Goal: Task Accomplishment & Management: Manage account settings

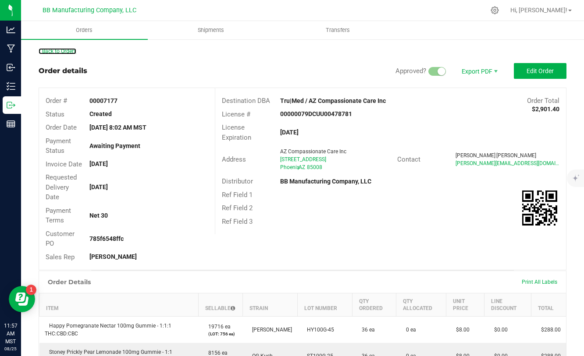
click at [64, 50] on link "Back to Orders" at bounding box center [58, 51] width 38 height 6
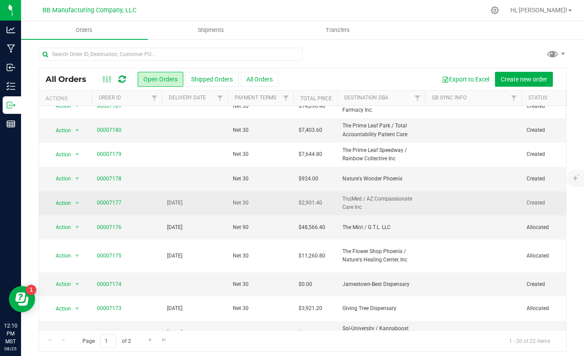
scroll to position [11, 0]
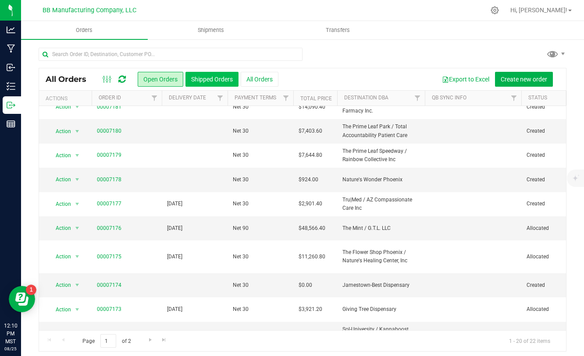
click at [222, 82] on button "Shipped Orders" at bounding box center [211, 79] width 53 height 15
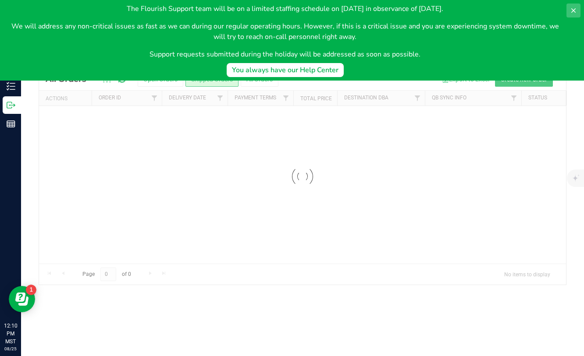
click at [575, 8] on icon at bounding box center [573, 10] width 4 height 4
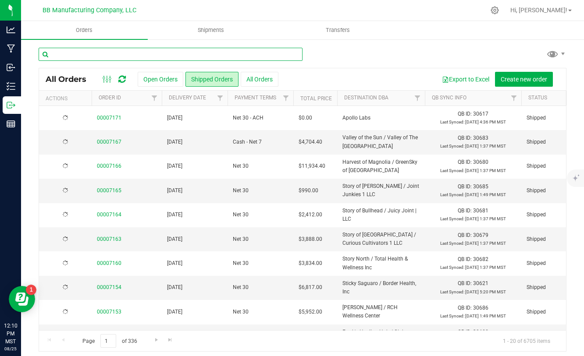
click at [185, 58] on input "text" at bounding box center [171, 54] width 264 height 13
type input "6920"
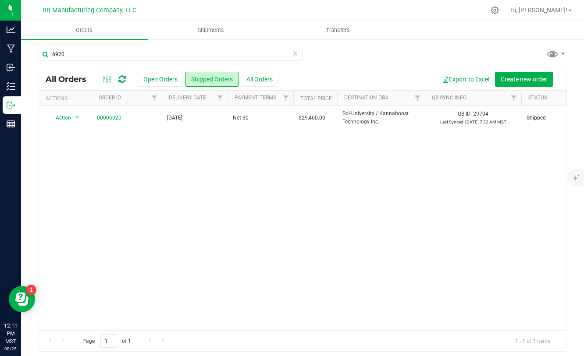
click at [296, 56] on icon at bounding box center [295, 53] width 6 height 11
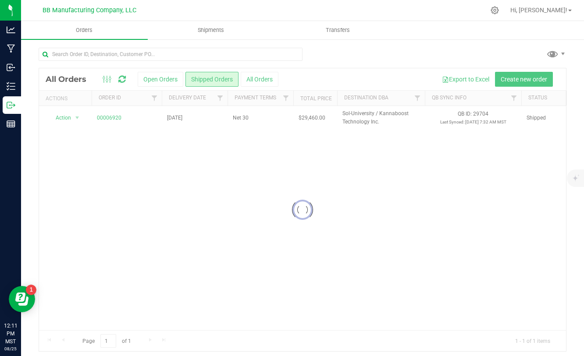
click at [152, 79] on button "Open Orders" at bounding box center [161, 79] width 46 height 15
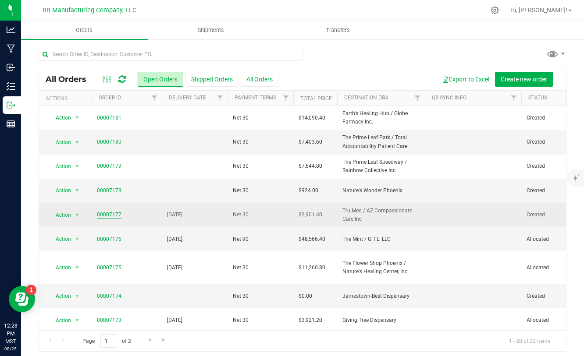
click at [116, 214] on link "00007177" at bounding box center [109, 215] width 25 height 8
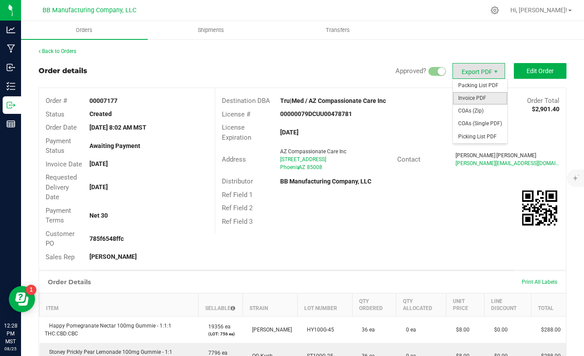
click at [475, 96] on span "Invoice PDF" at bounding box center [480, 98] width 54 height 13
click at [473, 114] on span "COAs (Zip)" at bounding box center [480, 111] width 54 height 13
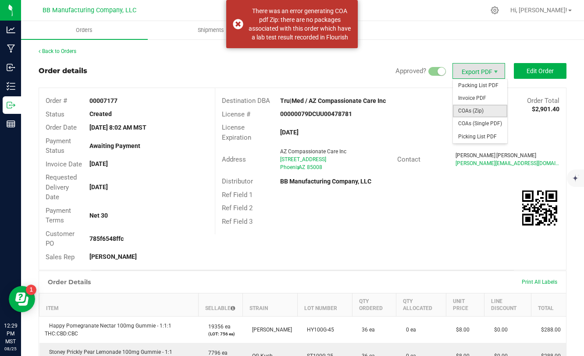
click at [470, 110] on span "COAs (Zip)" at bounding box center [480, 111] width 54 height 13
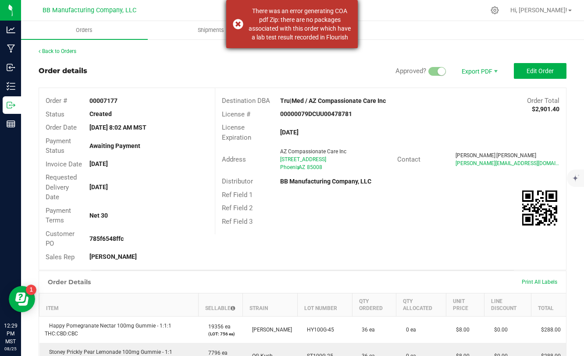
click at [239, 23] on div "There was an error generating COA pdf Zip: there are no packages associated wit…" at bounding box center [292, 24] width 132 height 48
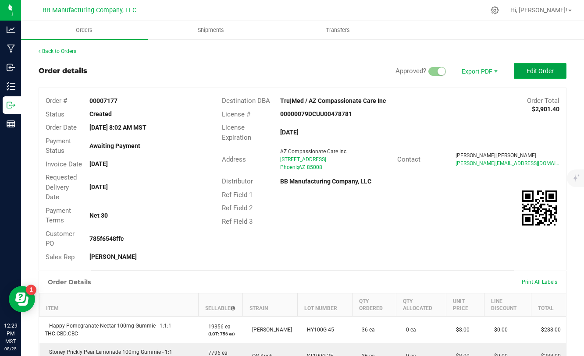
click at [527, 74] on span "Edit Order" at bounding box center [540, 71] width 27 height 7
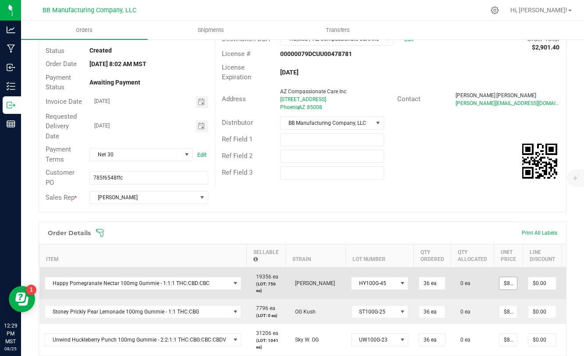
scroll to position [0, 13]
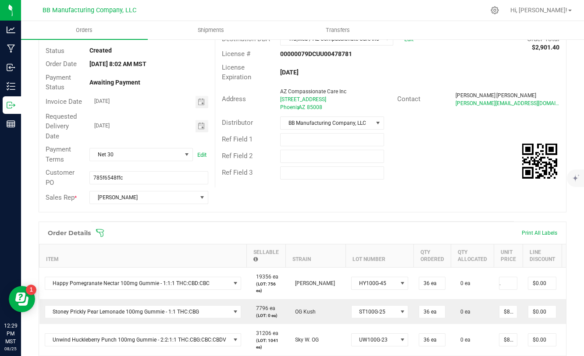
click at [478, 224] on div "Order Details Print All Labels" at bounding box center [302, 233] width 527 height 22
click at [487, 167] on div "Ref Field 3" at bounding box center [390, 173] width 351 height 17
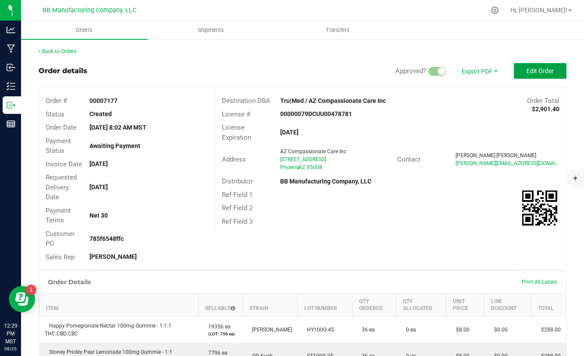
click at [526, 70] on button "Edit Order" at bounding box center [540, 71] width 53 height 16
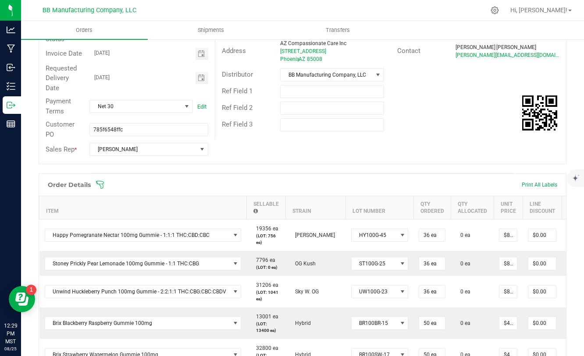
scroll to position [167, 0]
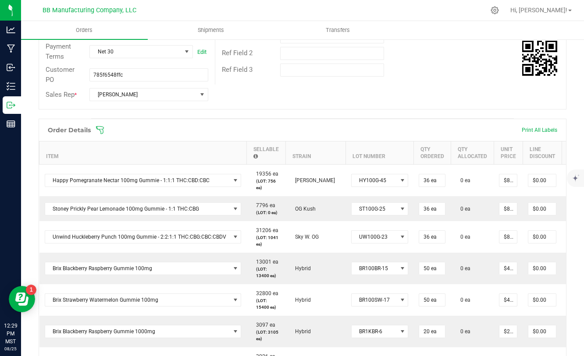
click at [535, 151] on th "Line Discount" at bounding box center [542, 153] width 39 height 23
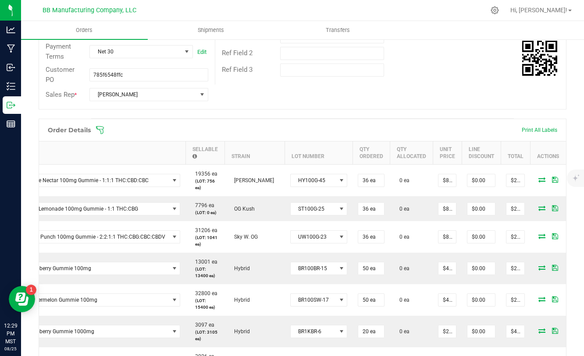
scroll to position [0, 72]
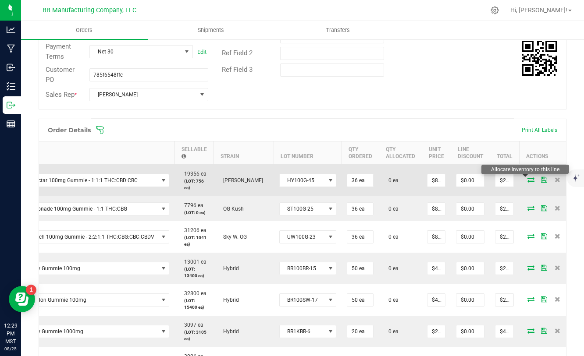
click at [527, 178] on icon at bounding box center [530, 179] width 7 height 5
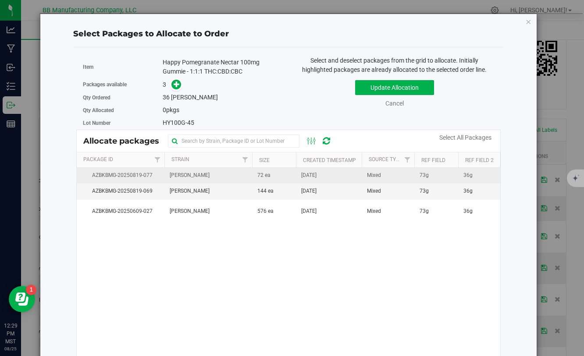
click at [221, 181] on td "[PERSON_NAME]" at bounding box center [208, 176] width 88 height 16
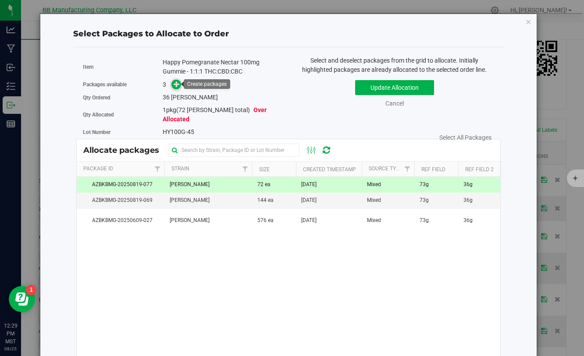
click at [174, 87] on icon at bounding box center [177, 84] width 6 height 6
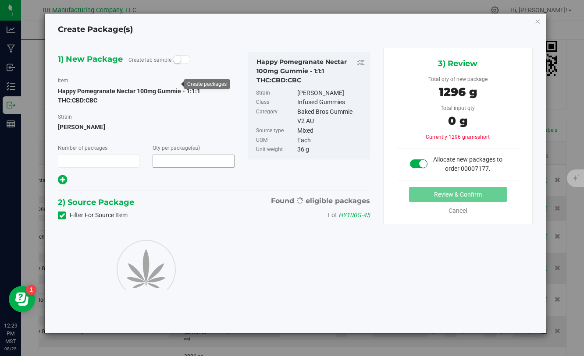
type input "1"
type input "36"
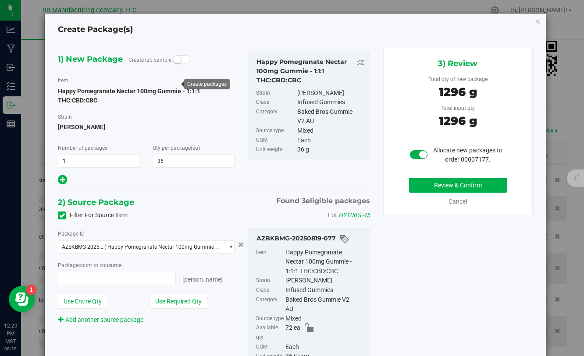
type input "36 ea"
click at [418, 181] on button "Review & Confirm" at bounding box center [458, 185] width 98 height 15
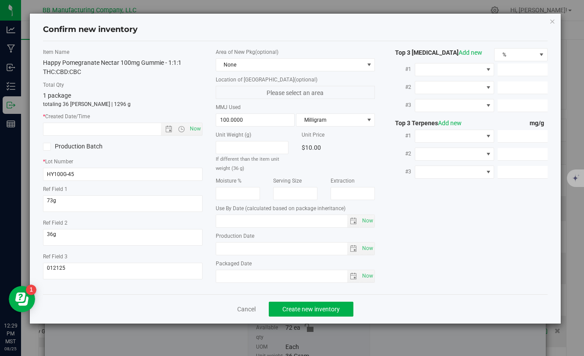
type input "2026-05-02"
type input "2025-05-02"
click at [305, 313] on span "Create new inventory" at bounding box center [310, 309] width 57 height 7
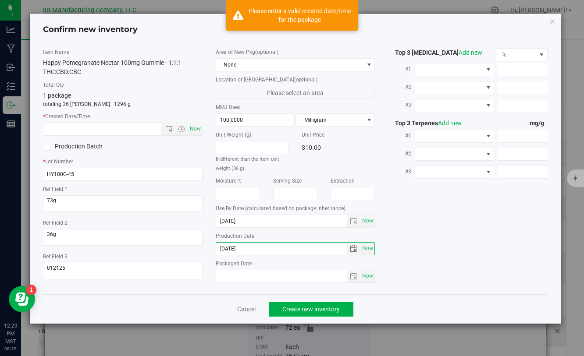
drag, startPoint x: 269, startPoint y: 252, endPoint x: 196, endPoint y: 252, distance: 73.2
click at [196, 252] on div "Item Name Happy Pomegranate Nectar 100mg Gummie - 1:1:1 THC:CBD:CBC Total Qty 1…" at bounding box center [294, 167] width 517 height 239
click at [103, 129] on input "text" at bounding box center [109, 129] width 132 height 12
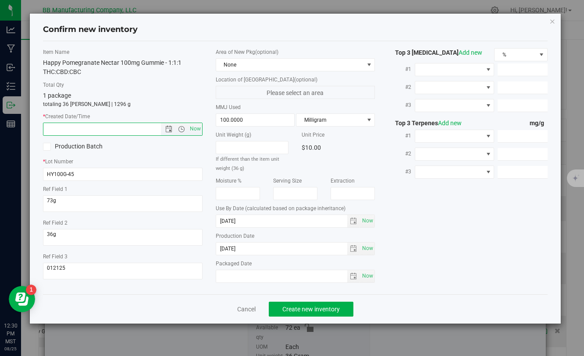
paste input "2025-05-02"
click at [308, 313] on button "Create new inventory" at bounding box center [311, 309] width 85 height 15
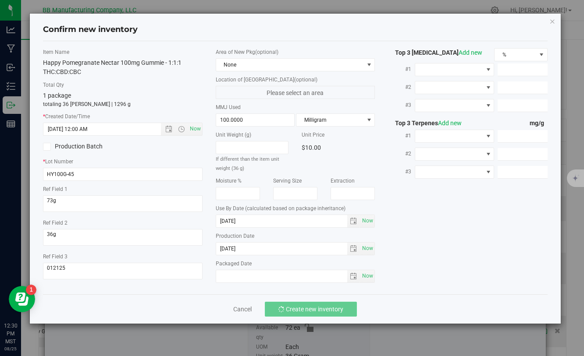
type input "5/2/2025 12:30 PM"
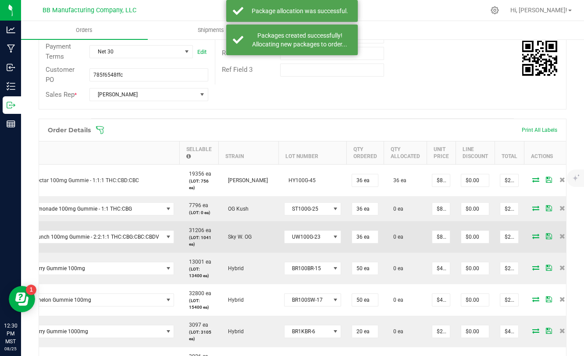
scroll to position [0, 72]
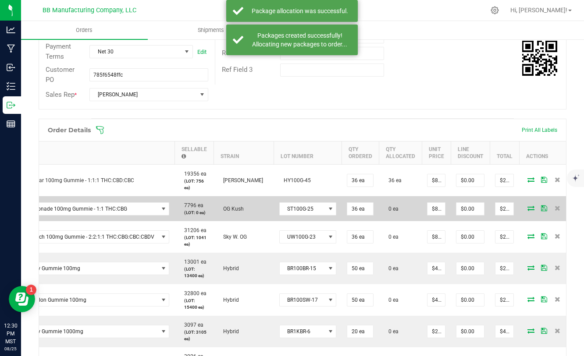
click at [527, 209] on icon at bounding box center [530, 208] width 7 height 5
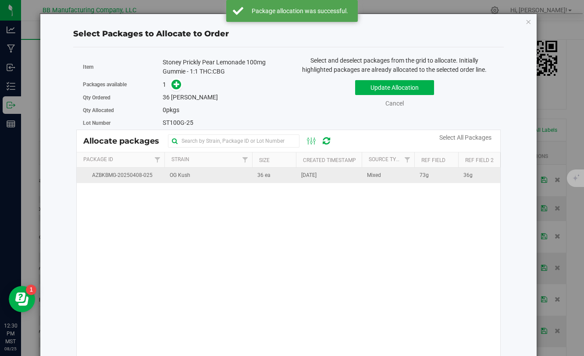
click at [253, 175] on td "36 ea" at bounding box center [274, 175] width 44 height 15
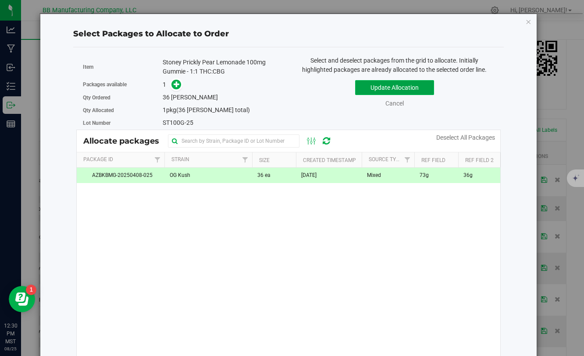
click at [368, 91] on button "Update Allocation" at bounding box center [394, 87] width 79 height 15
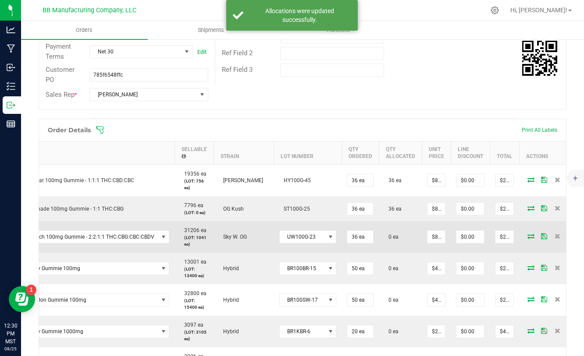
click at [527, 238] on icon at bounding box center [530, 236] width 7 height 5
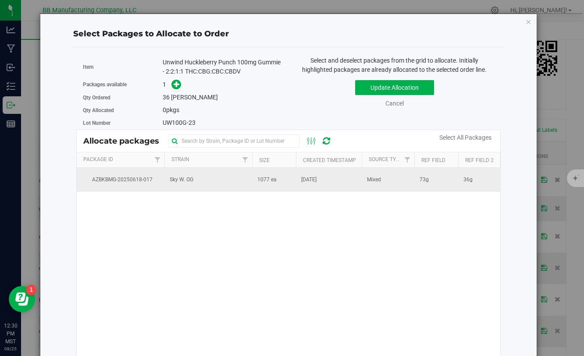
click at [262, 182] on span "1077 ea" at bounding box center [266, 180] width 19 height 8
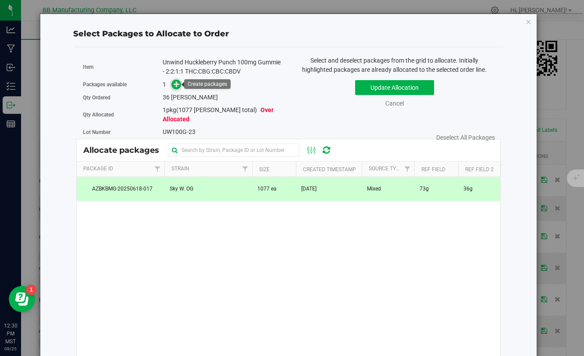
click at [175, 86] on icon at bounding box center [177, 84] width 6 height 6
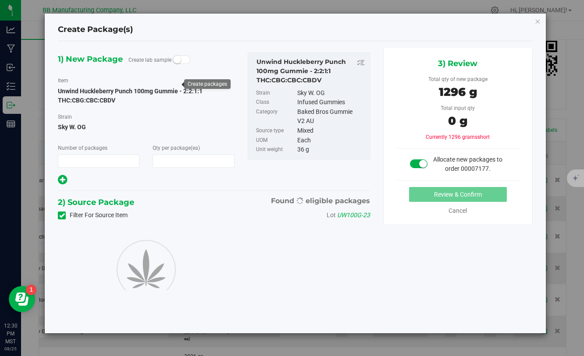
type input "1"
type input "36"
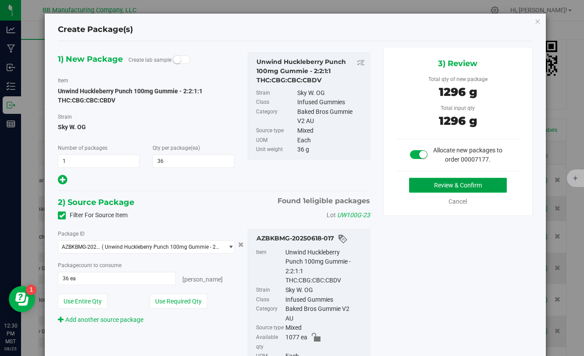
click at [423, 182] on button "Review & Confirm" at bounding box center [458, 185] width 98 height 15
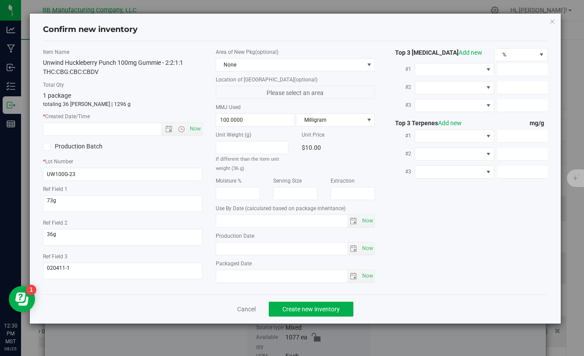
type input "[DATE]"
drag, startPoint x: 252, startPoint y: 250, endPoint x: 211, endPoint y: 251, distance: 40.3
click at [211, 251] on div "Area of New Pkg (optional) None Location of [GEOGRAPHIC_DATA] (optional) Please…" at bounding box center [295, 167] width 172 height 239
click at [222, 254] on input "[DATE]" at bounding box center [282, 249] width 132 height 12
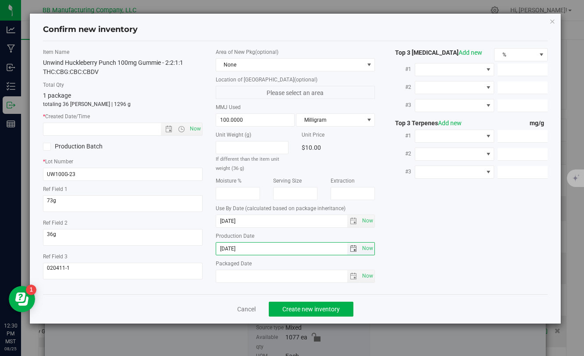
click at [261, 246] on input "[DATE]" at bounding box center [282, 249] width 132 height 12
click at [110, 125] on input "text" at bounding box center [109, 129] width 132 height 12
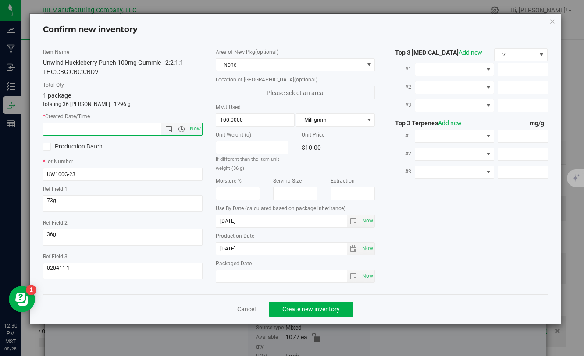
paste input "[DATE]"
click at [282, 305] on button "Create new inventory" at bounding box center [311, 309] width 85 height 15
type input "5/9/2025 12:30 PM"
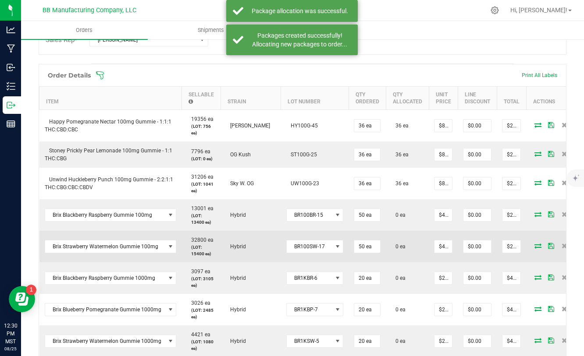
scroll to position [229, 0]
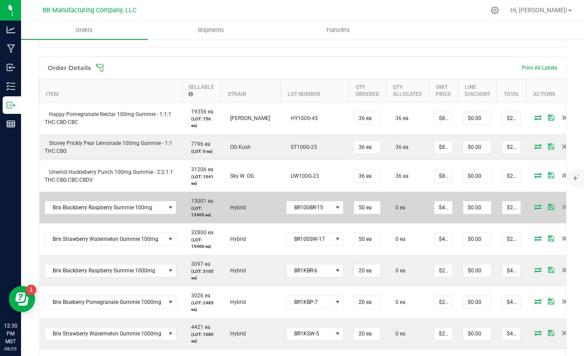
click at [534, 207] on icon at bounding box center [537, 206] width 7 height 5
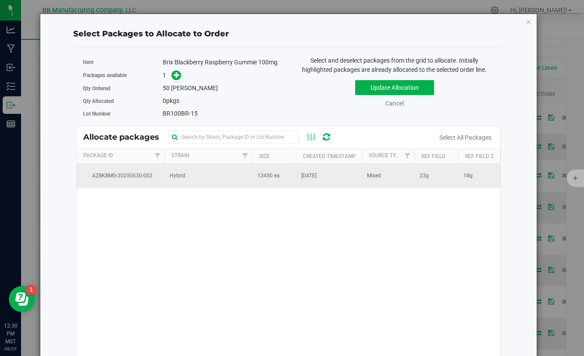
click at [212, 181] on td "Hybrid" at bounding box center [208, 176] width 88 height 24
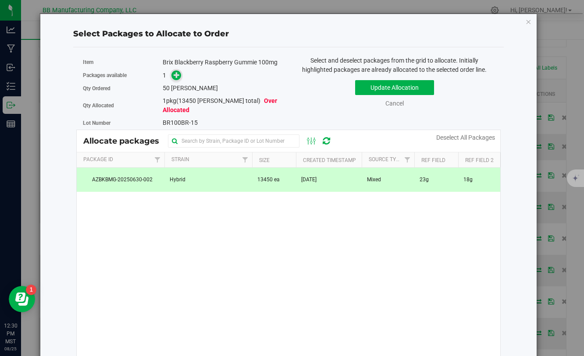
click at [178, 80] on span at bounding box center [176, 76] width 10 height 10
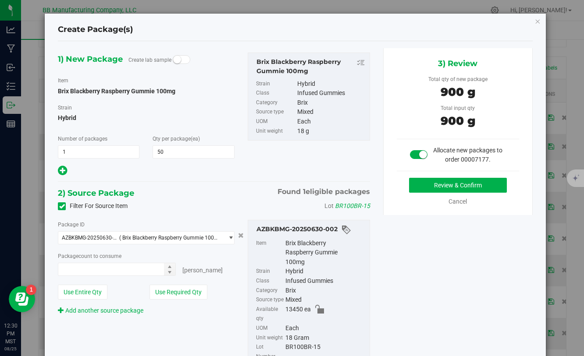
type input "50 ea"
click at [420, 194] on div "Review & Confirm Cancel" at bounding box center [458, 192] width 122 height 28
click at [421, 189] on button "Review & Confirm" at bounding box center [458, 185] width 98 height 15
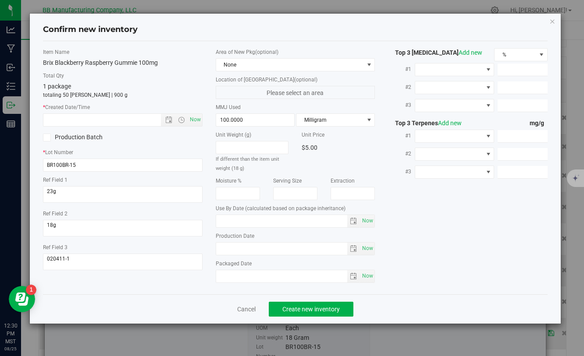
type input "[DATE]"
drag, startPoint x: 254, startPoint y: 252, endPoint x: 210, endPoint y: 251, distance: 44.3
click at [209, 251] on div "Area of New Pkg (optional) None Location of New Pkg (optional) Please select an…" at bounding box center [295, 167] width 172 height 239
click at [86, 117] on input "text" at bounding box center [109, 120] width 132 height 12
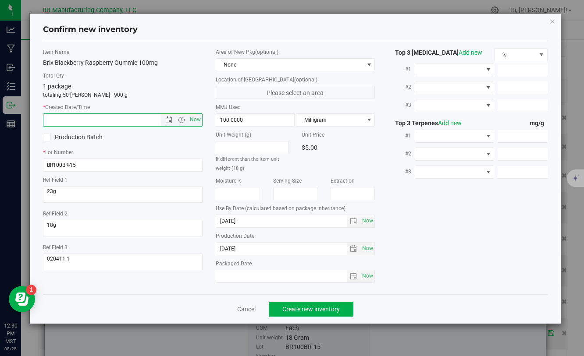
paste input "[DATE]"
click at [309, 308] on span "Create new inventory" at bounding box center [310, 309] width 57 height 7
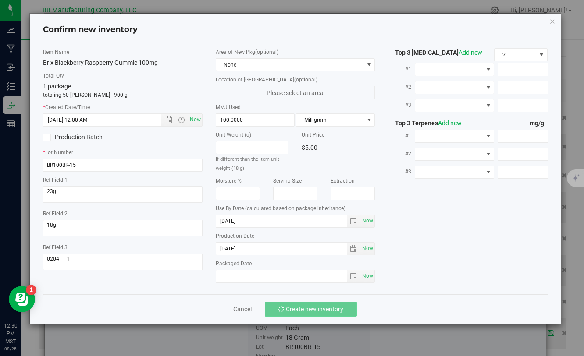
type input "5/1/2025 12:30 PM"
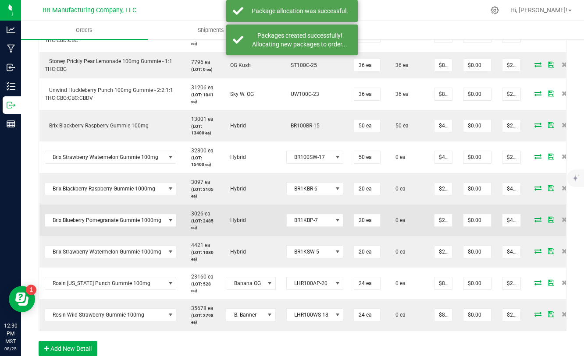
scroll to position [313, 0]
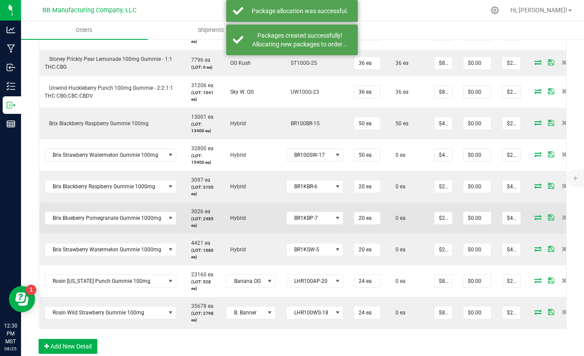
click at [534, 216] on icon at bounding box center [537, 217] width 7 height 5
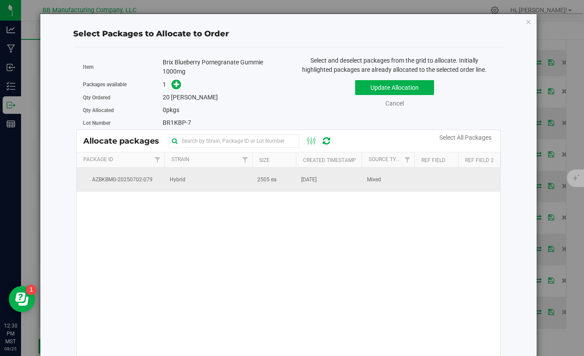
click at [271, 180] on span "2505 ea" at bounding box center [266, 180] width 19 height 8
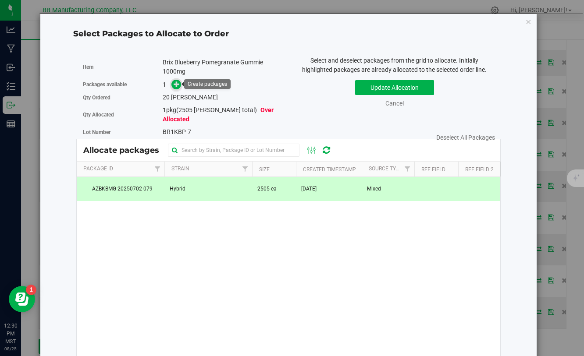
click at [178, 87] on icon at bounding box center [177, 84] width 6 height 6
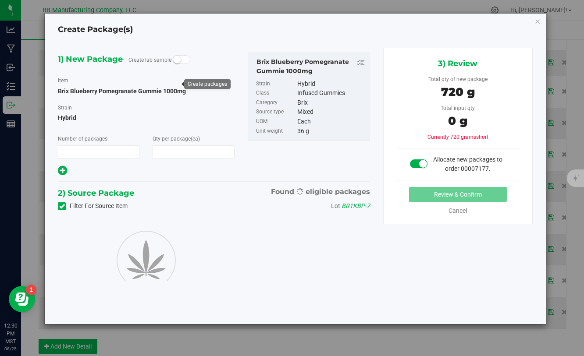
type input "1"
type input "20"
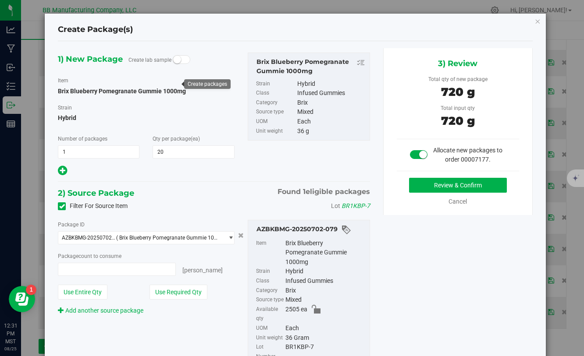
type input "20 ea"
click at [445, 186] on button "Review & Confirm" at bounding box center [458, 185] width 98 height 15
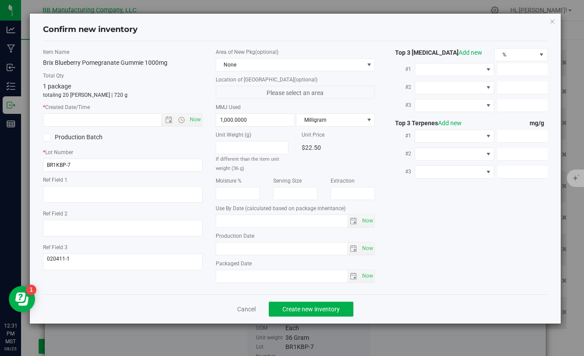
type input "2026-06-05"
type input "2025-06-05"
drag, startPoint x: 216, startPoint y: 248, endPoint x: 203, endPoint y: 248, distance: 13.6
click at [203, 248] on div "Item Name Brix Blueberry Pomegranate Gummie 1000mg Total Qty 1 package totaling…" at bounding box center [294, 167] width 517 height 239
click at [121, 121] on input "text" at bounding box center [109, 120] width 132 height 12
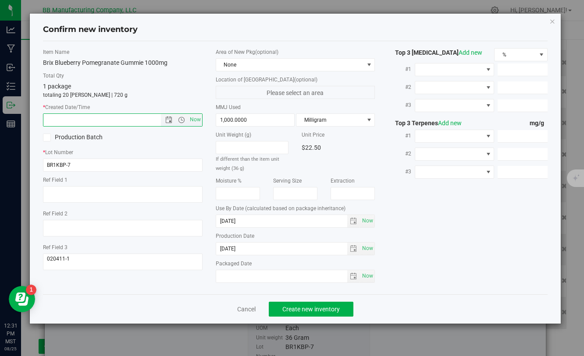
paste input "2025-06-05"
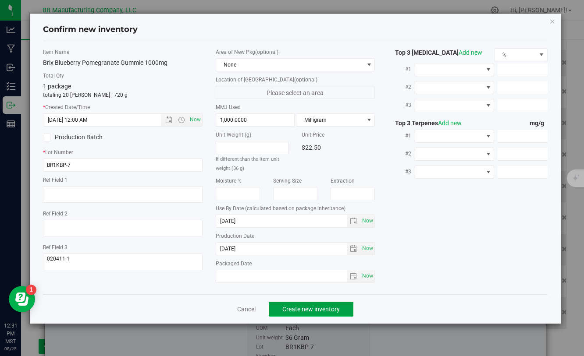
click at [317, 313] on button "Create new inventory" at bounding box center [311, 309] width 85 height 15
type input "6/5/2025 12:31 PM"
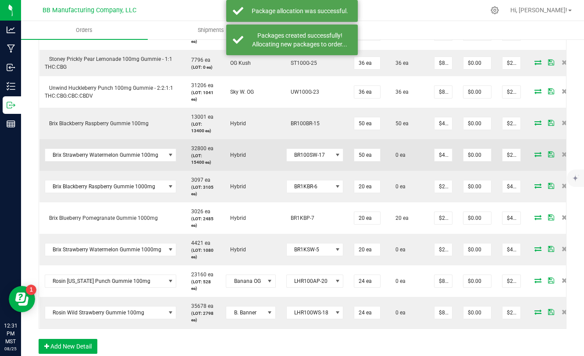
click at [534, 155] on icon at bounding box center [537, 154] width 7 height 5
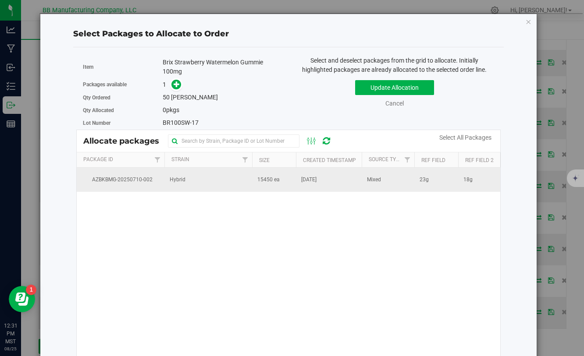
click at [341, 182] on td "[DATE]" at bounding box center [329, 180] width 66 height 24
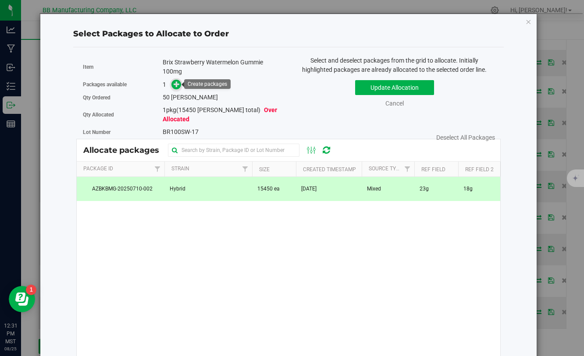
click at [178, 85] on icon at bounding box center [177, 84] width 6 height 6
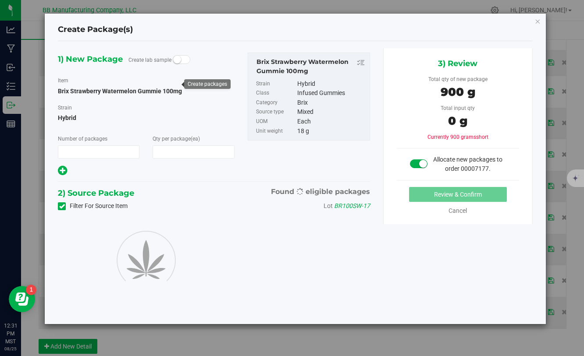
type input "1"
type input "50"
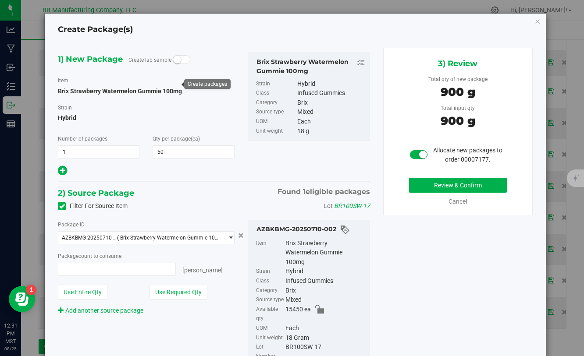
type input "50 ea"
click at [426, 188] on button "Review & Confirm" at bounding box center [458, 185] width 98 height 15
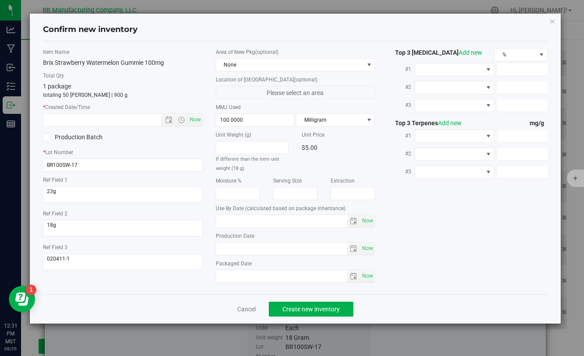
type input "[DATE]"
drag, startPoint x: 260, startPoint y: 250, endPoint x: 165, endPoint y: 249, distance: 95.6
click at [165, 249] on div "Item Name Brix Strawberry Watermelon Gummie 100mg Total Qty 1 package totaling …" at bounding box center [294, 167] width 517 height 239
click at [128, 122] on input "text" at bounding box center [109, 120] width 132 height 12
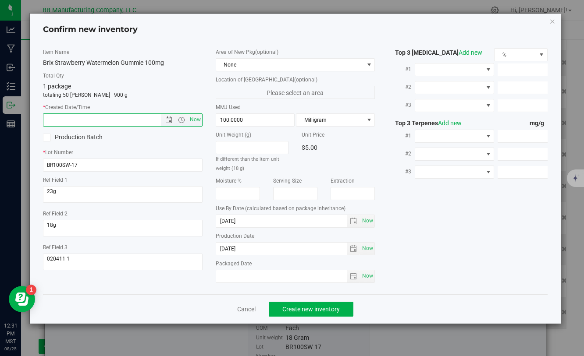
paste input "[DATE]"
click at [292, 310] on span "Create new inventory" at bounding box center [310, 309] width 57 height 7
type input "6/19/2025 12:31 PM"
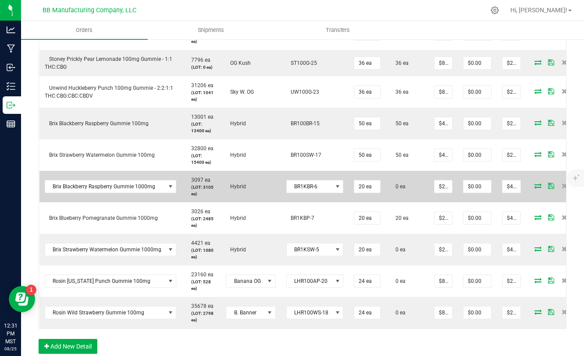
click at [535, 187] on icon at bounding box center [537, 185] width 7 height 5
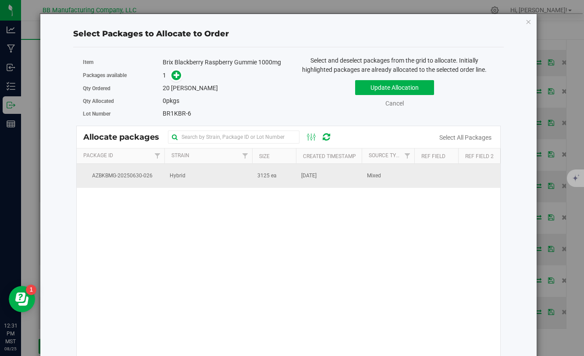
click at [287, 176] on td "3125 ea" at bounding box center [274, 176] width 44 height 24
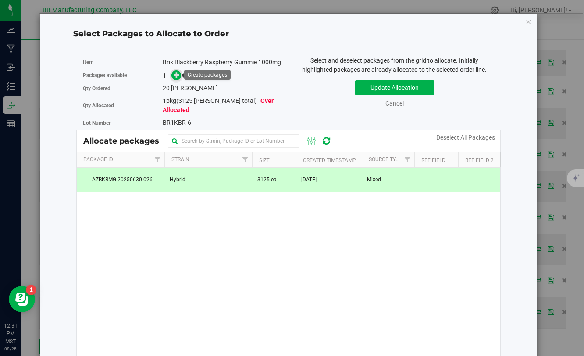
click at [180, 73] on span at bounding box center [176, 76] width 10 height 10
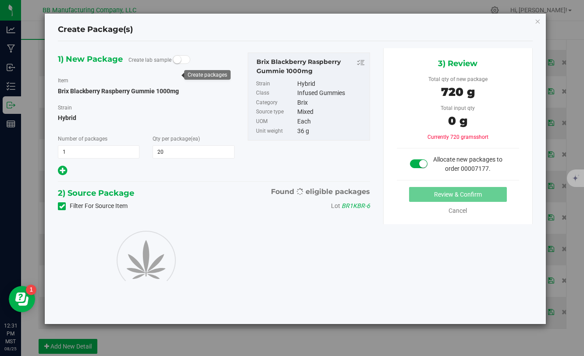
type input "20"
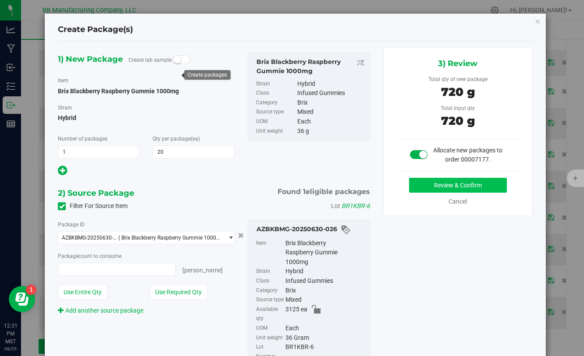
type input "20 ea"
click at [449, 190] on button "Review & Confirm" at bounding box center [458, 185] width 98 height 15
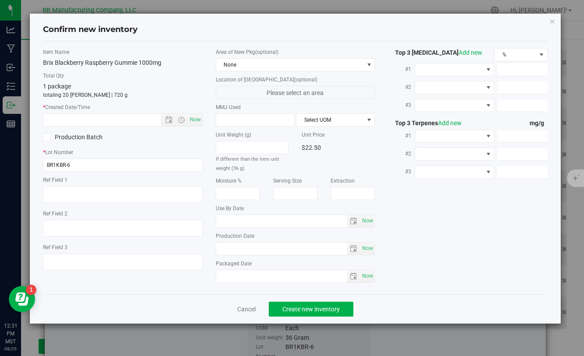
type textarea "020411-1"
type input "1,000.0000"
type input "2026-06-05"
type input "2025-06-05"
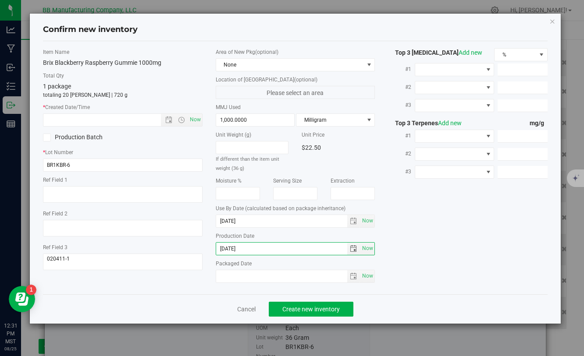
drag, startPoint x: 261, startPoint y: 252, endPoint x: 209, endPoint y: 244, distance: 53.3
click at [209, 243] on div "Area of New Pkg (optional) None Location of New Pkg (optional) Please select an…" at bounding box center [295, 167] width 172 height 239
click at [107, 121] on input "text" at bounding box center [109, 120] width 132 height 12
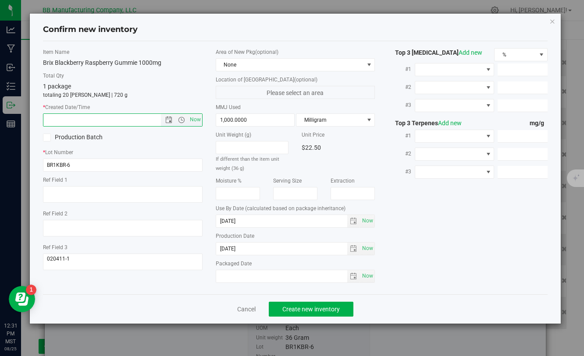
paste input "2025-06-05"
click at [293, 307] on span "Create new inventory" at bounding box center [310, 309] width 57 height 7
type input "6/5/2025 12:31 PM"
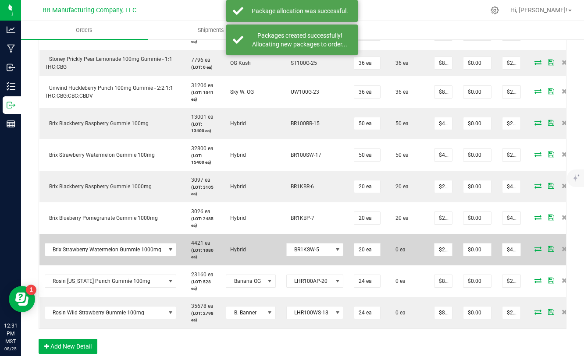
click at [535, 248] on icon at bounding box center [537, 248] width 7 height 5
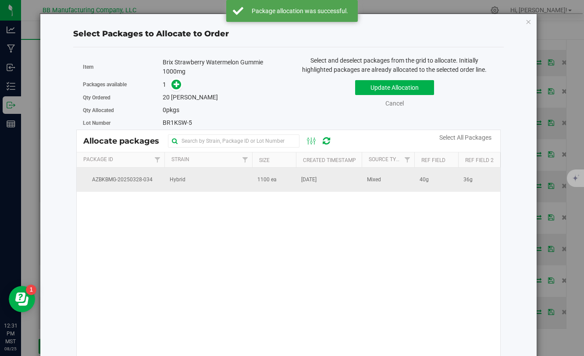
click at [266, 181] on span "1100 ea" at bounding box center [266, 180] width 19 height 8
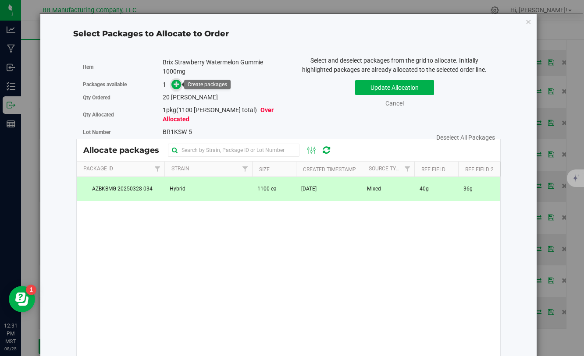
click at [176, 85] on icon at bounding box center [177, 84] width 6 height 6
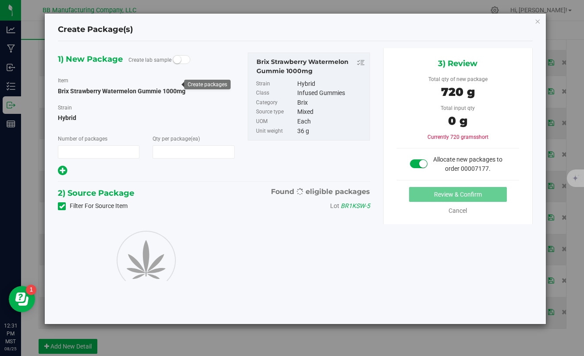
type input "1"
type input "20"
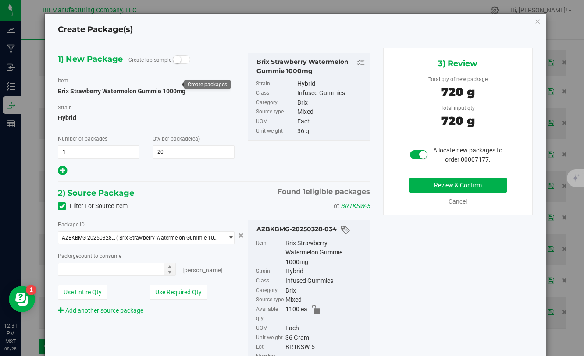
type input "20 ea"
click at [433, 190] on button "Review & Confirm" at bounding box center [458, 185] width 98 height 15
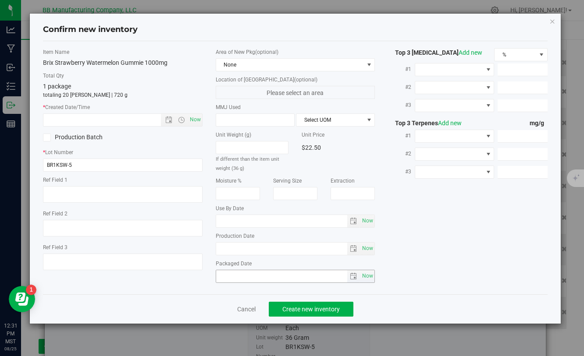
type textarea "40g"
type textarea "36g"
type textarea "071124"
type input "1,000.0000"
type input "2026-01-23"
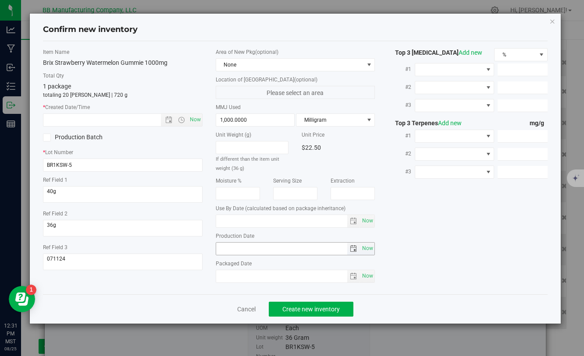
type input "2025-01-23"
drag, startPoint x: 256, startPoint y: 253, endPoint x: 219, endPoint y: 247, distance: 37.3
click at [219, 246] on input "2025-01-23" at bounding box center [282, 249] width 132 height 12
click at [91, 121] on input "text" at bounding box center [109, 120] width 132 height 12
paste input "2025-01-23"
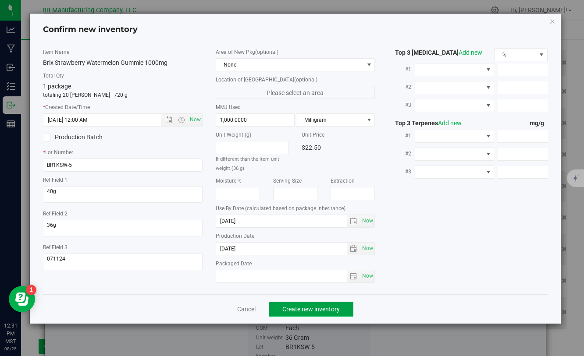
click at [303, 314] on button "Create new inventory" at bounding box center [311, 309] width 85 height 15
type input "1/23/2025 12:32 PM"
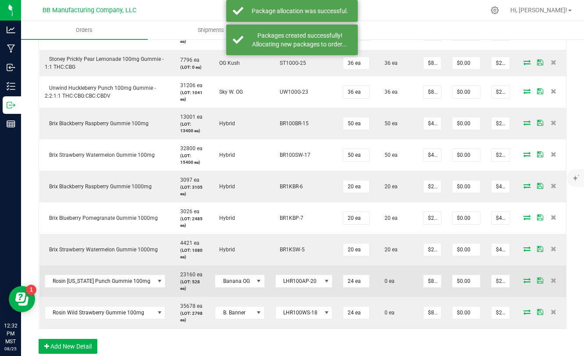
click at [525, 282] on icon at bounding box center [527, 280] width 7 height 5
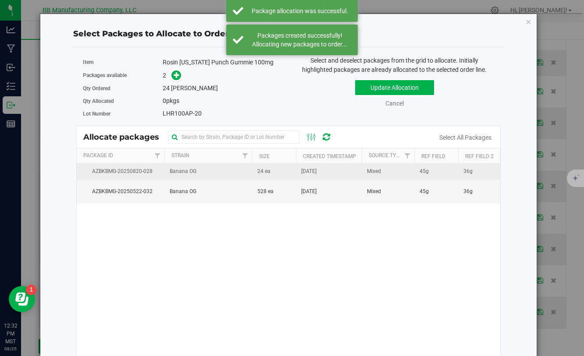
click at [267, 176] on span "24 ea" at bounding box center [263, 171] width 13 height 8
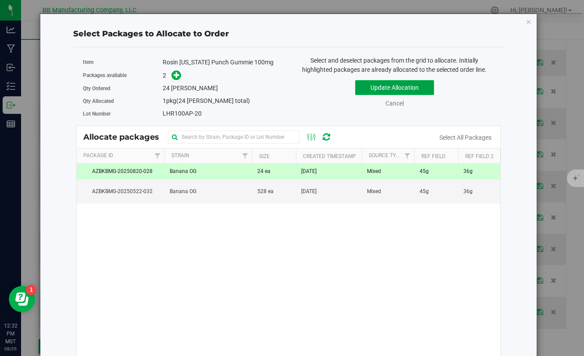
click at [380, 86] on button "Update Allocation" at bounding box center [394, 87] width 79 height 15
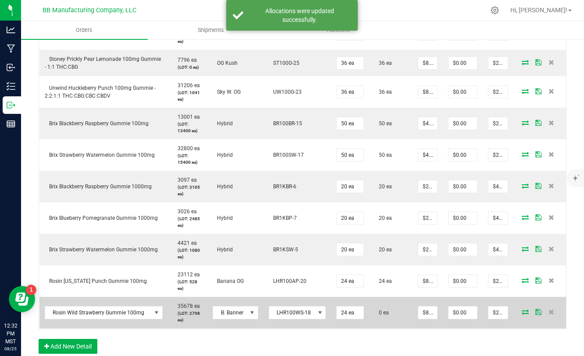
click at [524, 314] on icon at bounding box center [525, 312] width 7 height 5
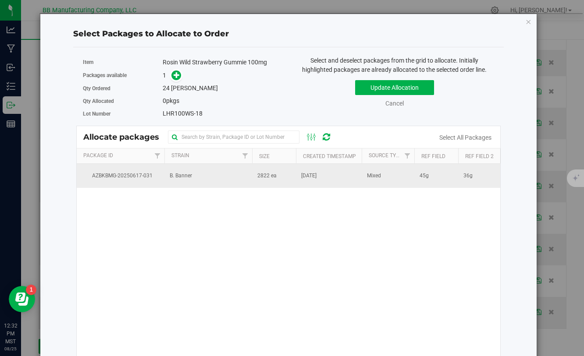
click at [261, 176] on span "2822 ea" at bounding box center [266, 176] width 19 height 8
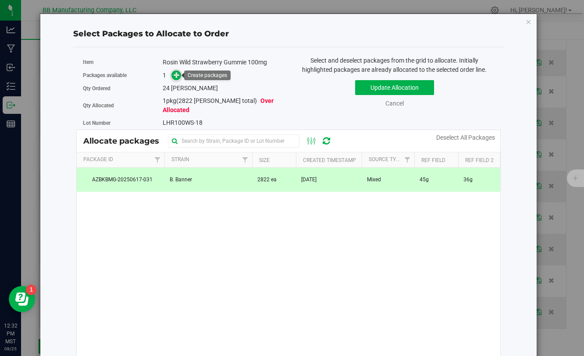
click at [178, 78] on icon at bounding box center [177, 75] width 6 height 6
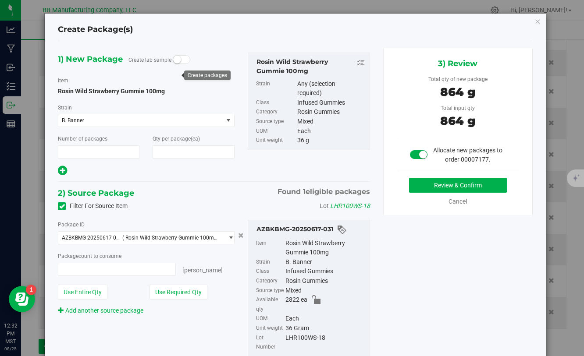
type input "1"
type input "24"
type input "24 ea"
click at [418, 189] on button "Review & Confirm" at bounding box center [458, 185] width 98 height 15
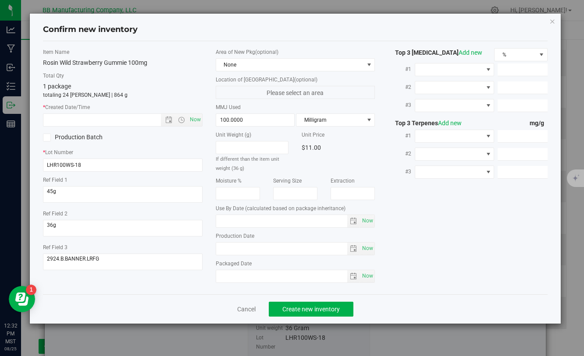
type input "[DATE]"
drag, startPoint x: 269, startPoint y: 249, endPoint x: 213, endPoint y: 249, distance: 56.6
click at [213, 249] on div "Area of New Pkg (optional) None Location of [GEOGRAPHIC_DATA] (optional) Please…" at bounding box center [295, 167] width 172 height 239
click at [138, 125] on input "text" at bounding box center [109, 120] width 132 height 12
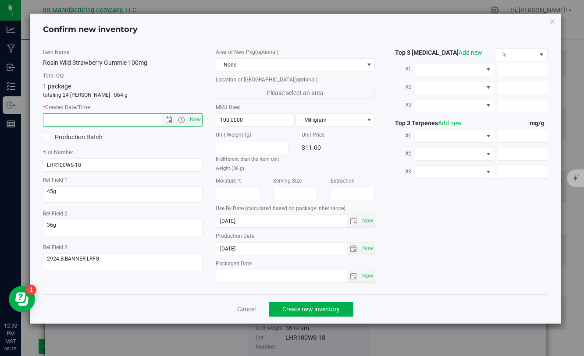
paste input "[DATE]"
click at [310, 312] on span "Create new inventory" at bounding box center [310, 309] width 57 height 7
type input "4/14/2025 12:32 PM"
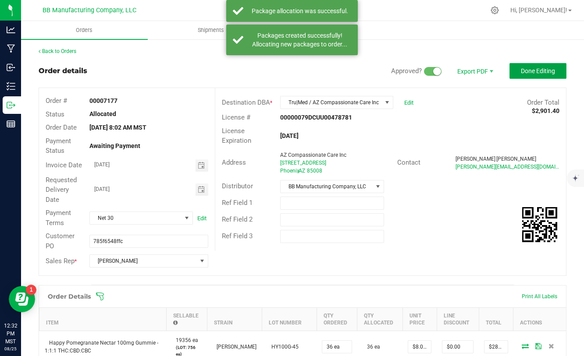
click at [512, 75] on button "Done Editing" at bounding box center [537, 71] width 57 height 16
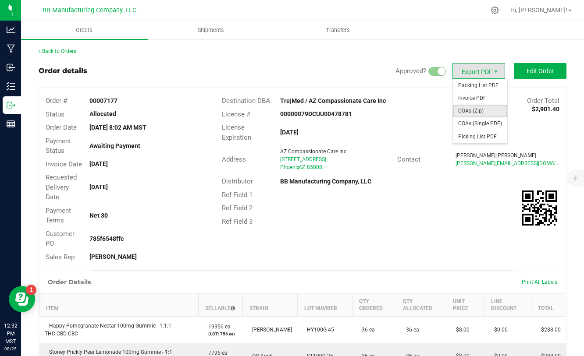
click at [469, 110] on span "COAs (Zip)" at bounding box center [480, 111] width 54 height 13
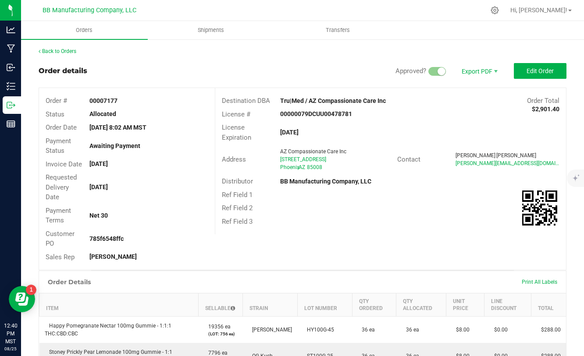
click at [53, 55] on div "Back to Orders" at bounding box center [303, 51] width 528 height 8
click at [53, 53] on link "Back to Orders" at bounding box center [58, 51] width 38 height 6
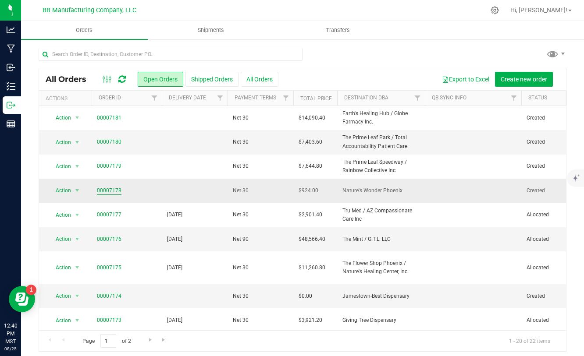
click at [103, 192] on link "00007178" at bounding box center [109, 191] width 25 height 8
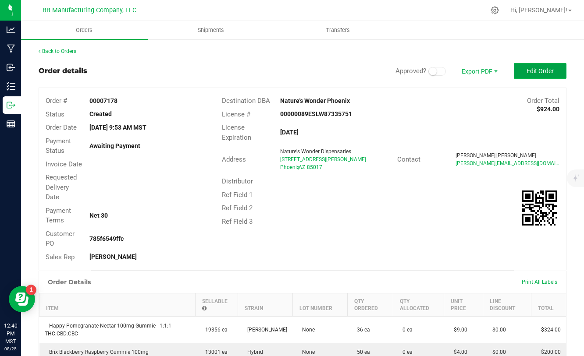
click at [527, 73] on span "Edit Order" at bounding box center [540, 71] width 27 height 7
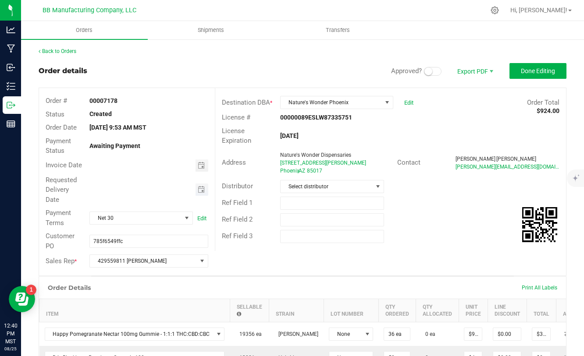
click at [205, 191] on span "Toggle calendar" at bounding box center [202, 190] width 13 height 12
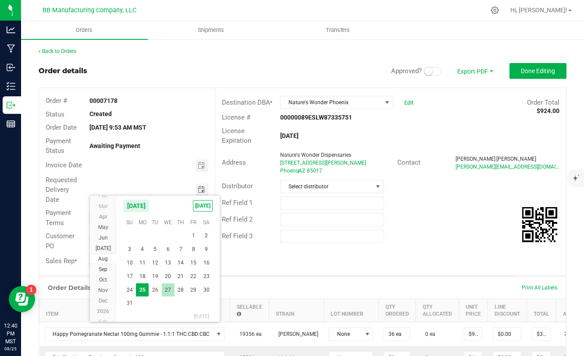
click at [168, 288] on span "27" at bounding box center [168, 291] width 13 height 14
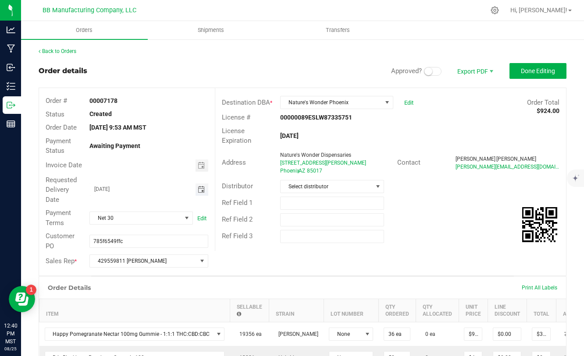
click at [201, 190] on span "Toggle calendar" at bounding box center [201, 189] width 7 height 7
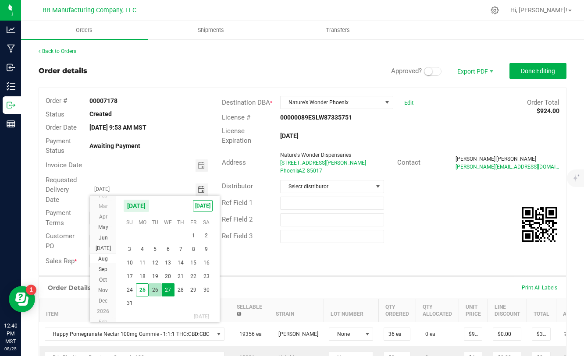
click at [157, 291] on span "26" at bounding box center [155, 291] width 13 height 14
type input "[DATE]"
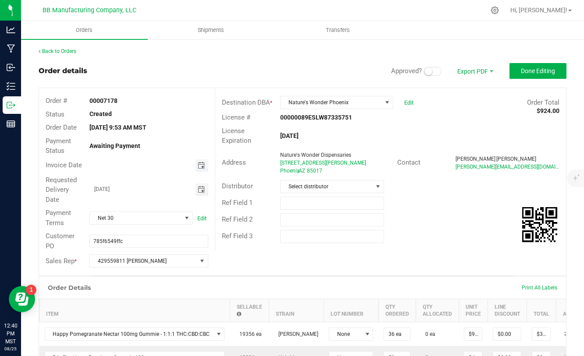
click at [200, 164] on span "Toggle calendar" at bounding box center [201, 165] width 7 height 7
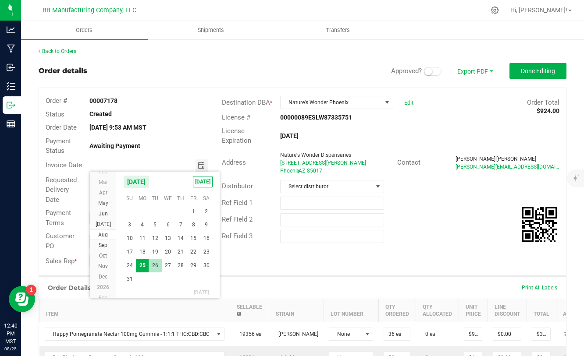
click at [154, 264] on span "26" at bounding box center [155, 266] width 13 height 14
type input "[DATE]"
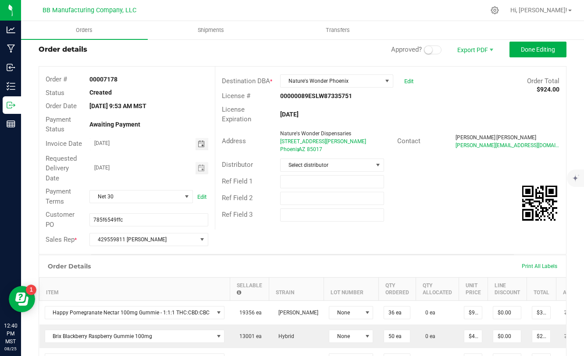
scroll to position [19, 0]
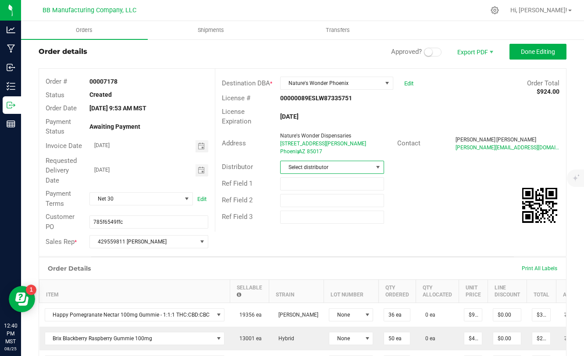
click at [333, 167] on span "Select distributor" at bounding box center [327, 167] width 92 height 12
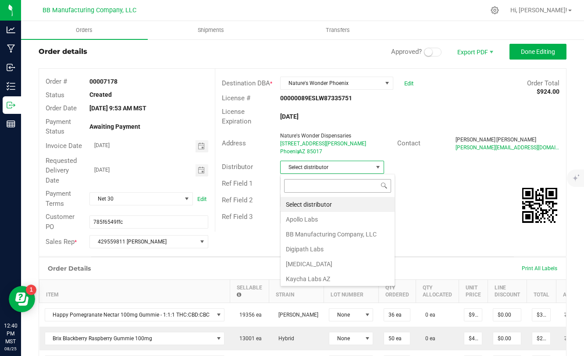
scroll to position [13, 104]
click at [308, 235] on li "BB Manufacturing Company, LLC" at bounding box center [338, 234] width 114 height 15
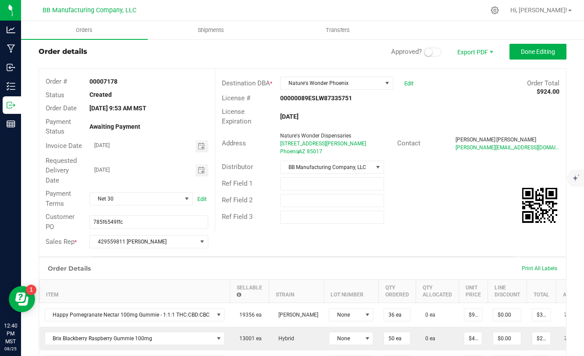
click at [431, 52] on small at bounding box center [428, 52] width 8 height 8
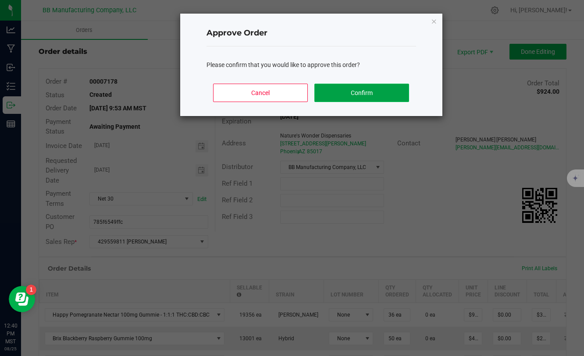
click at [381, 87] on button "Confirm" at bounding box center [361, 93] width 94 height 18
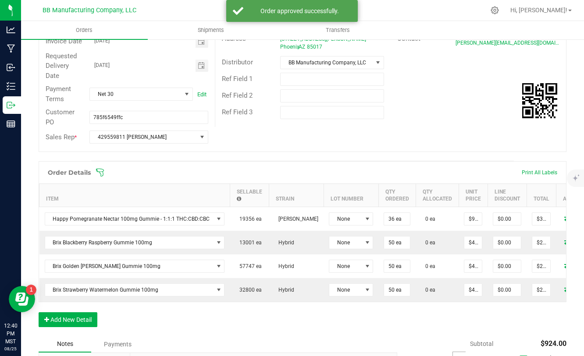
scroll to position [124, 0]
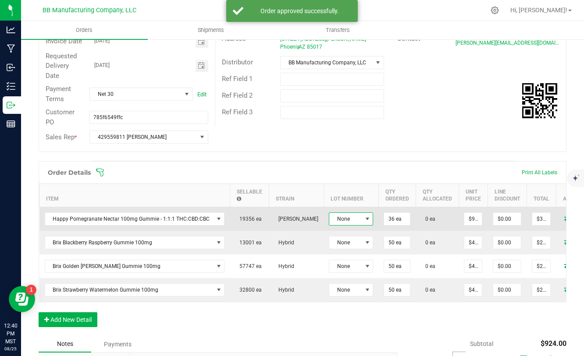
click at [364, 220] on span at bounding box center [367, 219] width 7 height 7
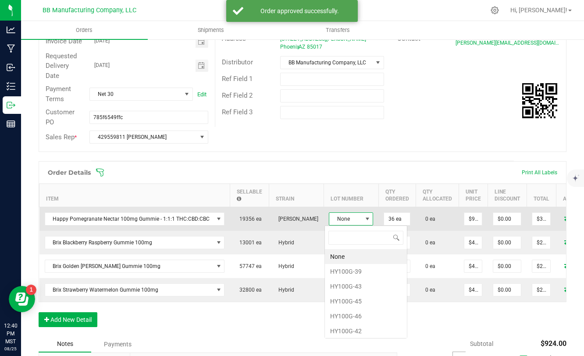
scroll to position [13, 44]
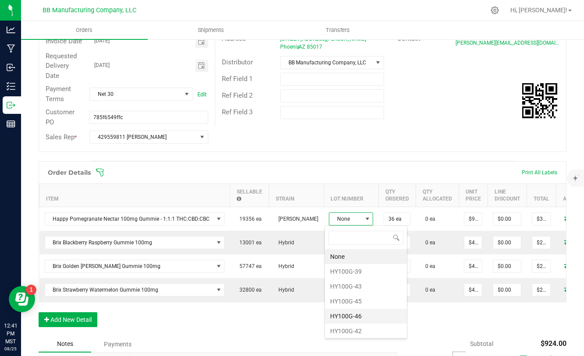
click at [349, 318] on li "HY100G-46" at bounding box center [366, 316] width 82 height 15
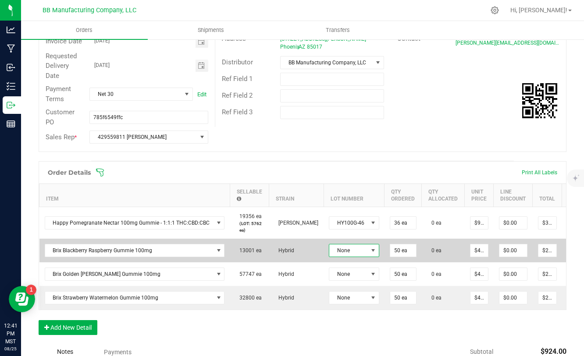
click at [355, 251] on span "None" at bounding box center [348, 251] width 39 height 12
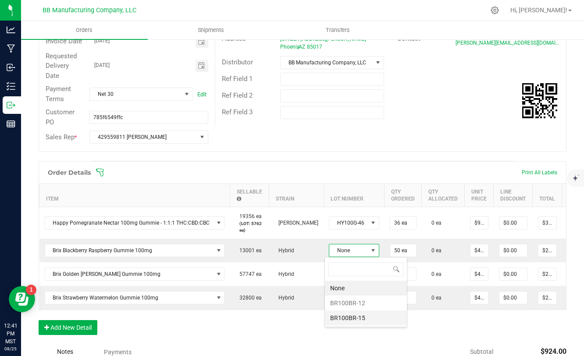
click at [346, 317] on li "BR100BR-15" at bounding box center [366, 318] width 82 height 15
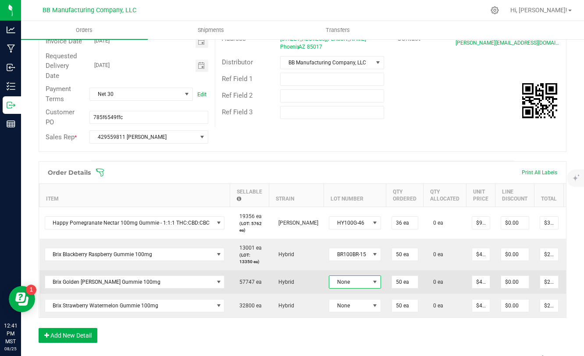
click at [363, 285] on span "None" at bounding box center [349, 282] width 40 height 12
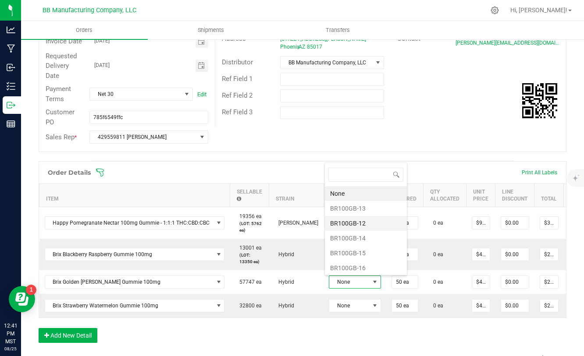
click at [349, 223] on li "BR100GB-12" at bounding box center [366, 223] width 82 height 15
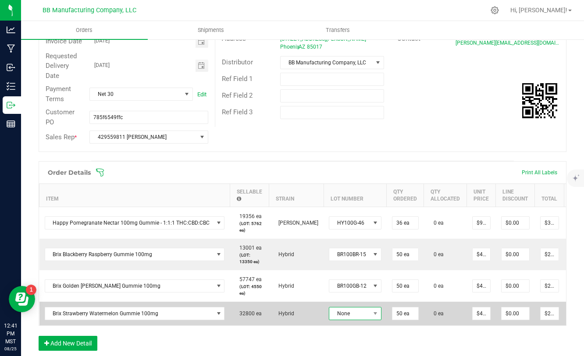
click at [350, 315] on span "None" at bounding box center [349, 314] width 41 height 12
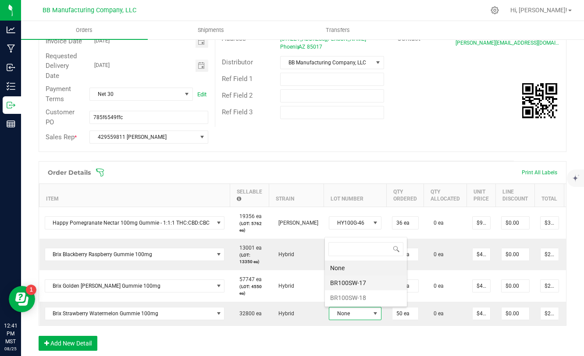
click at [353, 284] on li "BR100SW-17" at bounding box center [366, 283] width 82 height 15
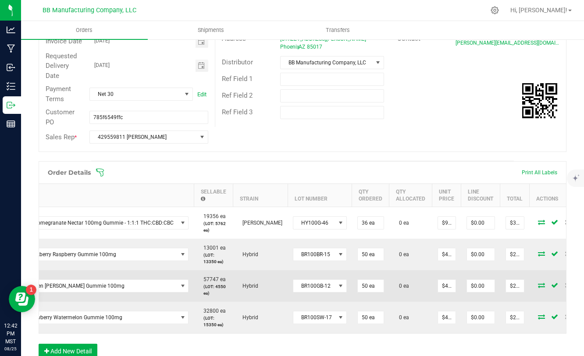
scroll to position [0, 46]
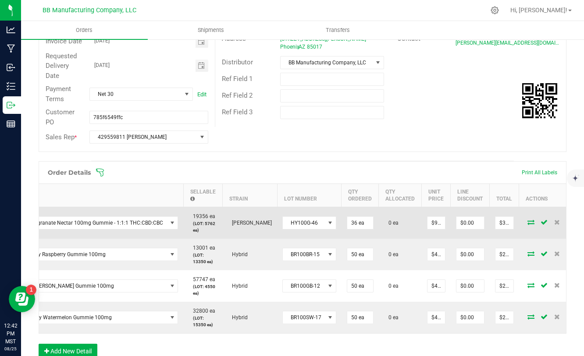
click at [527, 223] on icon at bounding box center [530, 222] width 7 height 5
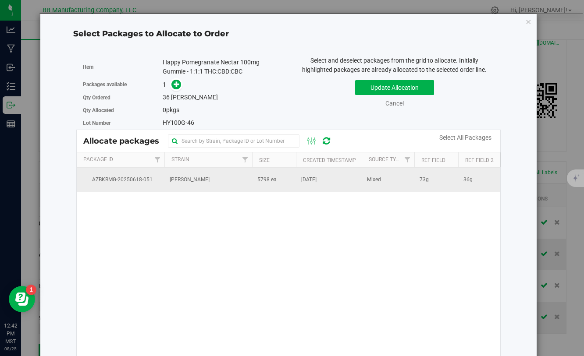
click at [297, 182] on td "[DATE]" at bounding box center [329, 180] width 66 height 24
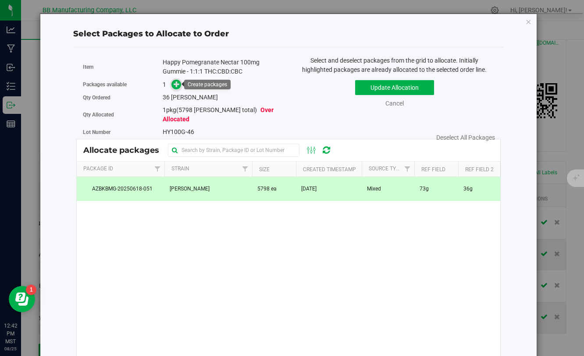
click at [172, 84] on span at bounding box center [176, 85] width 10 height 10
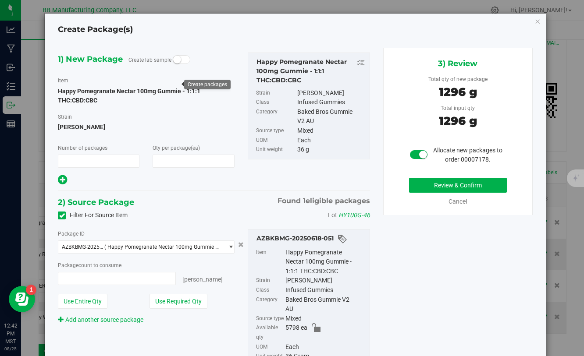
type input "1"
type input "36"
type input "36 ea"
click at [472, 183] on button "Review & Confirm" at bounding box center [458, 185] width 98 height 15
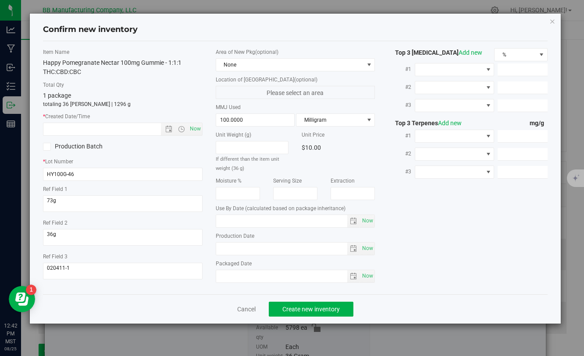
type input "[DATE]"
drag, startPoint x: 258, startPoint y: 249, endPoint x: 203, endPoint y: 249, distance: 54.8
click at [203, 249] on div "Item Name Happy Pomegranate Nectar 100mg Gummie - 1:1:1 THC:CBD:CBC Total Qty 1…" at bounding box center [294, 167] width 517 height 239
click at [126, 128] on input "text" at bounding box center [109, 129] width 132 height 12
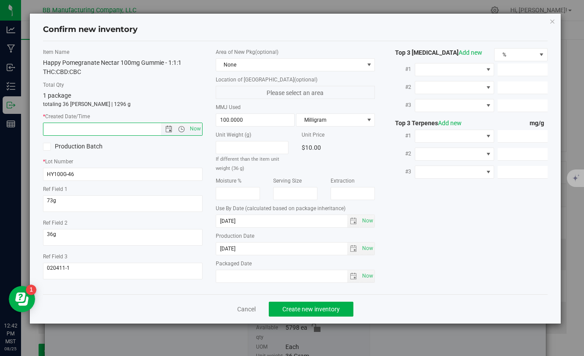
paste input "[DATE]"
type input "5/23/2025 12:42 PM"
click at [339, 313] on button "Create new inventory" at bounding box center [311, 309] width 85 height 15
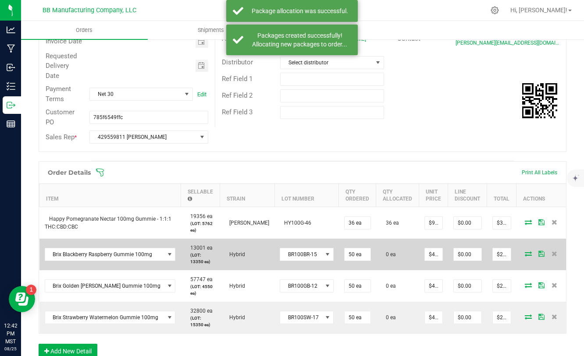
click at [525, 253] on icon at bounding box center [528, 253] width 7 height 5
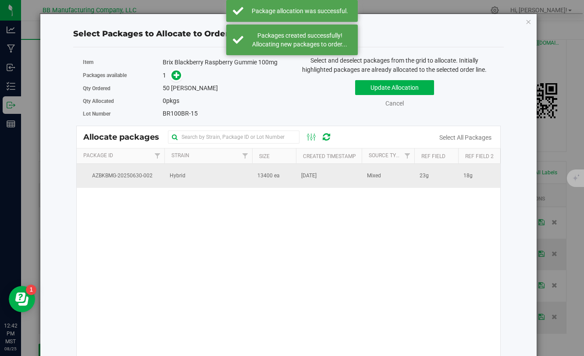
click at [242, 179] on td "Hybrid" at bounding box center [208, 176] width 88 height 24
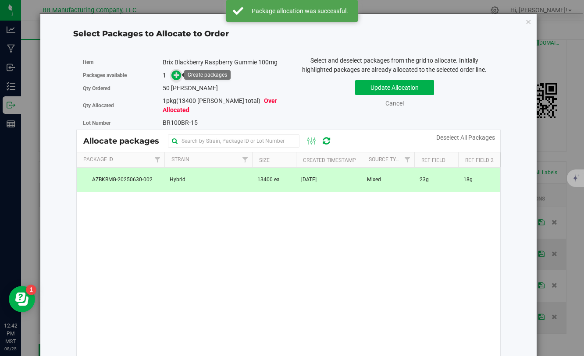
click at [175, 77] on icon at bounding box center [177, 75] width 6 height 6
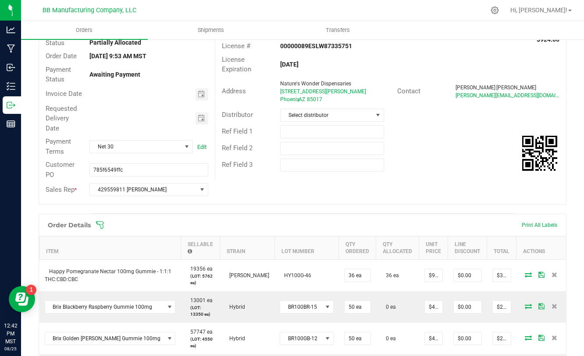
scroll to position [74, 0]
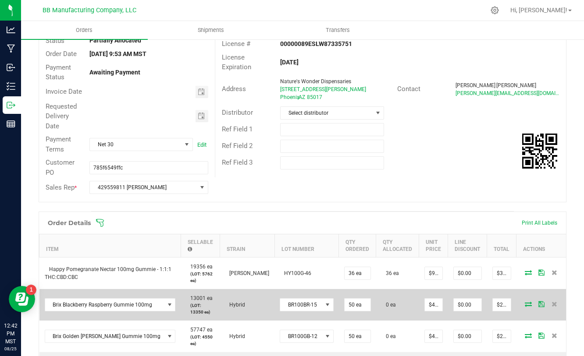
click at [525, 307] on icon at bounding box center [528, 304] width 7 height 5
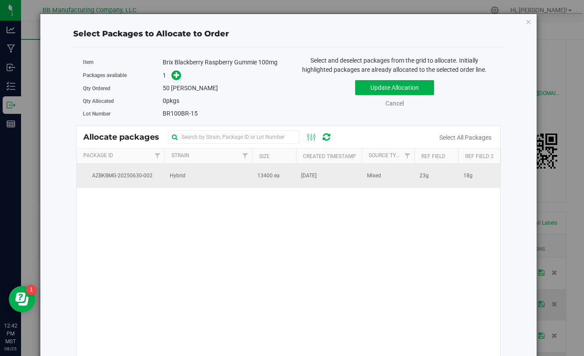
click at [248, 179] on td "Hybrid" at bounding box center [208, 176] width 88 height 24
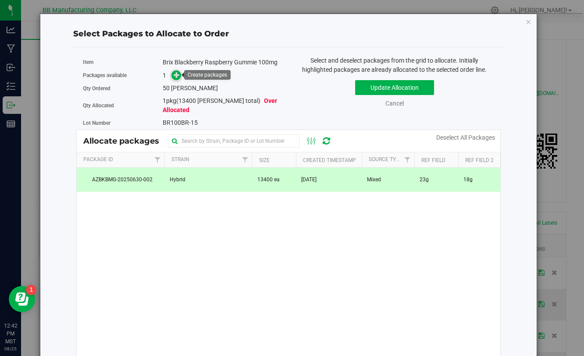
click at [175, 73] on icon at bounding box center [177, 75] width 6 height 6
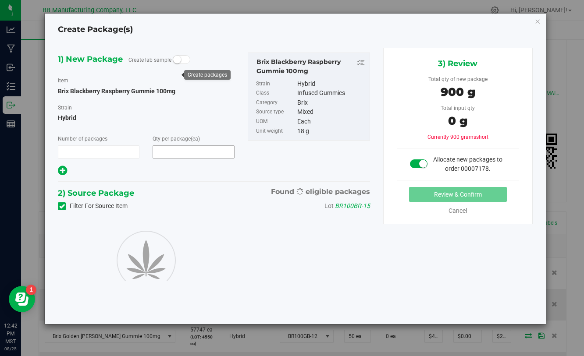
type input "1"
type input "50"
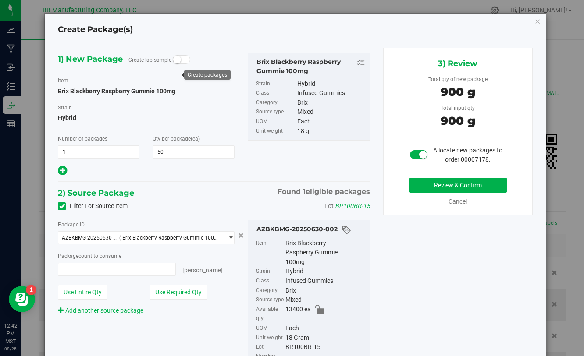
type input "50 ea"
click at [426, 183] on button "Review & Confirm" at bounding box center [458, 185] width 98 height 15
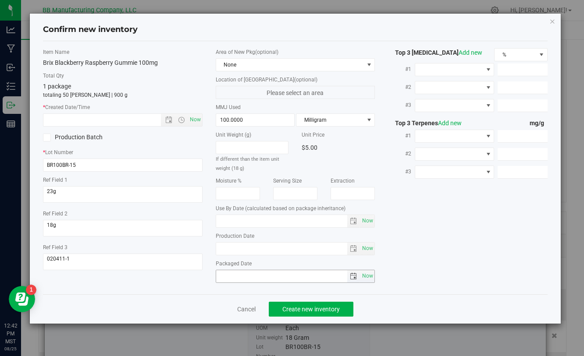
type input "[DATE]"
drag, startPoint x: 253, startPoint y: 253, endPoint x: 199, endPoint y: 253, distance: 53.9
click at [199, 253] on div "Item Name Brix Blackberry Raspberry Gummie 100mg Total Qty 1 package totaling 5…" at bounding box center [294, 167] width 517 height 239
drag, startPoint x: 247, startPoint y: 250, endPoint x: 199, endPoint y: 250, distance: 48.7
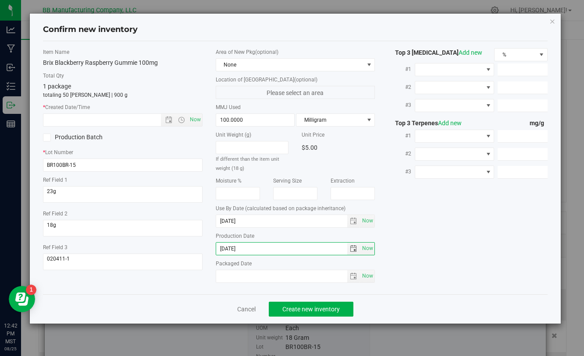
click at [199, 250] on div "Item Name Brix Blackberry Raspberry Gummie 100mg Total Qty 1 package totaling 5…" at bounding box center [294, 167] width 517 height 239
click at [104, 116] on input "text" at bounding box center [109, 120] width 132 height 12
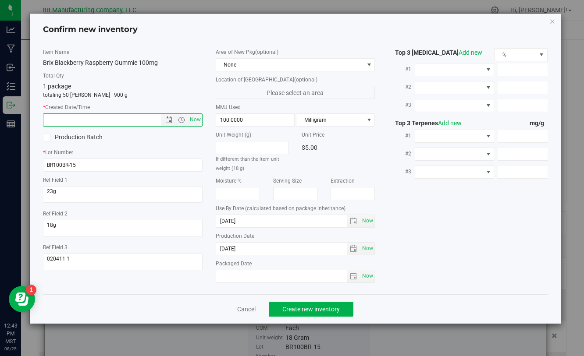
paste input "[DATE]"
type input "5/1/2025 12:43 PM"
click at [290, 306] on span "Create new inventory" at bounding box center [310, 309] width 57 height 7
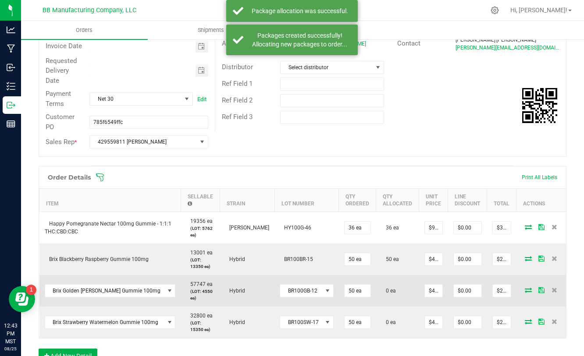
scroll to position [120, 0]
click at [525, 289] on icon at bounding box center [528, 289] width 7 height 5
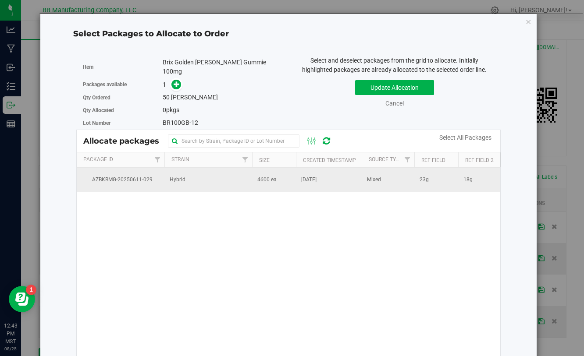
click at [261, 177] on span "4600 ea" at bounding box center [266, 180] width 19 height 8
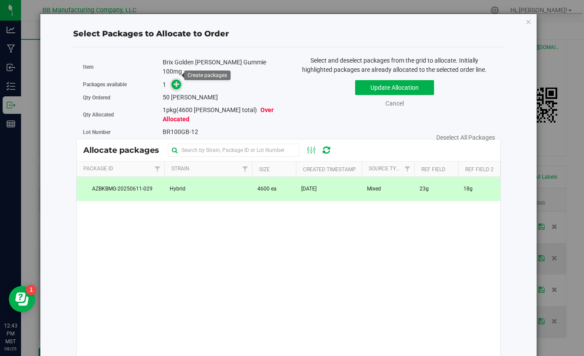
click at [175, 81] on icon at bounding box center [177, 84] width 6 height 6
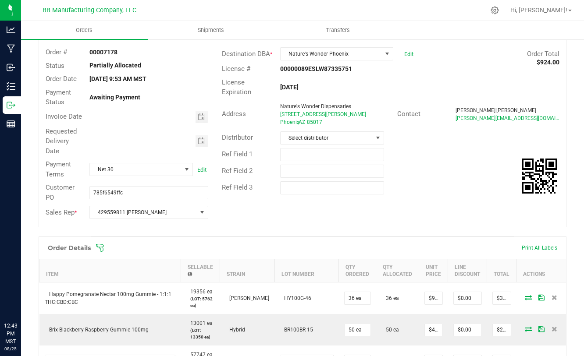
scroll to position [39, 0]
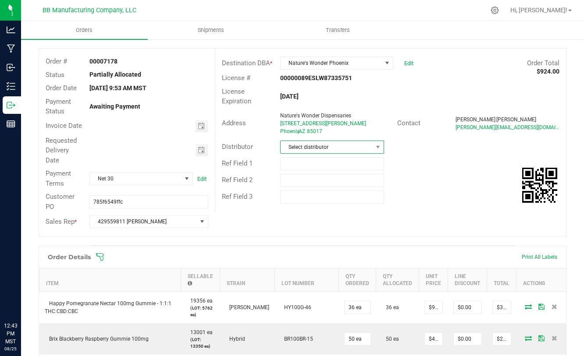
click at [373, 144] on span at bounding box center [378, 147] width 11 height 12
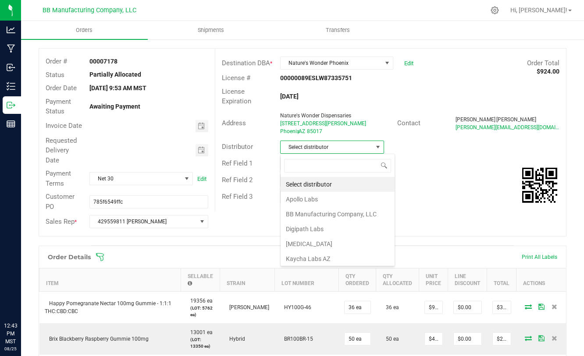
scroll to position [13, 104]
click at [330, 216] on li "BB Manufacturing Company, LLC" at bounding box center [338, 214] width 114 height 15
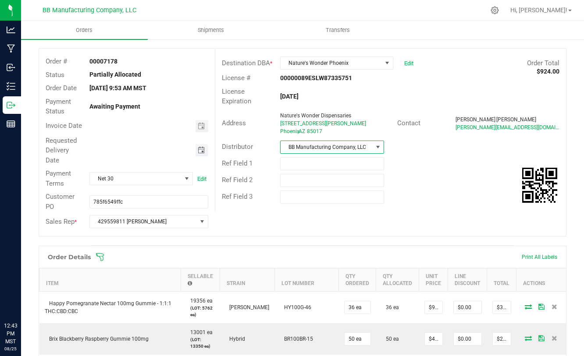
click at [204, 152] on span "Toggle calendar" at bounding box center [201, 150] width 7 height 7
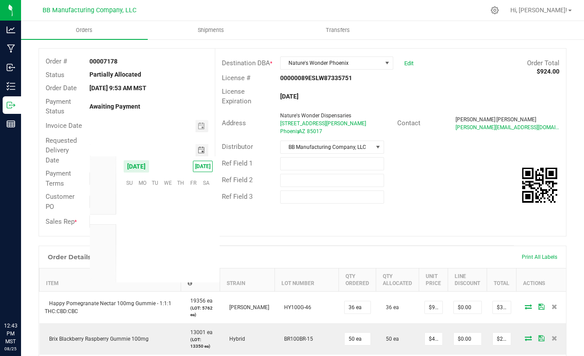
scroll to position [142101, 0]
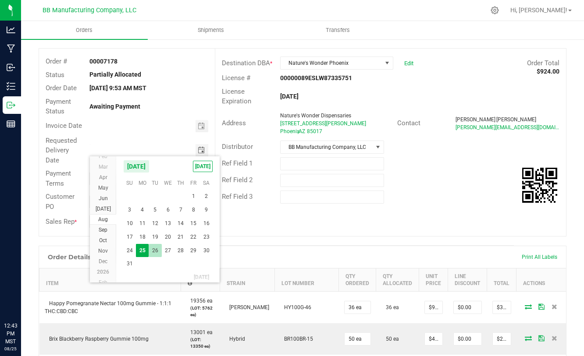
click at [155, 253] on span "26" at bounding box center [155, 251] width 13 height 14
type input "[DATE]"
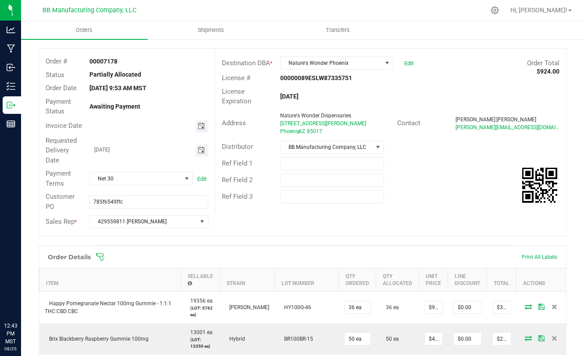
click at [201, 124] on span "Toggle calendar" at bounding box center [201, 126] width 7 height 7
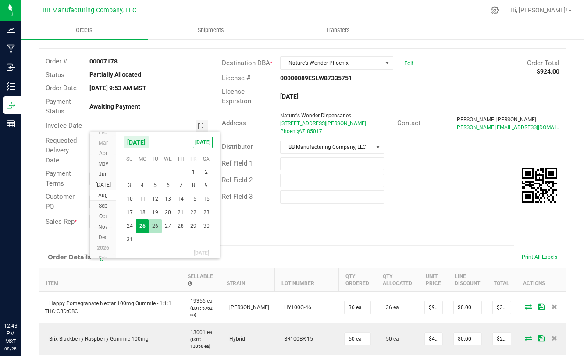
click at [157, 229] on span "26" at bounding box center [155, 227] width 13 height 14
type input "[DATE]"
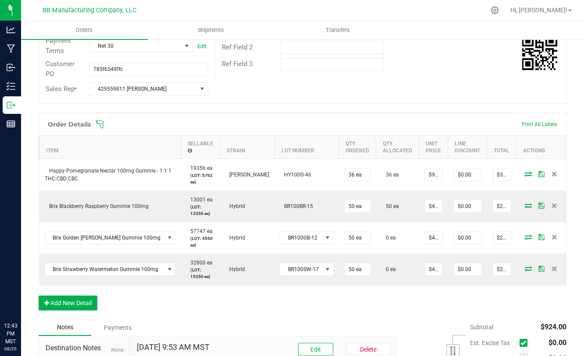
scroll to position [173, 0]
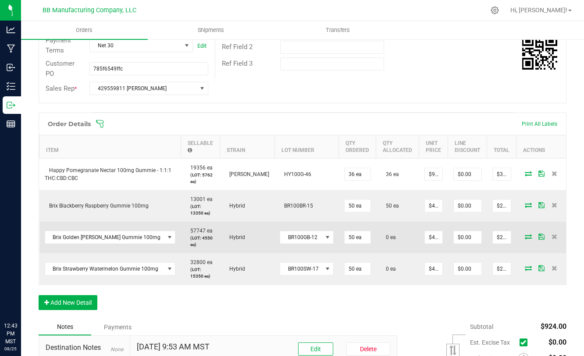
click at [525, 238] on icon at bounding box center [528, 236] width 7 height 5
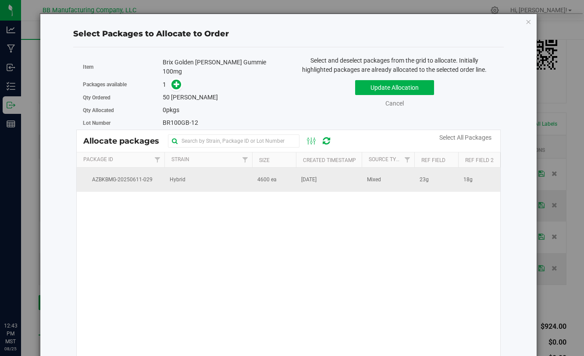
click at [282, 175] on td "4600 ea" at bounding box center [274, 180] width 44 height 24
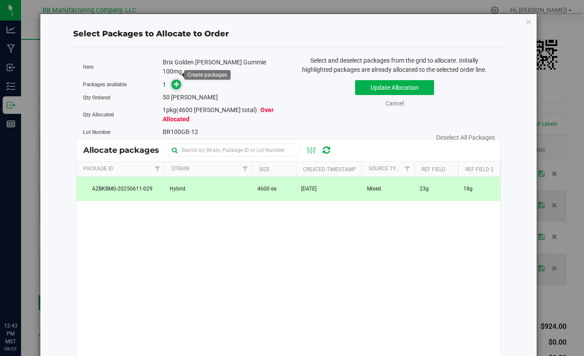
click at [178, 81] on icon at bounding box center [177, 84] width 6 height 6
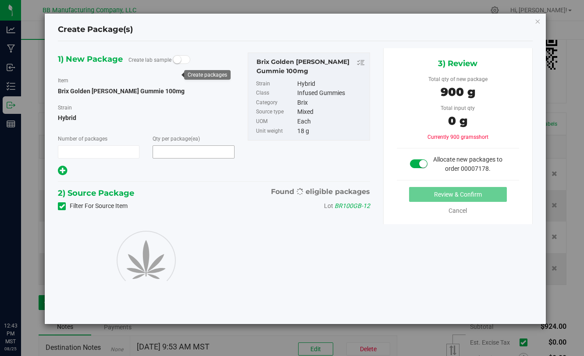
type input "1"
type input "50"
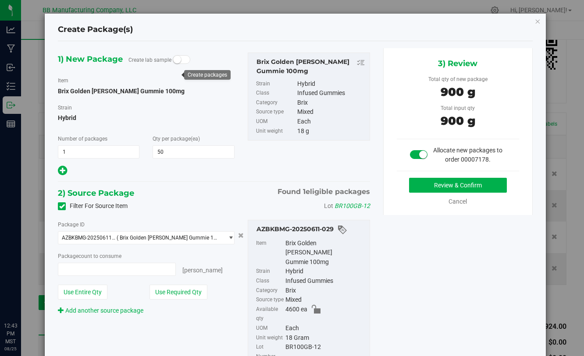
type input "50 ea"
click at [459, 188] on button "Review & Confirm" at bounding box center [458, 185] width 98 height 15
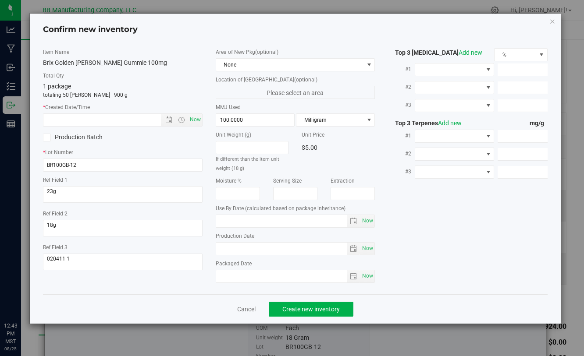
type input "[DATE]"
drag, startPoint x: 250, startPoint y: 250, endPoint x: 207, endPoint y: 249, distance: 43.4
click at [207, 249] on div "Item Name Brix Golden [PERSON_NAME] Gummie 100mg Total Qty 1 package totaling 5…" at bounding box center [294, 167] width 517 height 239
click at [128, 117] on input "text" at bounding box center [109, 120] width 132 height 12
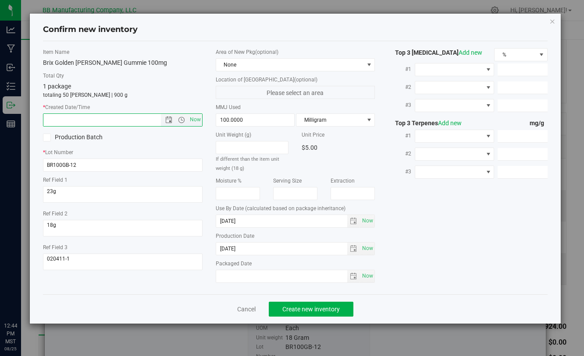
paste input "[DATE]"
type input "[DATE] 12:44 PM"
click at [295, 312] on span "Create new inventory" at bounding box center [310, 309] width 57 height 7
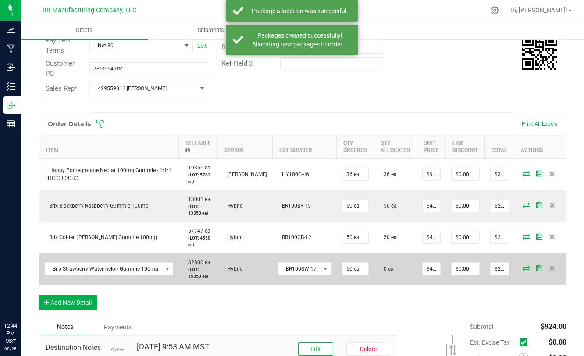
click at [527, 270] on icon at bounding box center [526, 268] width 7 height 5
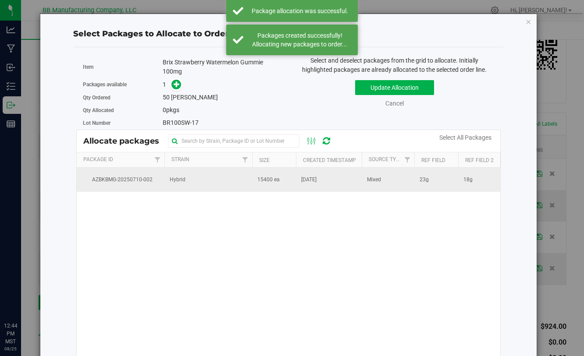
click at [289, 181] on td "15400 ea" at bounding box center [274, 180] width 44 height 24
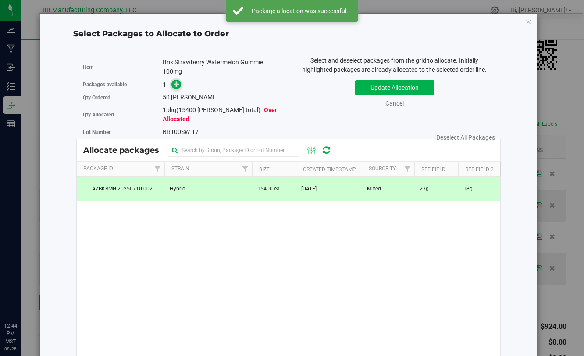
click at [177, 87] on icon at bounding box center [177, 84] width 6 height 6
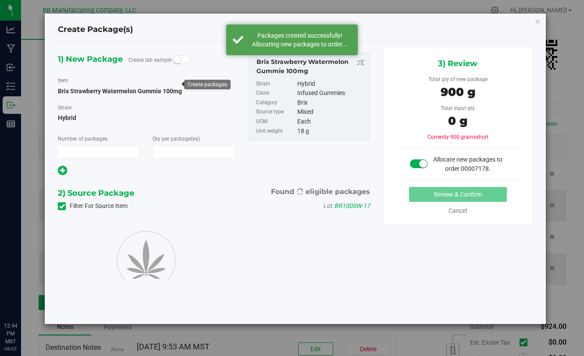
type input "1"
type input "50"
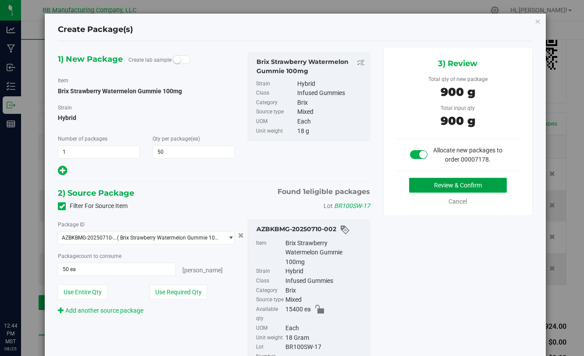
click at [415, 180] on button "Review & Confirm" at bounding box center [458, 185] width 98 height 15
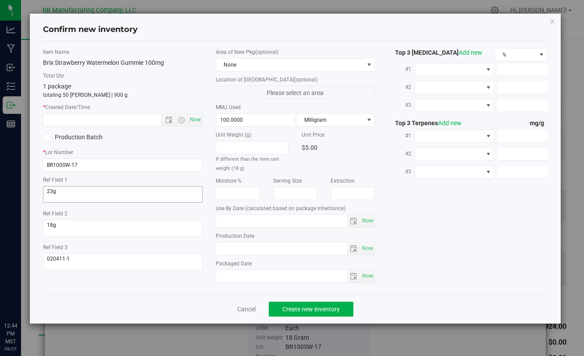
type input "[DATE]"
drag, startPoint x: 258, startPoint y: 249, endPoint x: 198, endPoint y: 248, distance: 60.1
click at [198, 248] on div "Item Name Brix Strawberry Watermelon Gummie 100mg Total Qty 1 package totaling …" at bounding box center [294, 167] width 517 height 239
click at [113, 120] on input "text" at bounding box center [109, 120] width 132 height 12
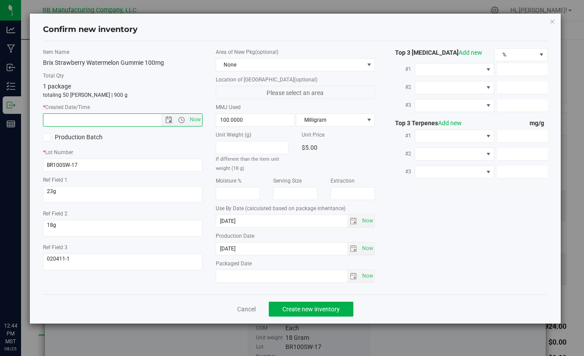
paste input "[DATE]"
type input "[DATE] 12:44 PM"
click at [295, 310] on span "Create new inventory" at bounding box center [310, 309] width 57 height 7
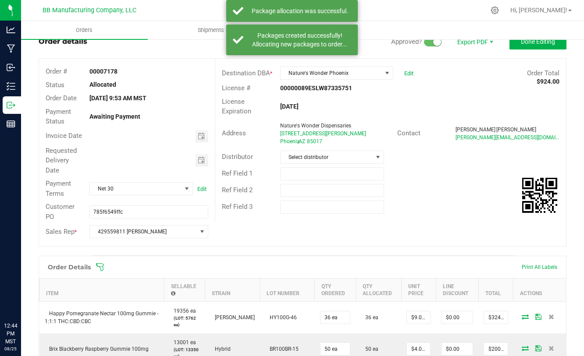
scroll to position [18, 0]
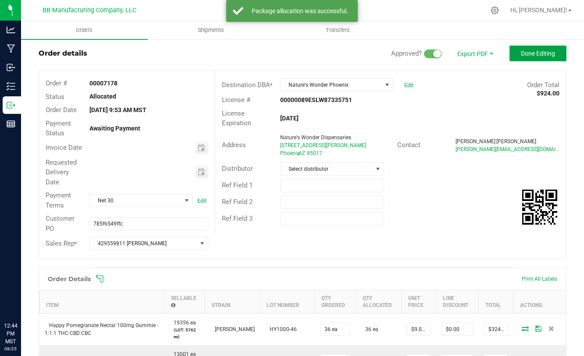
click at [520, 55] on button "Done Editing" at bounding box center [537, 54] width 57 height 16
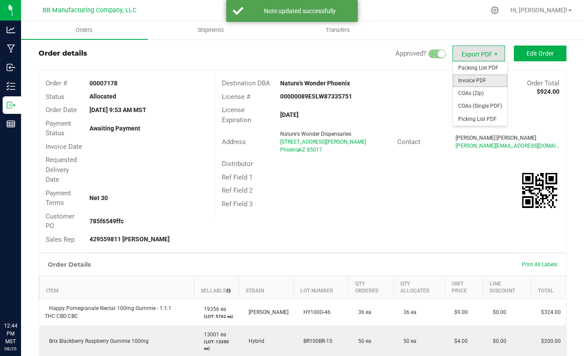
click at [471, 83] on span "Invoice PDF" at bounding box center [480, 81] width 54 height 13
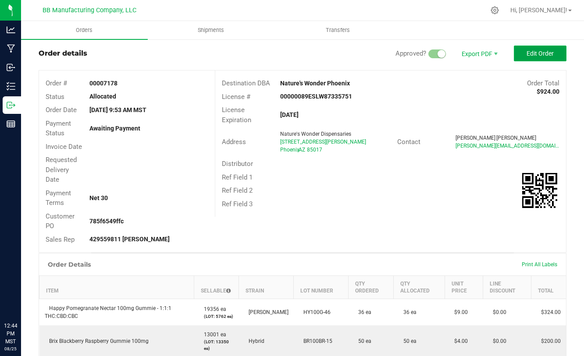
click at [532, 50] on span "Edit Order" at bounding box center [540, 53] width 27 height 7
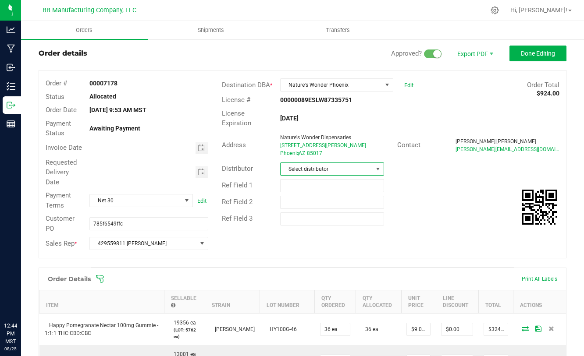
click at [296, 172] on span "Select distributor" at bounding box center [327, 169] width 92 height 12
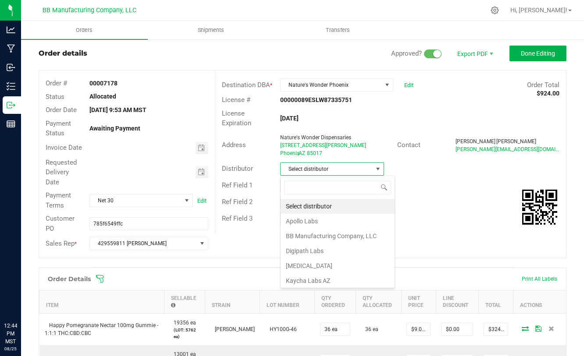
scroll to position [13, 104]
click at [301, 235] on li "BB Manufacturing Company, LLC" at bounding box center [338, 236] width 114 height 15
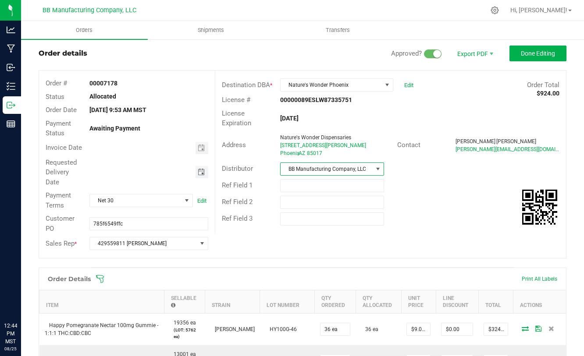
click at [201, 175] on span "Toggle calendar" at bounding box center [201, 172] width 7 height 7
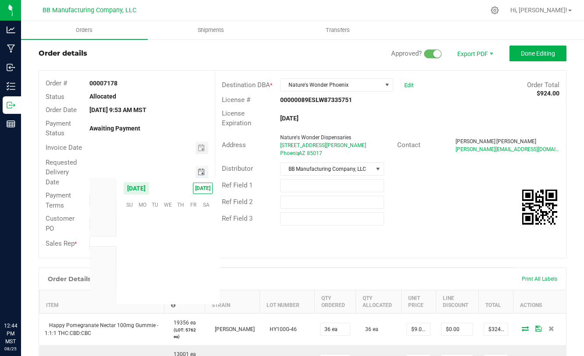
scroll to position [142101, 0]
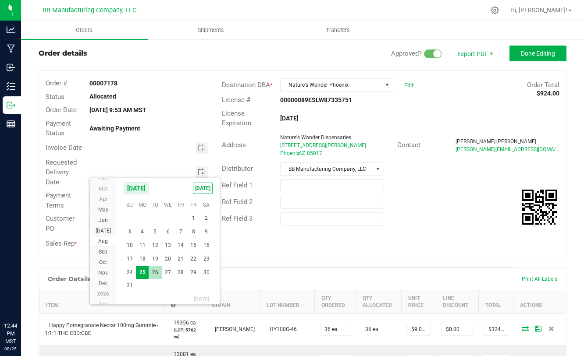
click at [150, 273] on span "26" at bounding box center [155, 273] width 13 height 14
type input "[DATE]"
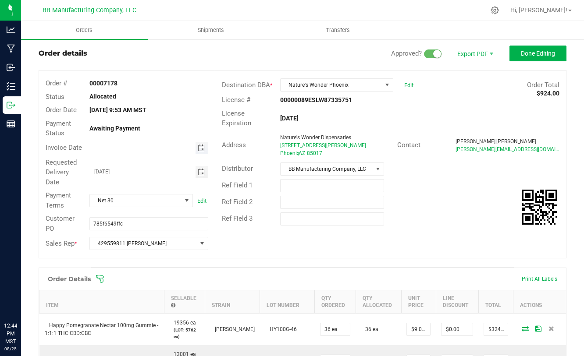
click at [203, 146] on span "Toggle calendar" at bounding box center [201, 148] width 7 height 7
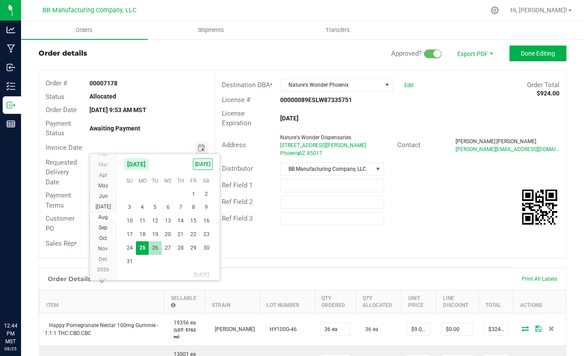
click at [157, 250] on span "26" at bounding box center [155, 249] width 13 height 14
type input "[DATE]"
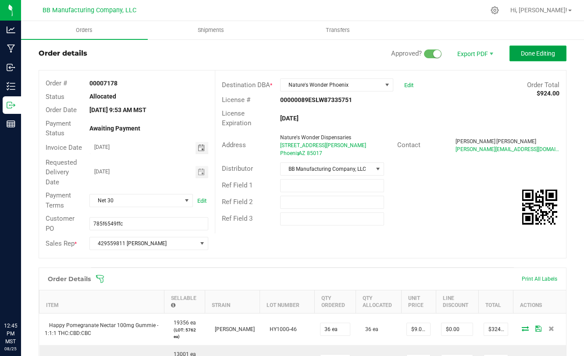
click at [538, 57] on button "Done Editing" at bounding box center [537, 54] width 57 height 16
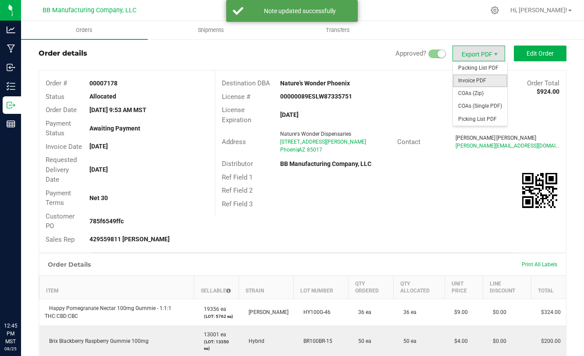
click at [474, 80] on span "Invoice PDF" at bounding box center [480, 81] width 54 height 13
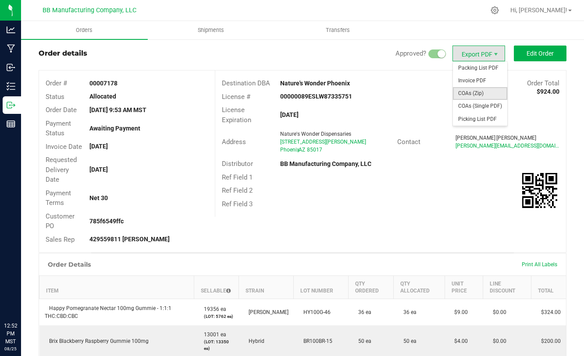
click at [472, 94] on span "COAs (Zip)" at bounding box center [480, 93] width 54 height 13
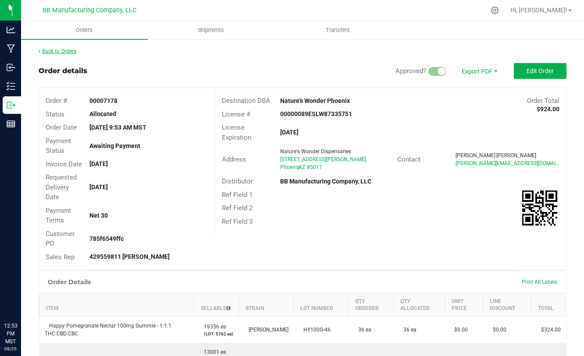
click at [68, 52] on link "Back to Orders" at bounding box center [58, 51] width 38 height 6
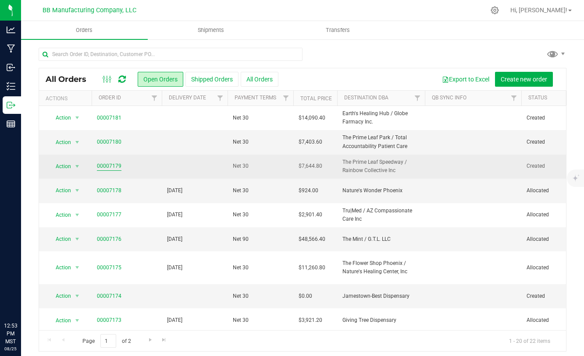
click at [112, 165] on link "00007179" at bounding box center [109, 166] width 25 height 8
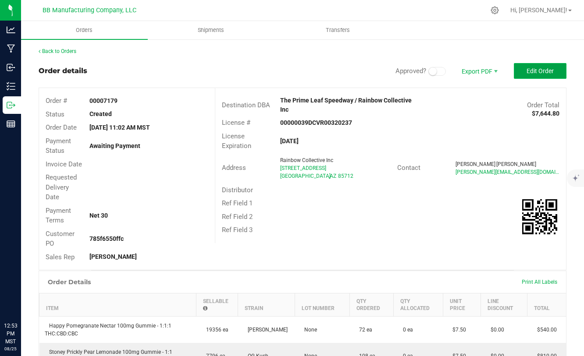
click at [547, 75] on button "Edit Order" at bounding box center [540, 71] width 53 height 16
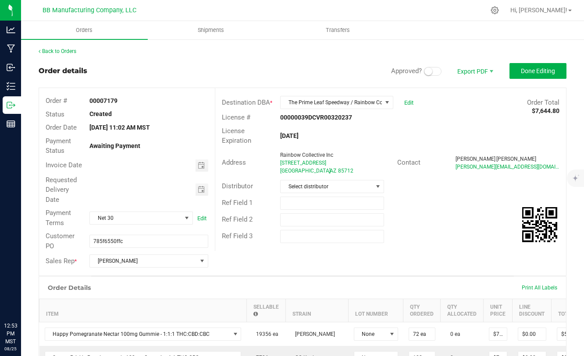
click at [438, 73] on span at bounding box center [433, 71] width 18 height 9
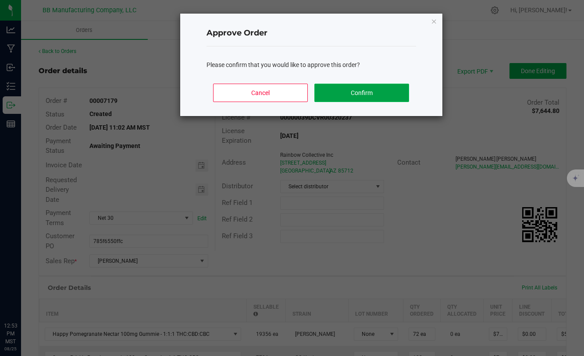
click at [394, 95] on button "Confirm" at bounding box center [361, 93] width 94 height 18
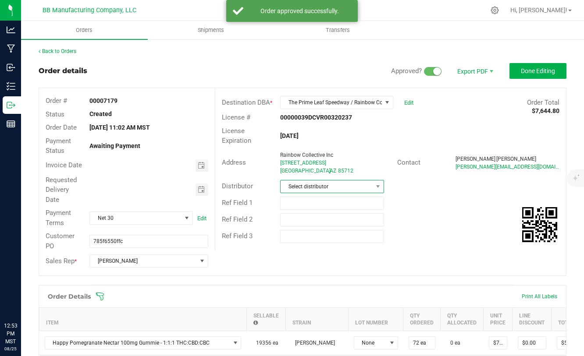
click at [354, 188] on span "Select distributor" at bounding box center [327, 187] width 92 height 12
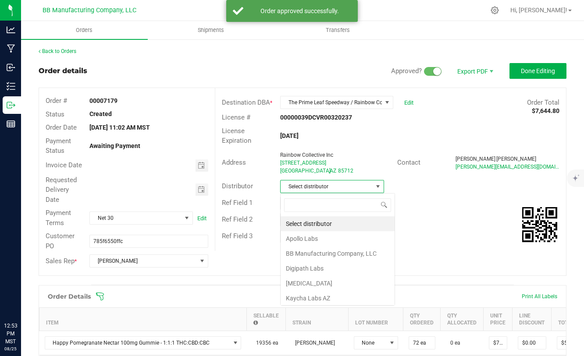
scroll to position [13, 104]
click at [333, 256] on li "BB Manufacturing Company, LLC" at bounding box center [338, 253] width 114 height 15
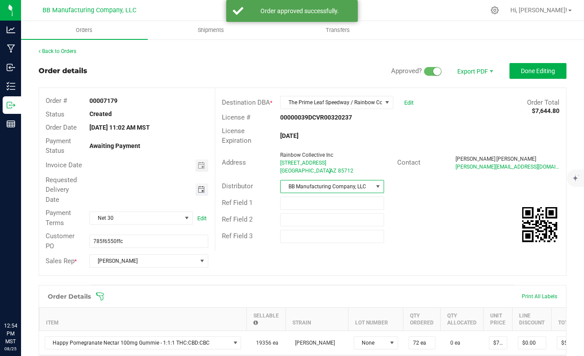
click at [202, 193] on span "Toggle calendar" at bounding box center [201, 189] width 7 height 7
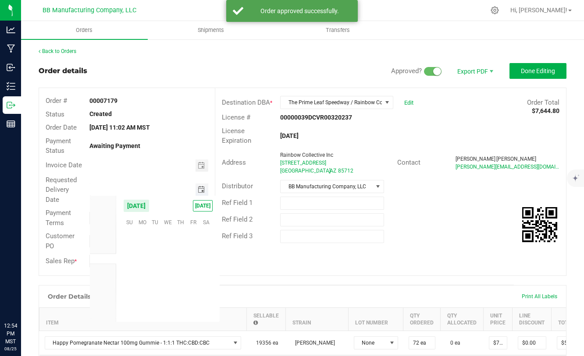
scroll to position [142101, 0]
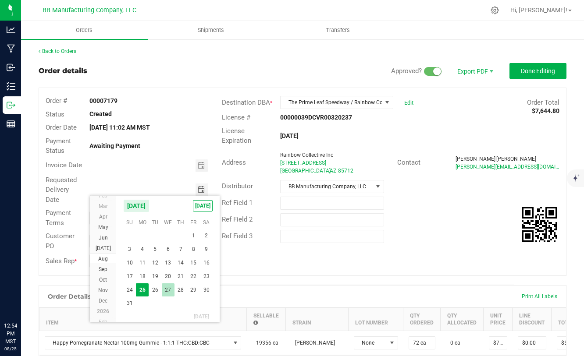
click at [166, 293] on span "27" at bounding box center [168, 291] width 13 height 14
type input "[DATE]"
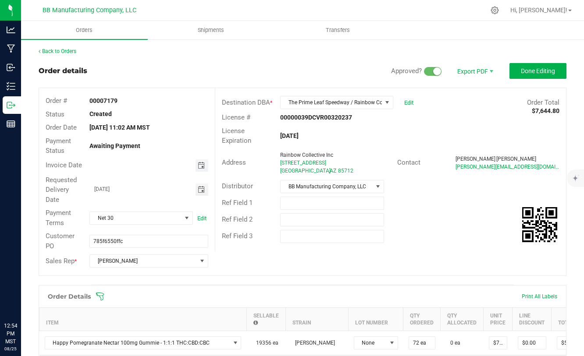
click at [199, 168] on span "Toggle calendar" at bounding box center [201, 165] width 7 height 7
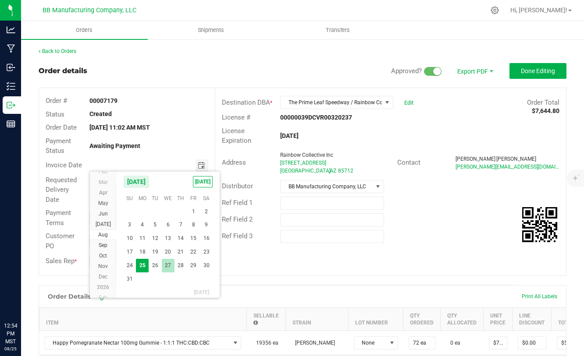
click at [169, 267] on span "27" at bounding box center [168, 266] width 13 height 14
type input "[DATE]"
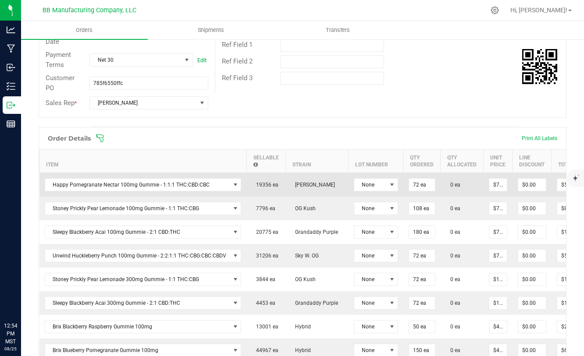
scroll to position [175, 0]
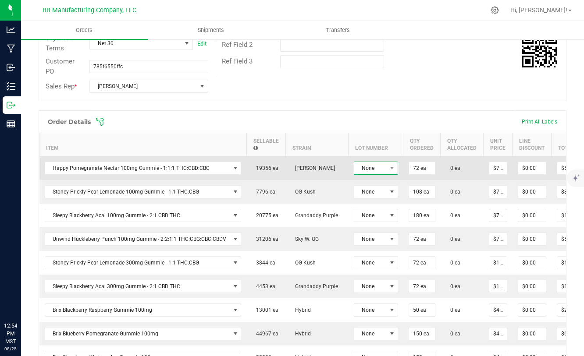
click at [387, 170] on span at bounding box center [392, 168] width 11 height 12
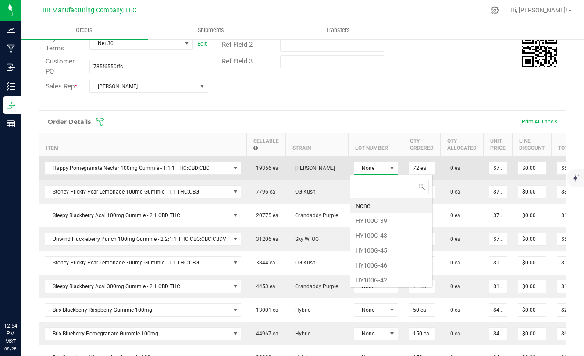
scroll to position [13, 44]
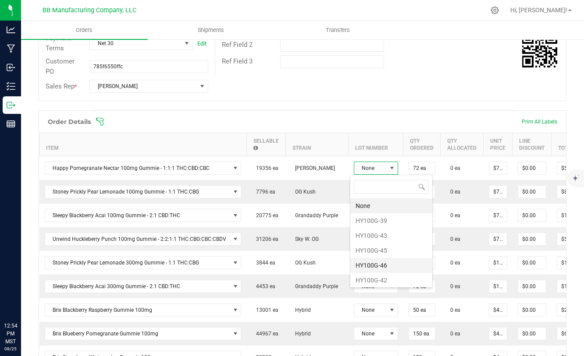
click at [384, 265] on li "HY100G-46" at bounding box center [391, 265] width 82 height 15
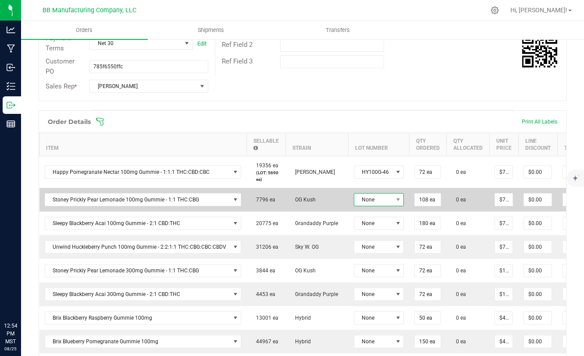
click at [387, 201] on span "None" at bounding box center [373, 200] width 39 height 12
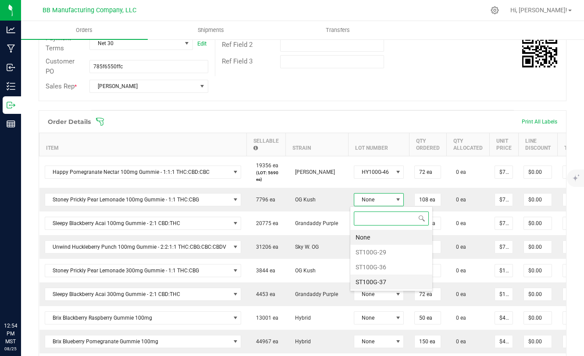
click at [381, 283] on li "ST100G-37" at bounding box center [391, 282] width 82 height 15
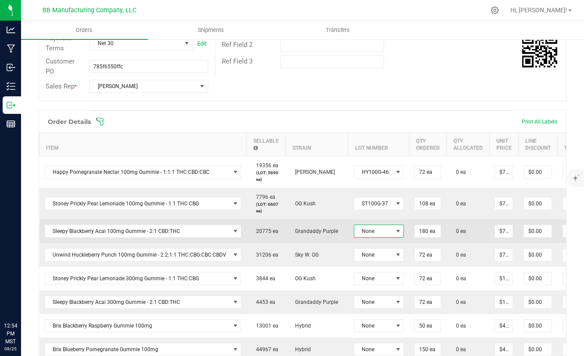
click at [395, 228] on span at bounding box center [398, 231] width 7 height 7
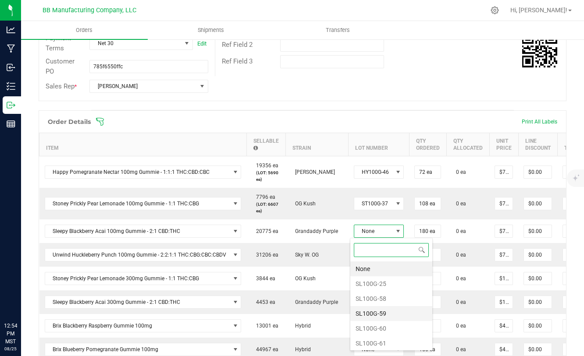
click at [382, 315] on li "SL100G-59" at bounding box center [391, 313] width 82 height 15
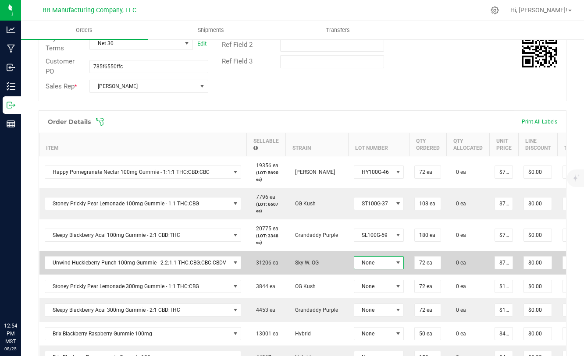
click at [395, 264] on span at bounding box center [398, 263] width 7 height 7
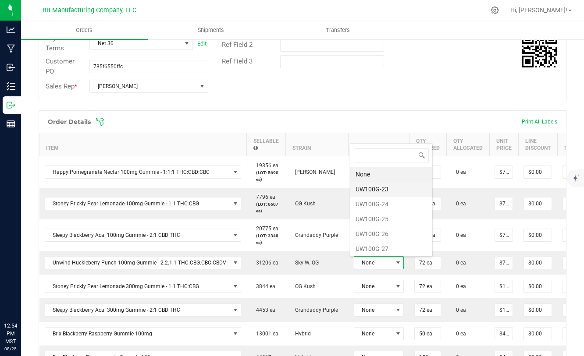
click at [373, 189] on li "UW100G-23" at bounding box center [391, 189] width 82 height 15
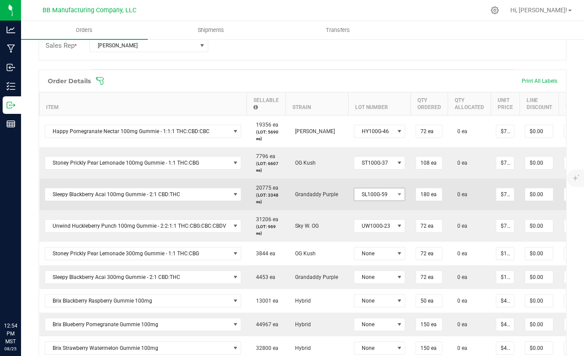
scroll to position [217, 0]
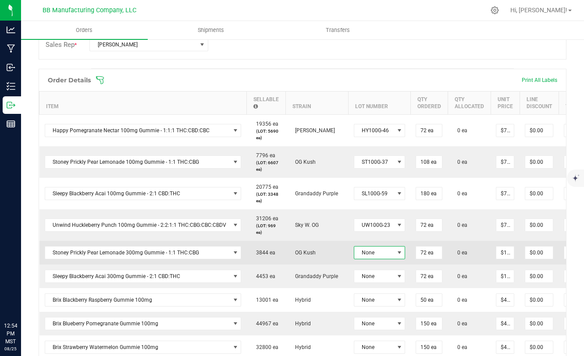
click at [385, 254] on span "None" at bounding box center [374, 253] width 40 height 12
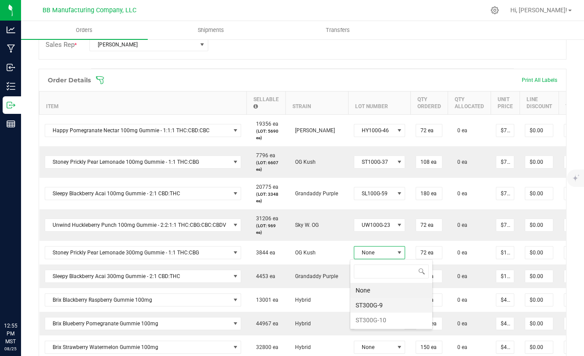
click at [380, 306] on li "ST300G-9" at bounding box center [391, 305] width 82 height 15
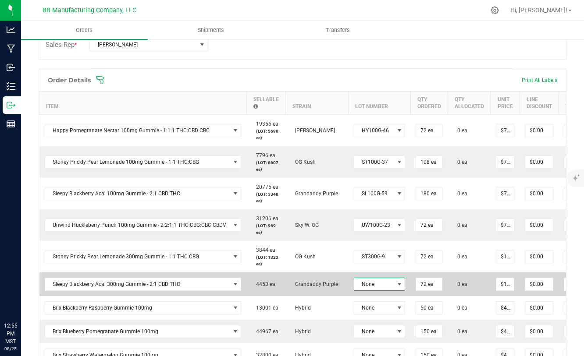
click at [386, 286] on span "None" at bounding box center [374, 284] width 40 height 12
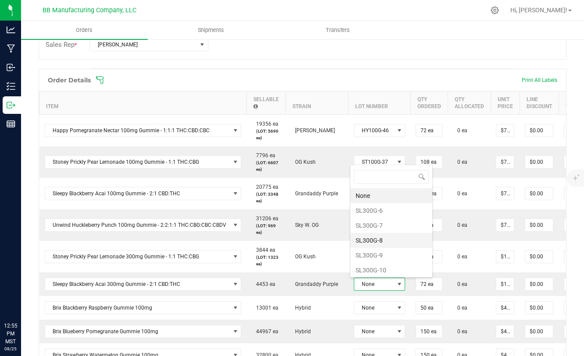
click at [381, 240] on li "SL300G-8" at bounding box center [391, 240] width 82 height 15
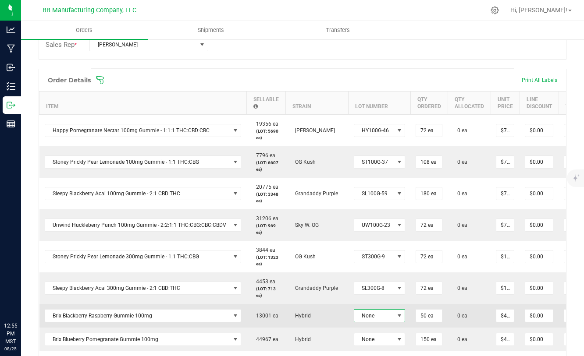
click at [396, 316] on span at bounding box center [399, 316] width 7 height 7
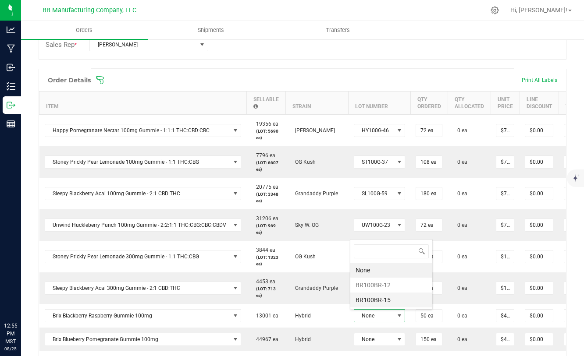
click at [382, 298] on li "BR100BR-15" at bounding box center [391, 300] width 82 height 15
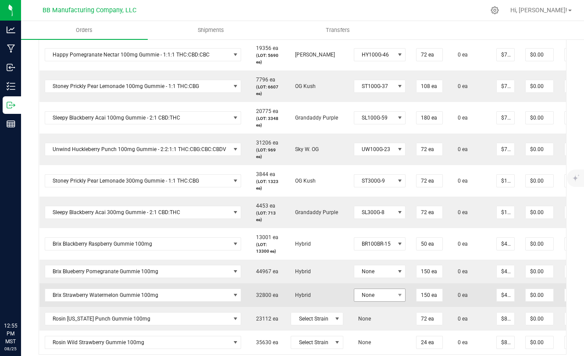
scroll to position [294, 0]
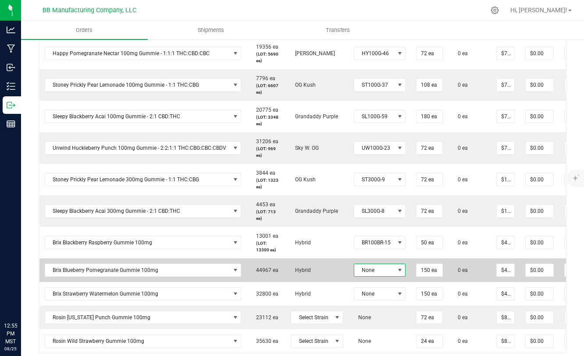
click at [394, 276] on span at bounding box center [399, 270] width 11 height 12
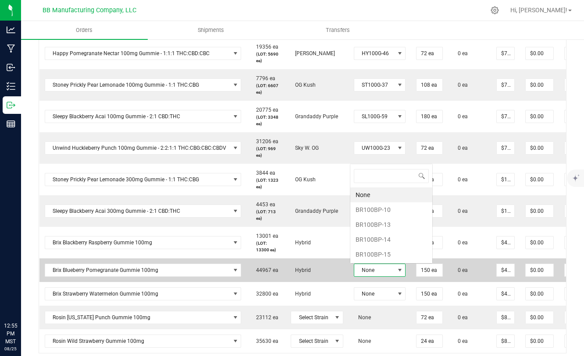
scroll to position [13, 53]
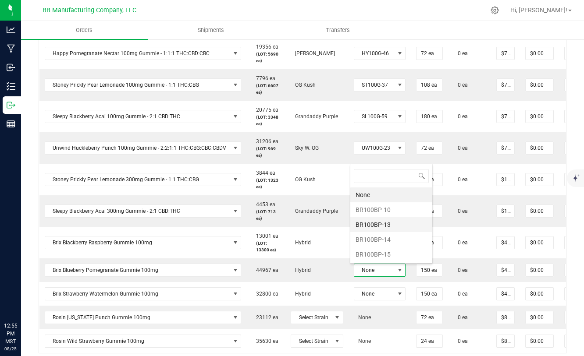
click at [379, 227] on li "BR100BP-13" at bounding box center [391, 224] width 82 height 15
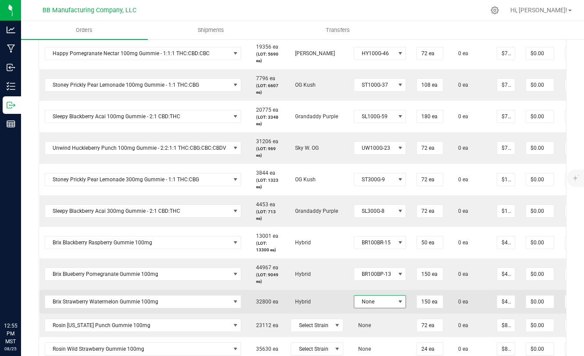
click at [397, 301] on span at bounding box center [400, 302] width 7 height 7
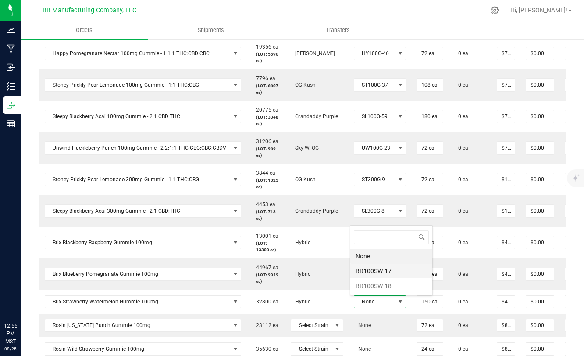
click at [381, 269] on li "BR100SW-17" at bounding box center [391, 271] width 82 height 15
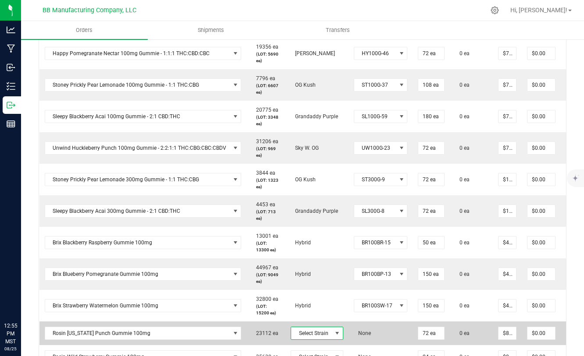
click at [332, 328] on span at bounding box center [337, 334] width 11 height 12
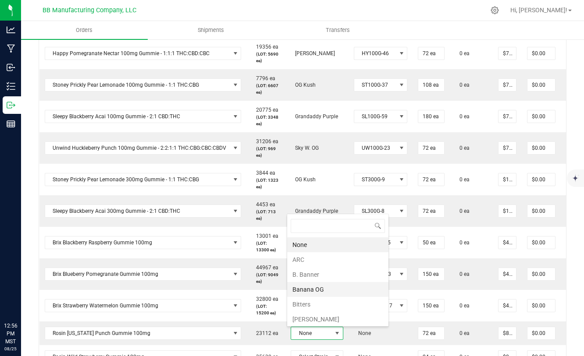
click at [311, 285] on li "Banana OG" at bounding box center [337, 289] width 101 height 15
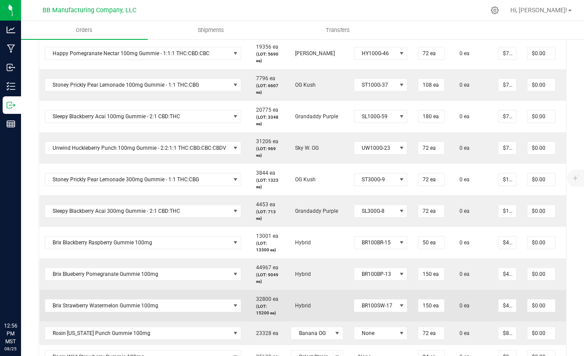
scroll to position [321, 0]
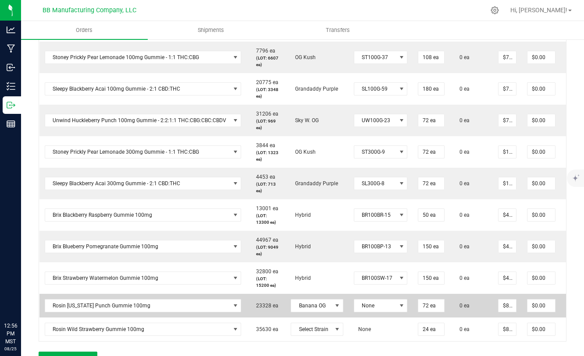
click at [375, 313] on td "None" at bounding box center [381, 306] width 64 height 24
click at [377, 309] on span "None" at bounding box center [375, 306] width 42 height 12
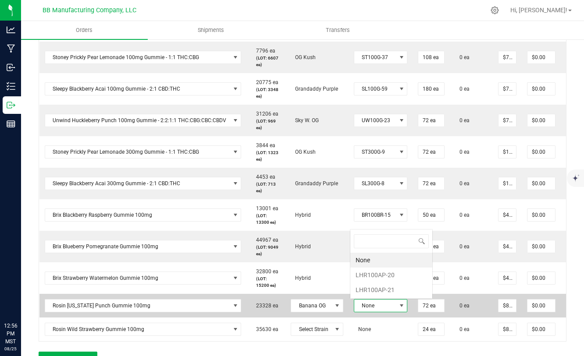
scroll to position [13, 53]
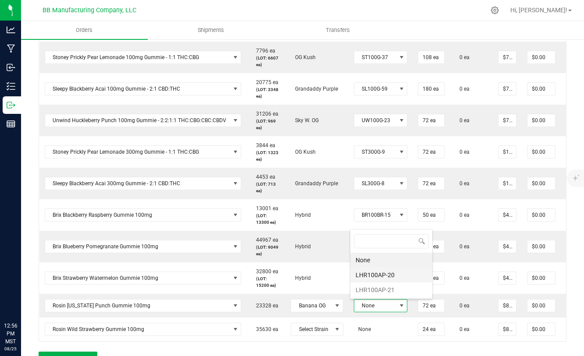
click at [372, 275] on li "LHR100AP-20" at bounding box center [391, 275] width 82 height 15
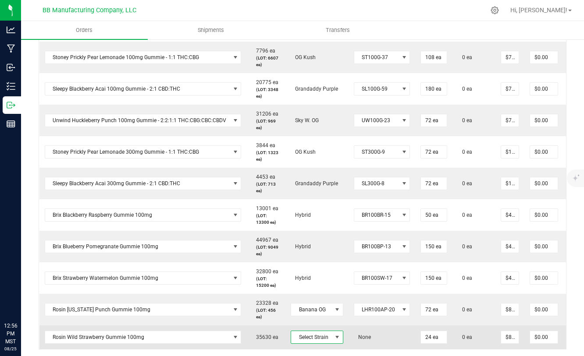
click at [334, 337] on span at bounding box center [337, 337] width 7 height 7
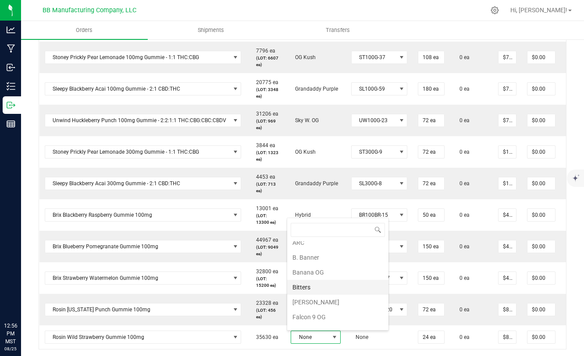
scroll to position [8, 0]
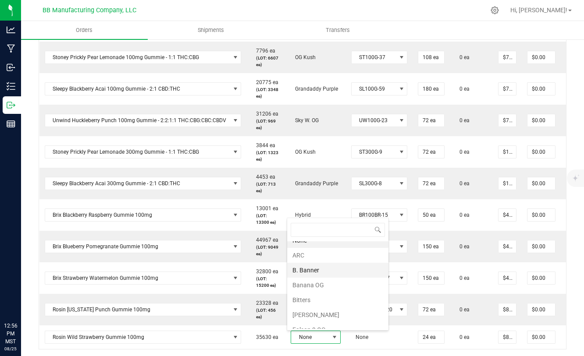
click at [313, 267] on li "B. Banner" at bounding box center [337, 270] width 101 height 15
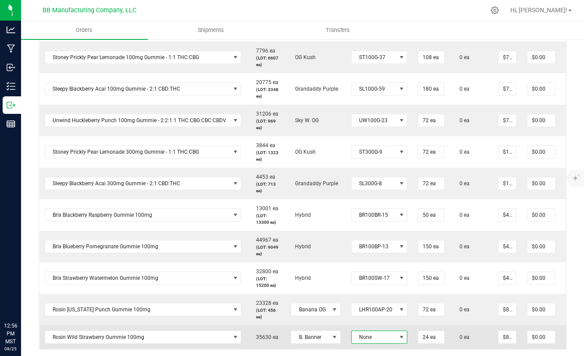
click at [367, 342] on span "None" at bounding box center [374, 337] width 45 height 12
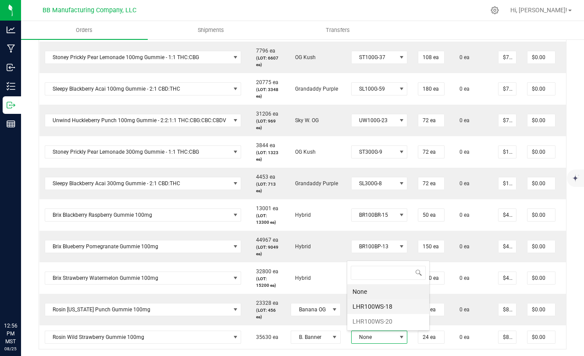
click at [369, 310] on li "LHR100WS-18" at bounding box center [388, 306] width 82 height 15
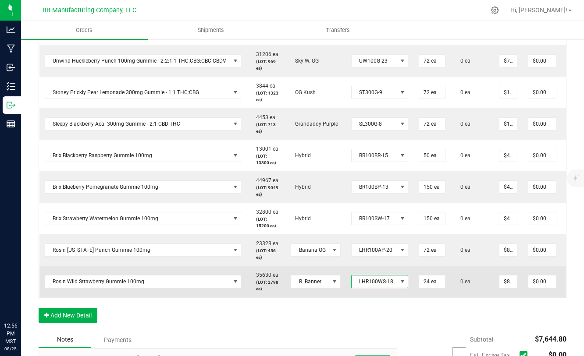
scroll to position [379, 0]
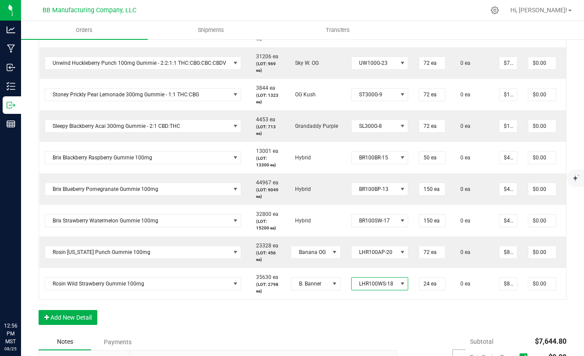
click at [458, 328] on div "Order Details Print All Labels Item Sellable Strain Lot Number Qty Ordered Qty …" at bounding box center [303, 120] width 528 height 427
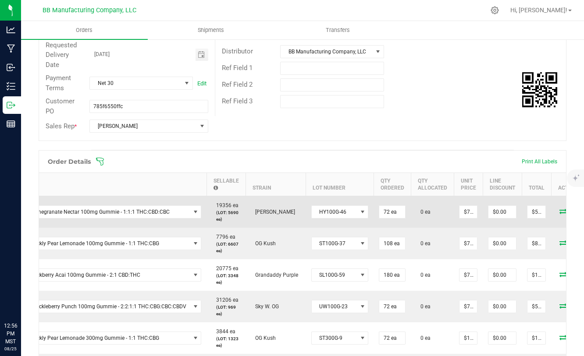
scroll to position [0, 72]
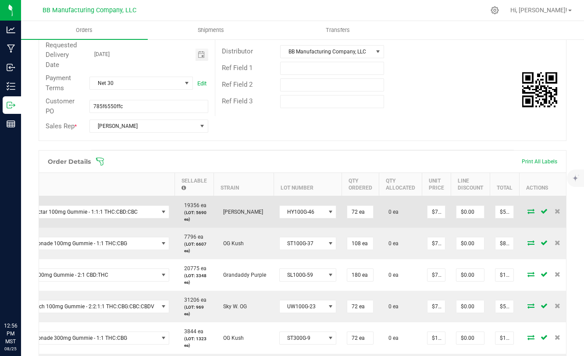
click at [527, 211] on icon at bounding box center [530, 211] width 7 height 5
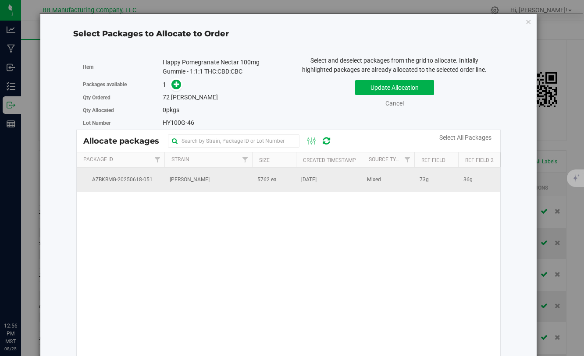
click at [310, 181] on span "[DATE]" at bounding box center [308, 180] width 15 height 8
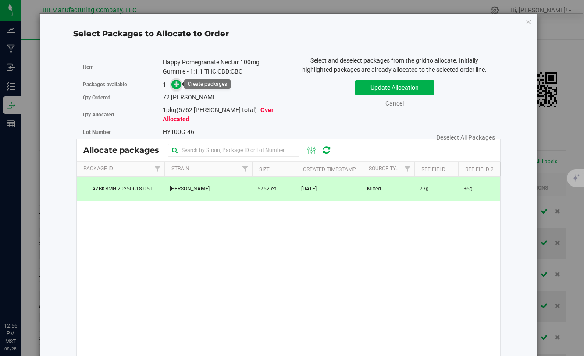
click at [174, 82] on icon at bounding box center [177, 84] width 6 height 6
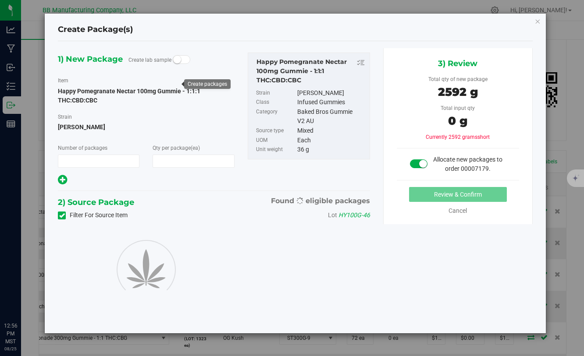
type input "1"
type input "72"
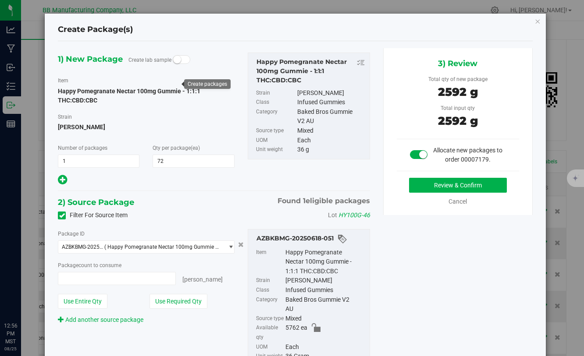
type input "72 ea"
click at [428, 184] on button "Review & Confirm" at bounding box center [458, 185] width 98 height 15
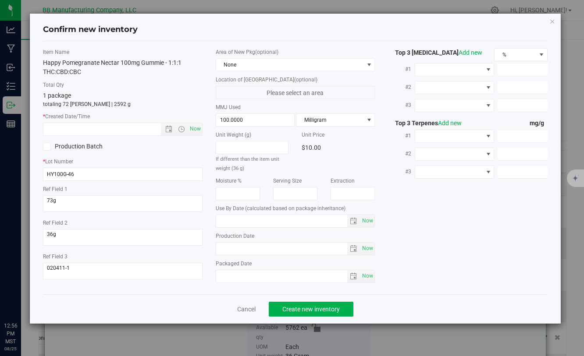
type input "[DATE]"
drag, startPoint x: 264, startPoint y: 251, endPoint x: 185, endPoint y: 251, distance: 78.9
click at [184, 251] on div "Item Name Happy Pomegranate Nectar 100mg Gummie - 1:1:1 THC:CBD:CBC Total Qty 1…" at bounding box center [294, 167] width 517 height 239
click at [139, 132] on input "text" at bounding box center [109, 129] width 132 height 12
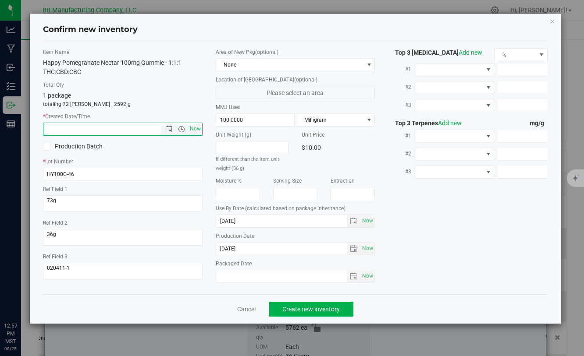
paste input "[DATE]"
click at [310, 312] on span "Create new inventory" at bounding box center [310, 309] width 57 height 7
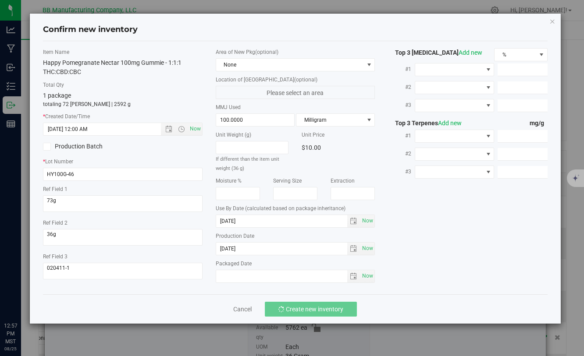
type input "[DATE] 12:57 PM"
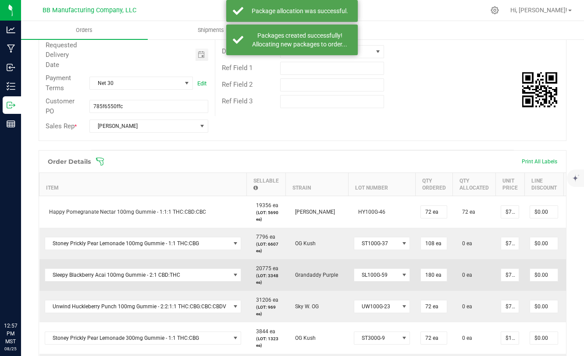
scroll to position [0, 74]
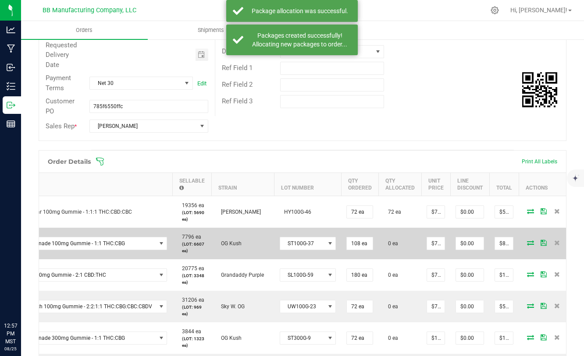
click at [529, 244] on span at bounding box center [530, 242] width 13 height 5
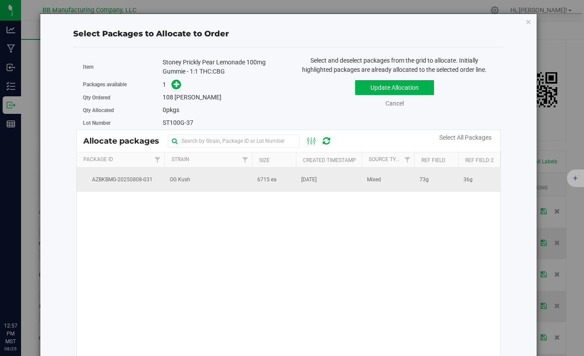
click at [273, 178] on span "6715 ea" at bounding box center [266, 180] width 19 height 8
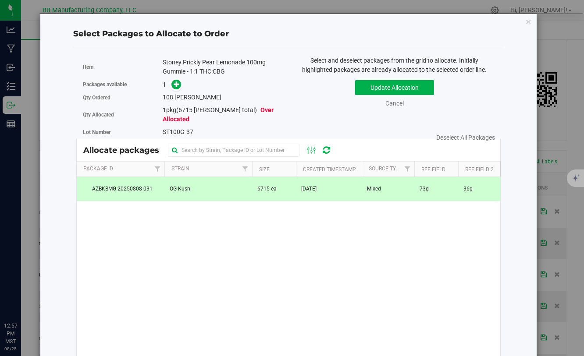
click at [176, 90] on div "Packages available 1" at bounding box center [182, 85] width 199 height 14
click at [177, 86] on icon at bounding box center [177, 84] width 6 height 6
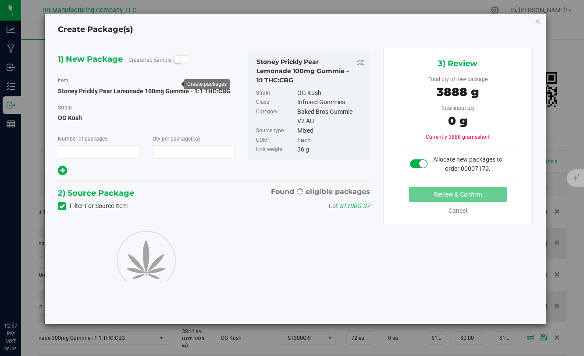
type input "1"
type input "108"
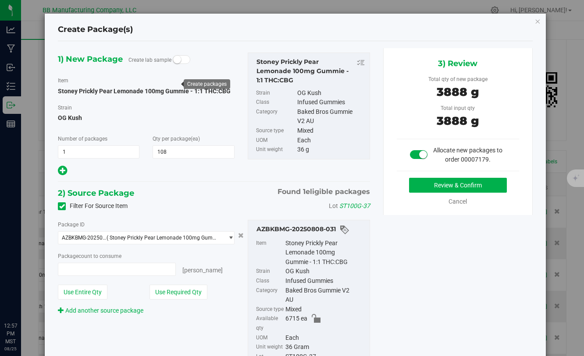
type input "108 ea"
click at [427, 180] on button "Review & Confirm" at bounding box center [458, 185] width 98 height 15
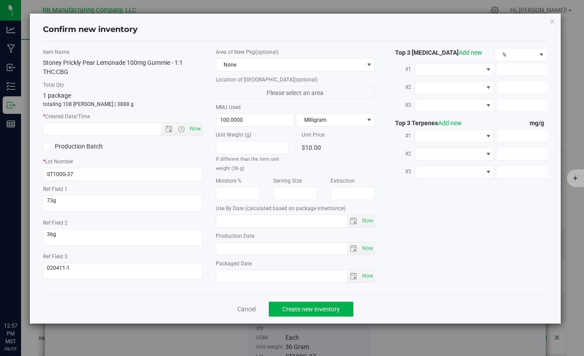
type input "[DATE]"
drag, startPoint x: 253, startPoint y: 252, endPoint x: 209, endPoint y: 252, distance: 44.3
click at [209, 252] on div "Area of New Pkg (optional) None Location of [GEOGRAPHIC_DATA] (optional) Please…" at bounding box center [295, 167] width 172 height 239
click at [106, 123] on input "text" at bounding box center [109, 129] width 132 height 12
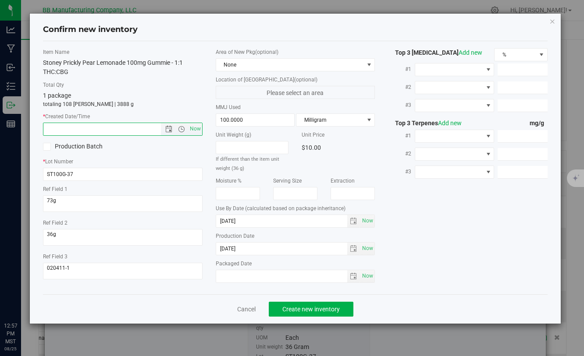
paste input "[DATE]"
click at [298, 306] on span "Create new inventory" at bounding box center [310, 309] width 57 height 7
type input "[DATE] 12:57 PM"
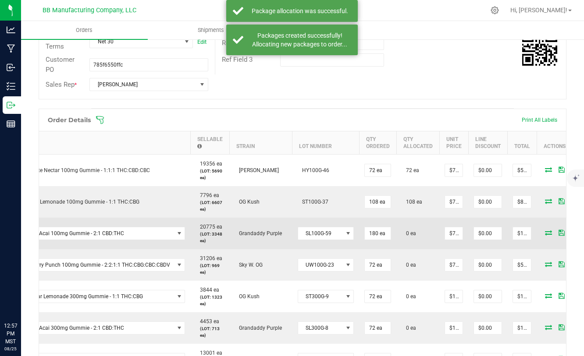
scroll to position [0, 74]
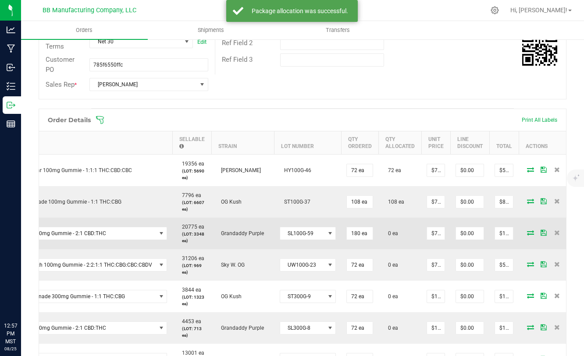
click at [527, 233] on icon at bounding box center [530, 232] width 7 height 5
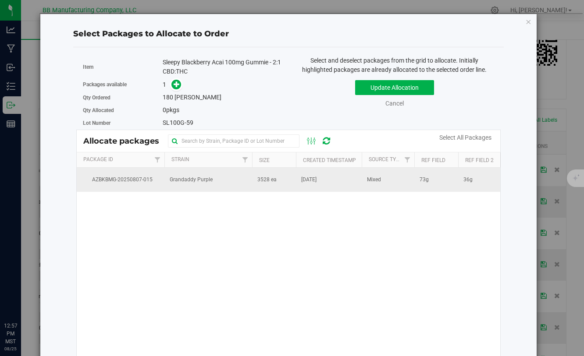
click at [242, 179] on td "Grandaddy Purple" at bounding box center [208, 180] width 88 height 24
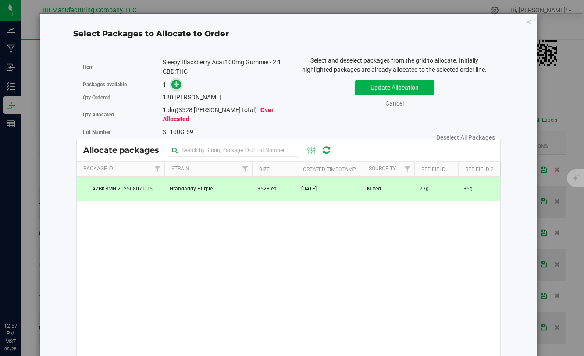
click at [175, 84] on icon at bounding box center [177, 84] width 6 height 6
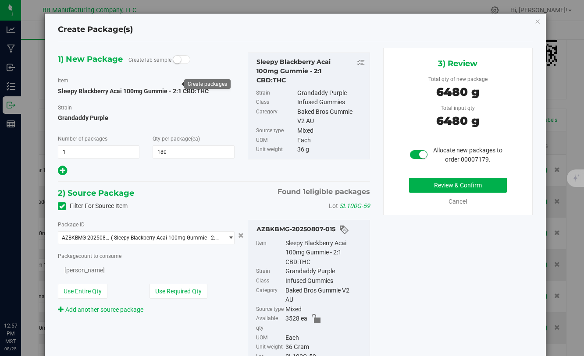
type input "180"
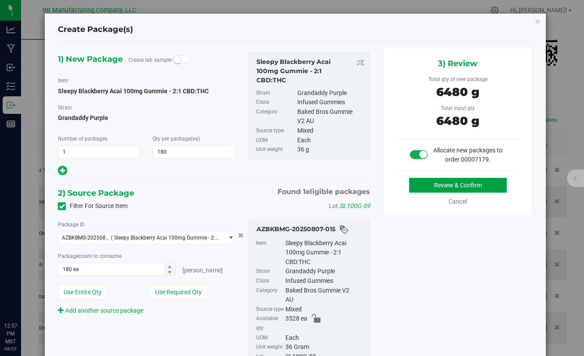
click at [438, 185] on button "Review & Confirm" at bounding box center [458, 185] width 98 height 15
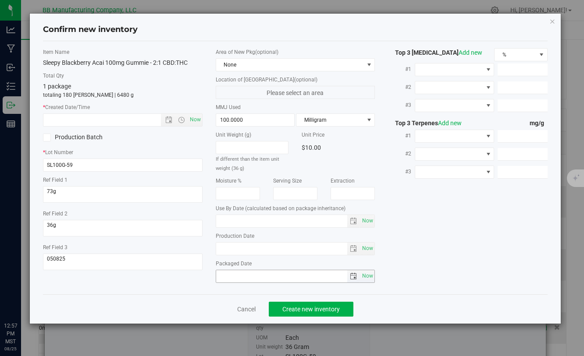
type input "[DATE]"
drag, startPoint x: 253, startPoint y: 249, endPoint x: 200, endPoint y: 249, distance: 53.1
click at [200, 249] on div "Item Name Sleepy Blackberry Acai 100mg Gummie - 2:1 CBD:THC Total Qty 1 package…" at bounding box center [294, 167] width 517 height 239
click at [118, 121] on input "text" at bounding box center [109, 120] width 132 height 12
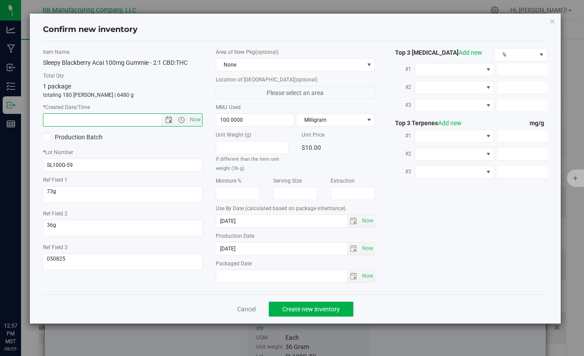
paste input "[DATE]"
click at [285, 311] on span "Create new inventory" at bounding box center [310, 309] width 57 height 7
type input "[DATE] 12:57 PM"
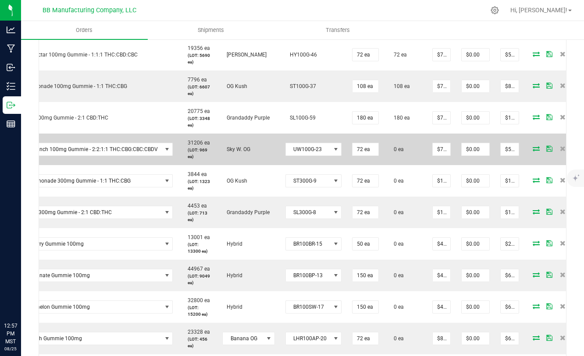
scroll to position [0, 74]
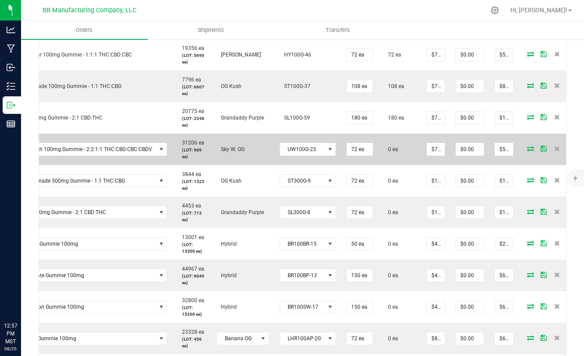
click at [527, 146] on icon at bounding box center [530, 148] width 7 height 5
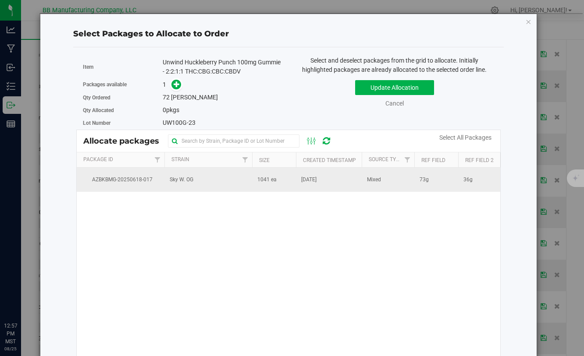
click at [274, 179] on span "1041 ea" at bounding box center [266, 180] width 19 height 8
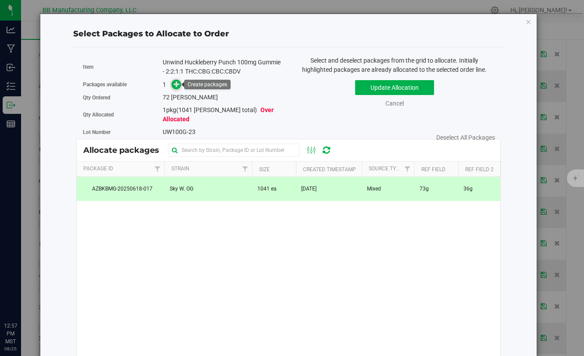
click at [178, 86] on icon at bounding box center [177, 84] width 6 height 6
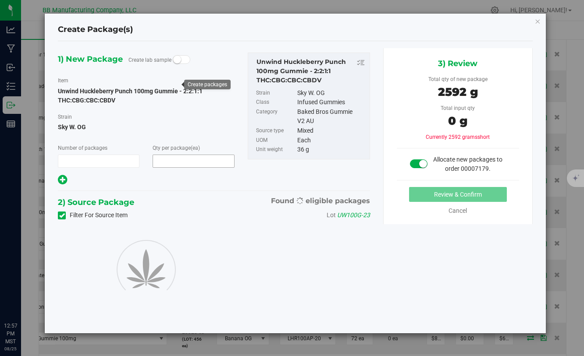
type input "1"
type input "72"
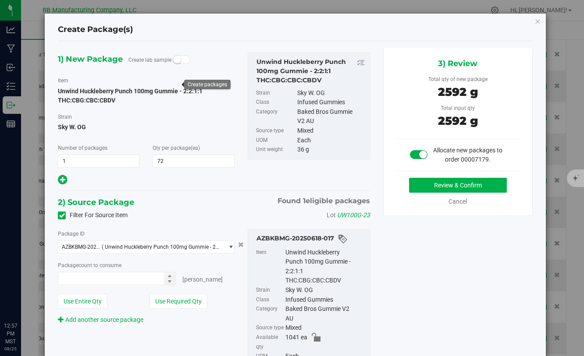
type input "72 ea"
click at [415, 182] on button "Review & Confirm" at bounding box center [458, 185] width 98 height 15
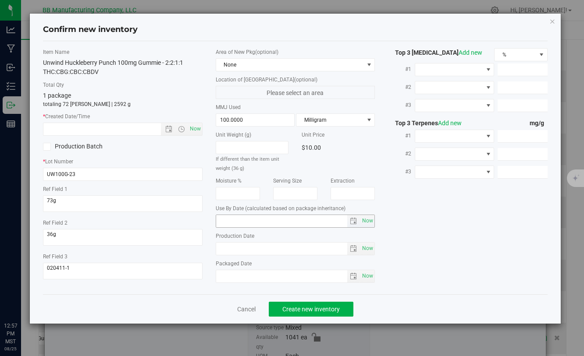
type input "[DATE]"
drag, startPoint x: 259, startPoint y: 249, endPoint x: 208, endPoint y: 249, distance: 50.4
click at [209, 249] on div "Area of New Pkg (optional) None Location of [GEOGRAPHIC_DATA] (optional) Please…" at bounding box center [295, 167] width 172 height 239
click at [103, 129] on input "text" at bounding box center [109, 129] width 132 height 12
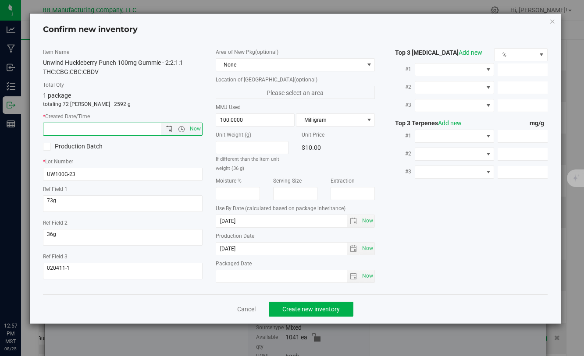
paste input "[DATE]"
click at [280, 308] on button "Create new inventory" at bounding box center [311, 309] width 85 height 15
type input "[DATE] 12:58 PM"
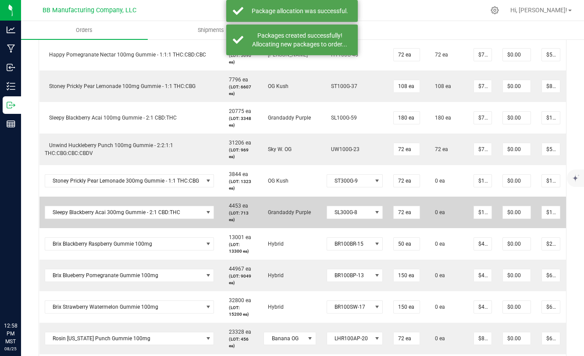
scroll to position [0, 47]
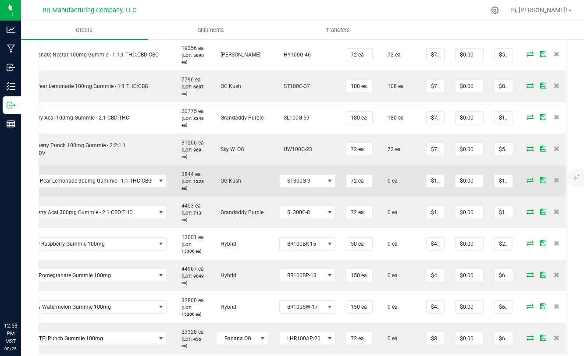
click at [527, 181] on icon at bounding box center [530, 180] width 7 height 5
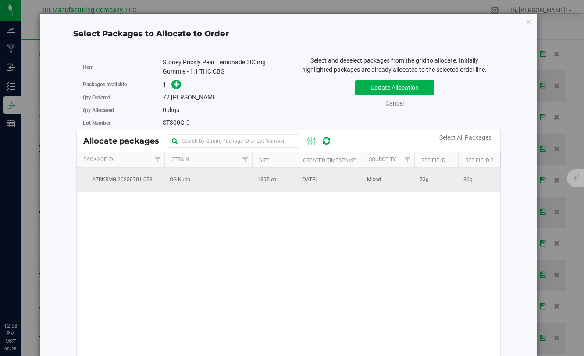
click at [286, 182] on td "1395 ea" at bounding box center [274, 180] width 44 height 24
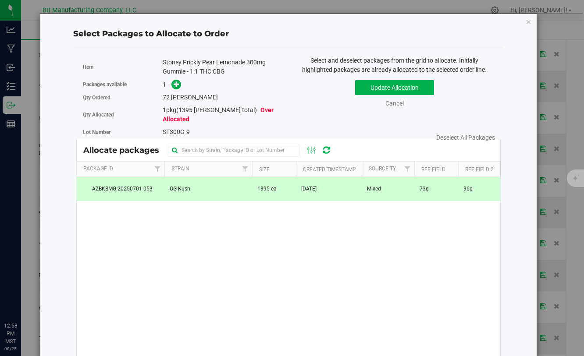
click at [179, 89] on span at bounding box center [174, 85] width 14 height 10
click at [176, 83] on icon at bounding box center [177, 84] width 6 height 6
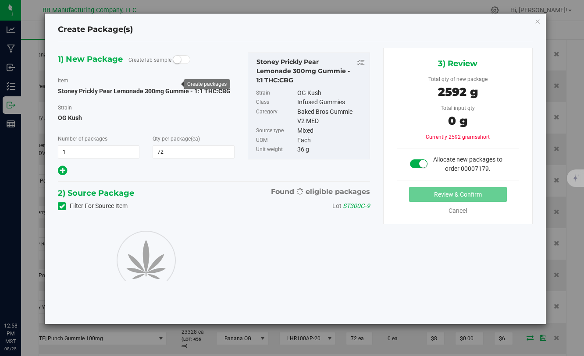
type input "72"
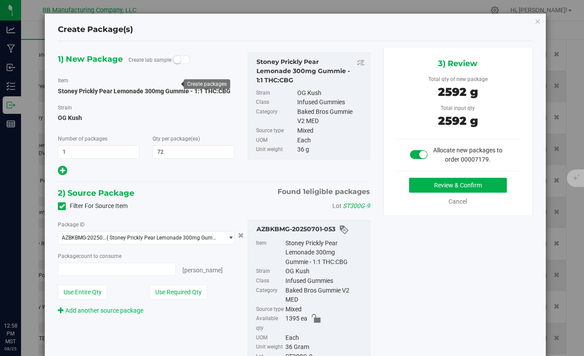
type input "72 ea"
click at [430, 186] on button "Review & Confirm" at bounding box center [458, 185] width 98 height 15
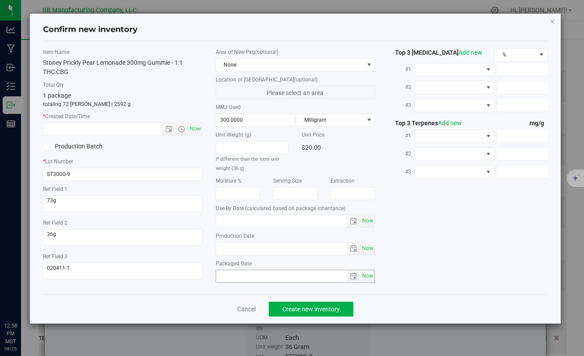
type input "[DATE]"
drag, startPoint x: 250, startPoint y: 249, endPoint x: 221, endPoint y: 249, distance: 29.8
click at [221, 249] on input "[DATE]" at bounding box center [282, 249] width 132 height 12
click at [116, 131] on input "text" at bounding box center [109, 129] width 132 height 12
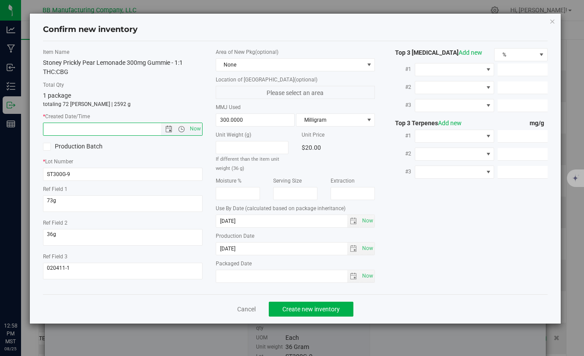
paste input "[DATE]"
click at [299, 309] on span "Create new inventory" at bounding box center [310, 309] width 57 height 7
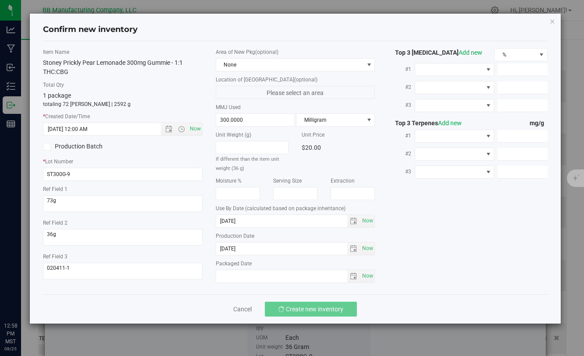
type input "[DATE] 12:58 PM"
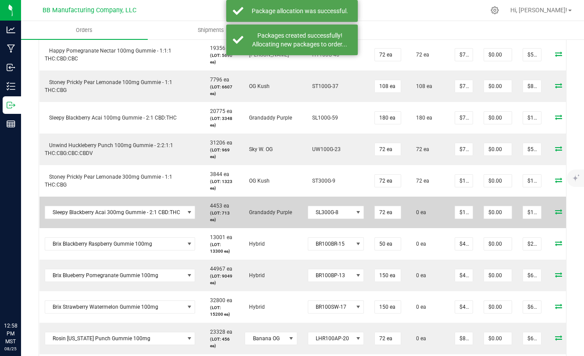
click at [555, 214] on icon at bounding box center [558, 211] width 7 height 5
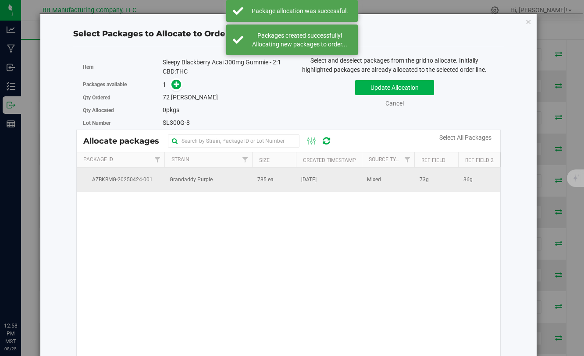
click at [289, 184] on td "785 ea" at bounding box center [274, 180] width 44 height 24
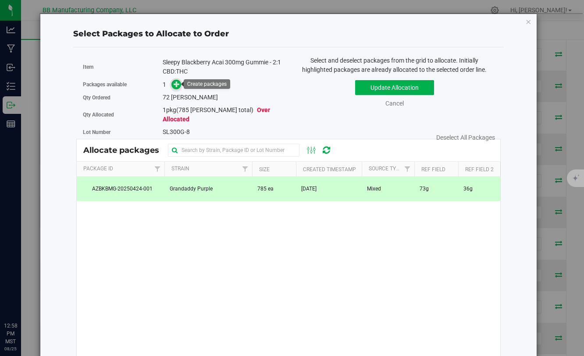
click at [177, 86] on icon at bounding box center [177, 84] width 6 height 6
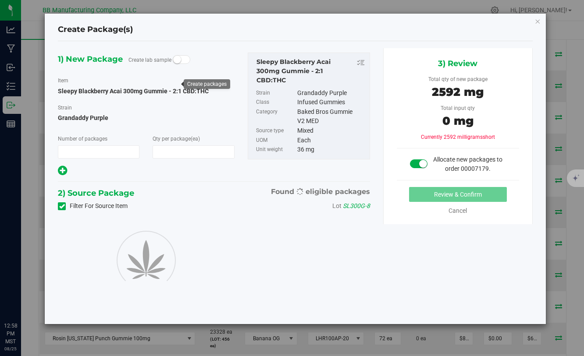
type input "1"
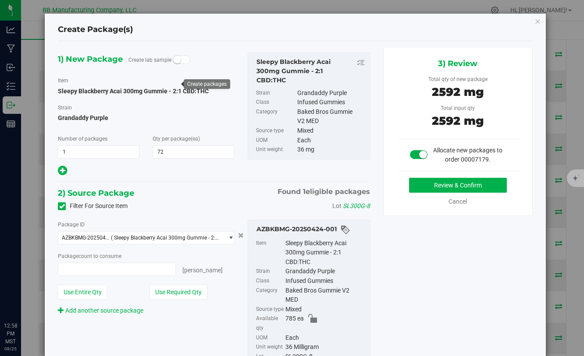
type input "72"
type input "72 ea"
click at [435, 185] on button "Review & Confirm" at bounding box center [458, 185] width 98 height 15
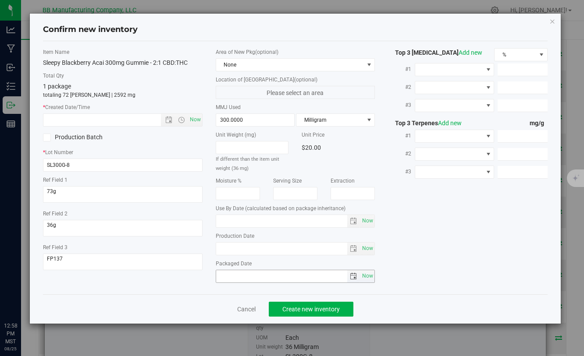
type input "[DATE]"
drag, startPoint x: 253, startPoint y: 249, endPoint x: 207, endPoint y: 250, distance: 46.9
click at [207, 249] on div "Item Name Sleepy Blackberry Acai 300mg Gummie - 2:1 CBD:THC Total Qty 1 package…" at bounding box center [294, 167] width 517 height 239
click at [110, 121] on input "text" at bounding box center [109, 120] width 132 height 12
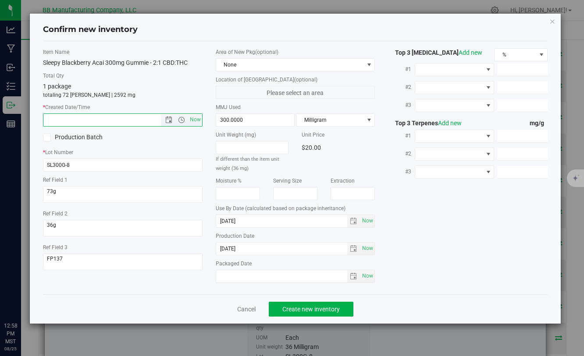
paste input "[DATE]"
click at [287, 306] on span "Create new inventory" at bounding box center [310, 309] width 57 height 7
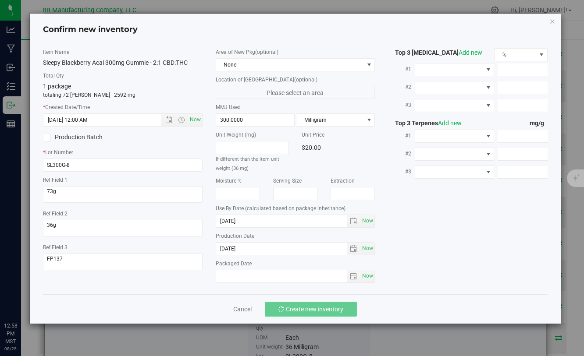
type input "[DATE] 12:58 PM"
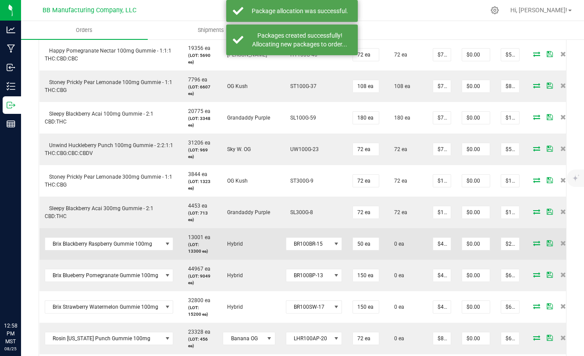
click at [533, 243] on icon at bounding box center [536, 243] width 7 height 5
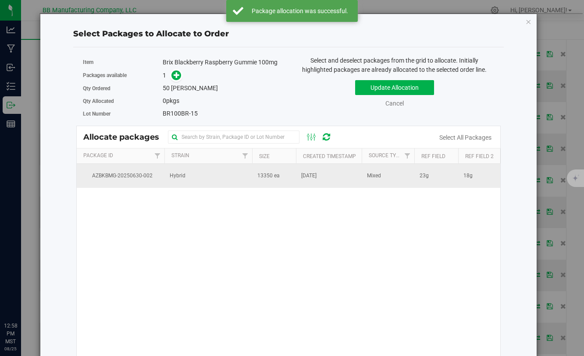
click at [269, 178] on span "13350 ea" at bounding box center [268, 176] width 22 height 8
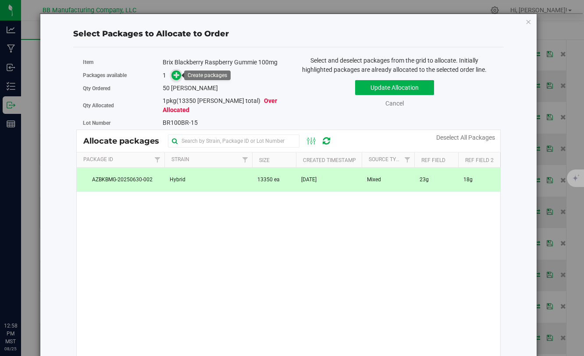
click at [176, 77] on icon at bounding box center [177, 75] width 6 height 6
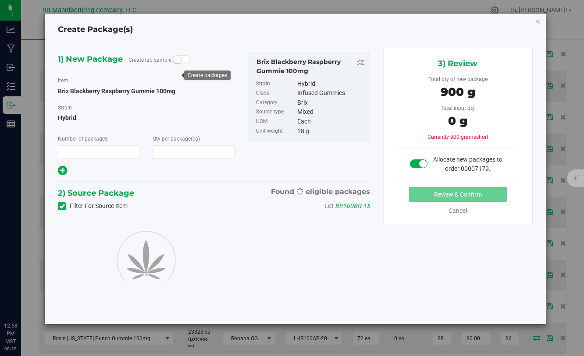
type input "1"
type input "50"
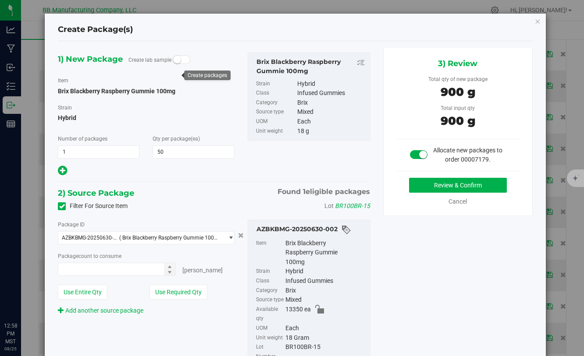
type input "50 ea"
click at [430, 186] on button "Review & Confirm" at bounding box center [458, 185] width 98 height 15
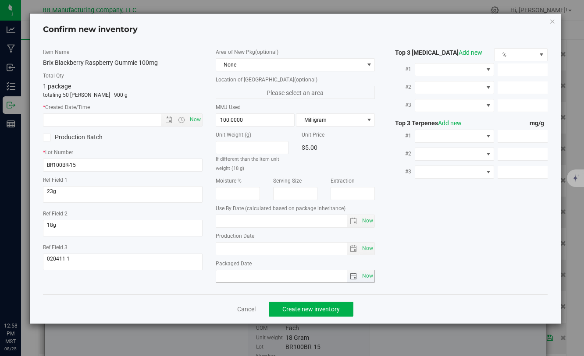
type input "[DATE]"
drag, startPoint x: 259, startPoint y: 250, endPoint x: 215, endPoint y: 250, distance: 43.8
click at [216, 250] on span "[DATE] Now" at bounding box center [295, 248] width 159 height 13
click at [77, 118] on input "text" at bounding box center [109, 120] width 132 height 12
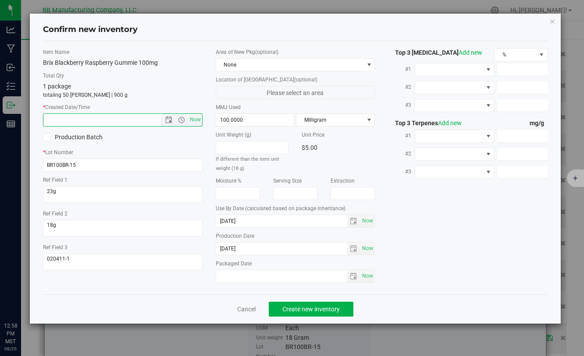
paste input "[DATE]"
click at [339, 306] on span "Create new inventory" at bounding box center [310, 309] width 57 height 7
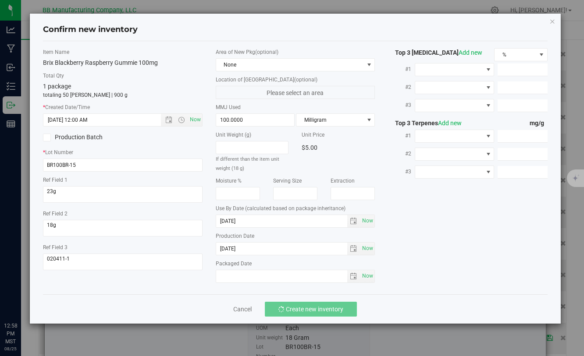
type input "[DATE] 12:58 PM"
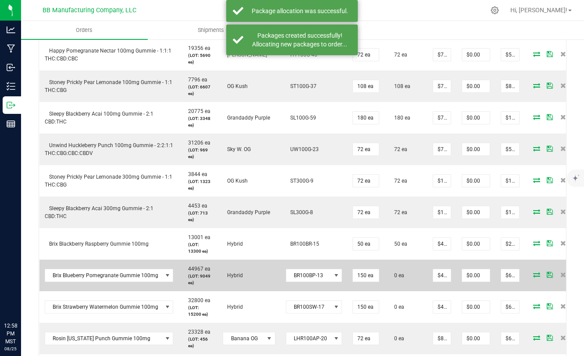
click at [533, 277] on icon at bounding box center [536, 274] width 7 height 5
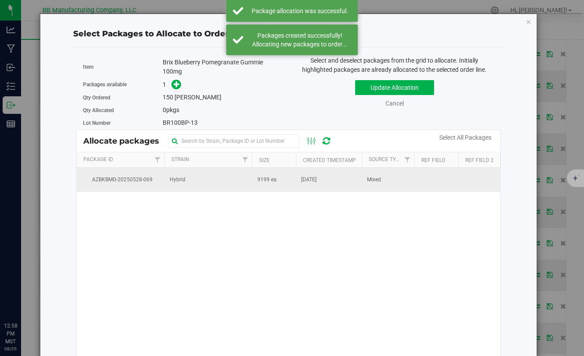
click at [278, 180] on td "9199 ea" at bounding box center [274, 180] width 44 height 24
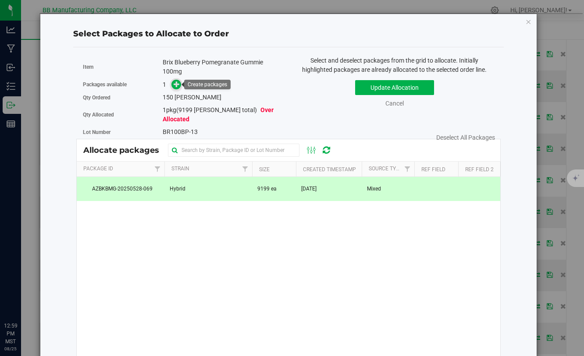
click at [178, 85] on icon at bounding box center [177, 84] width 6 height 6
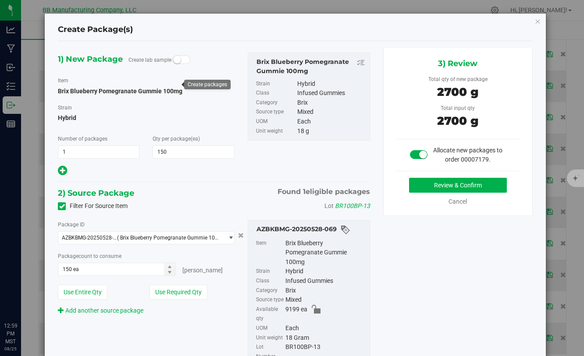
type input "150"
click at [432, 188] on button "Review & Confirm" at bounding box center [458, 185] width 98 height 15
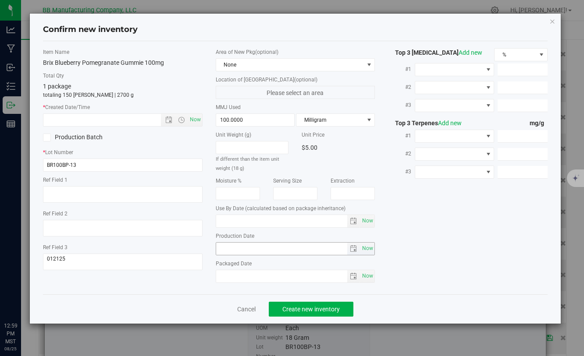
type input "[DATE]"
drag, startPoint x: 256, startPoint y: 246, endPoint x: 216, endPoint y: 243, distance: 39.5
click at [216, 243] on input "[DATE]" at bounding box center [282, 249] width 132 height 12
click at [103, 119] on input "text" at bounding box center [109, 120] width 132 height 12
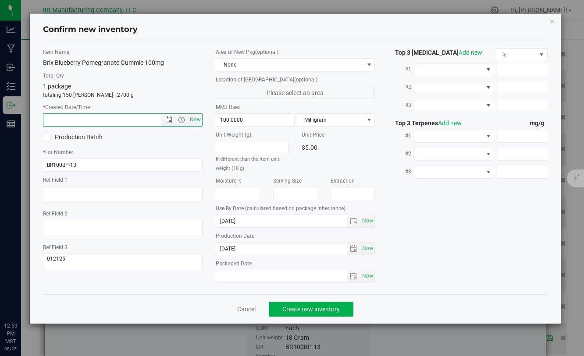
paste input "[DATE]"
click at [320, 312] on span "Create new inventory" at bounding box center [310, 309] width 57 height 7
type input "[DATE] 12:59 PM"
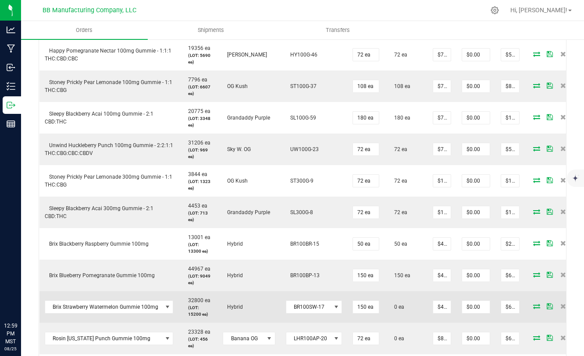
click at [533, 305] on icon at bounding box center [536, 306] width 7 height 5
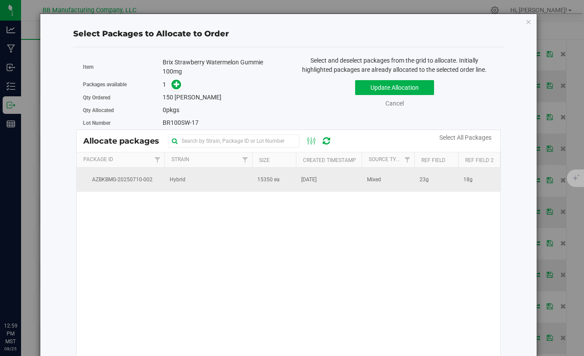
click at [261, 179] on span "15350 ea" at bounding box center [268, 180] width 22 height 8
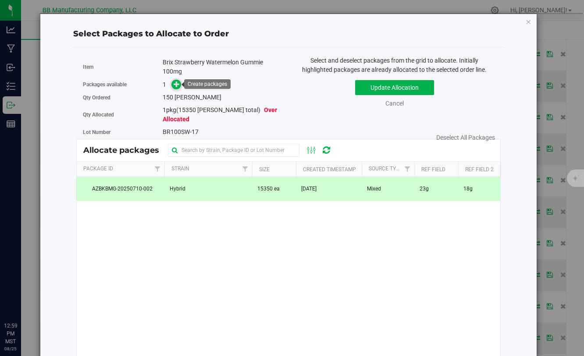
click at [173, 85] on span at bounding box center [176, 85] width 10 height 10
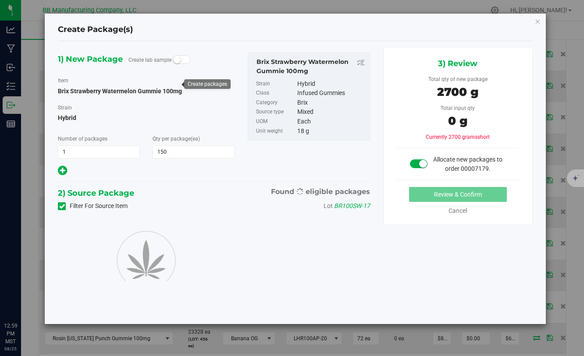
type input "150"
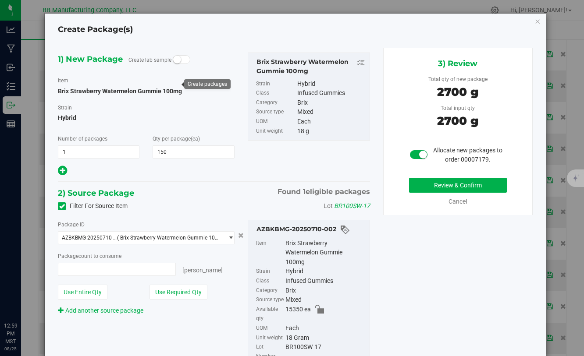
type input "150 ea"
click at [415, 186] on button "Review & Confirm" at bounding box center [458, 185] width 98 height 15
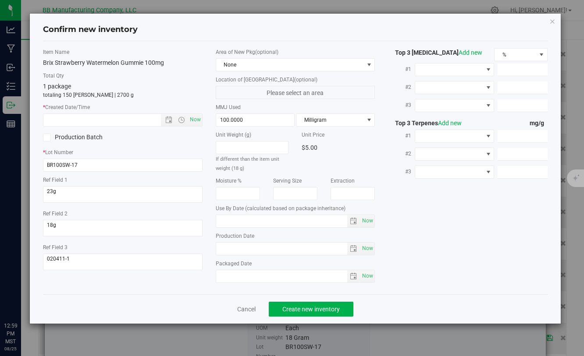
type input "[DATE]"
drag, startPoint x: 249, startPoint y: 250, endPoint x: 220, endPoint y: 250, distance: 29.4
click at [219, 250] on input "[DATE]" at bounding box center [282, 249] width 132 height 12
click at [115, 121] on input "text" at bounding box center [109, 120] width 132 height 12
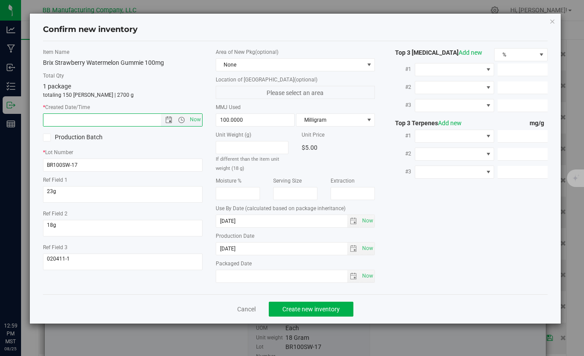
paste input "[DATE]"
click at [313, 312] on span "Create new inventory" at bounding box center [310, 309] width 57 height 7
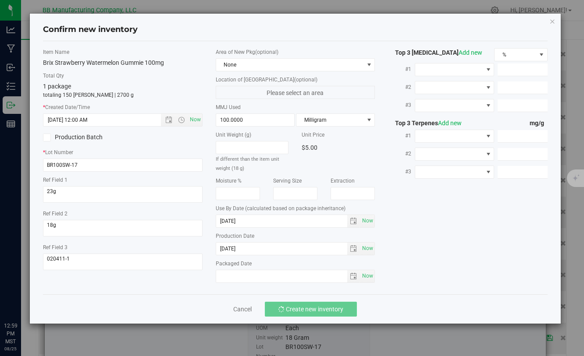
type input "[DATE] 12:59 PM"
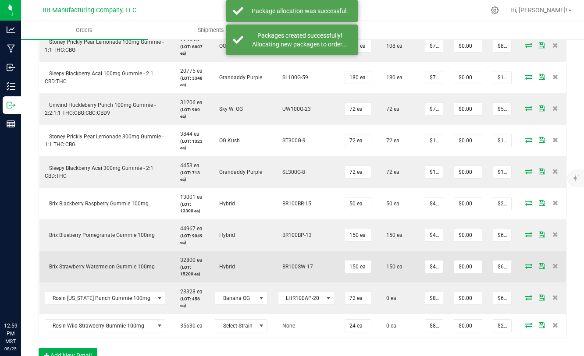
scroll to position [349, 0]
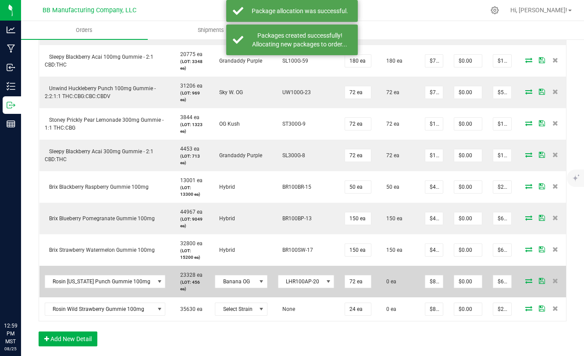
click at [527, 282] on icon at bounding box center [528, 280] width 7 height 5
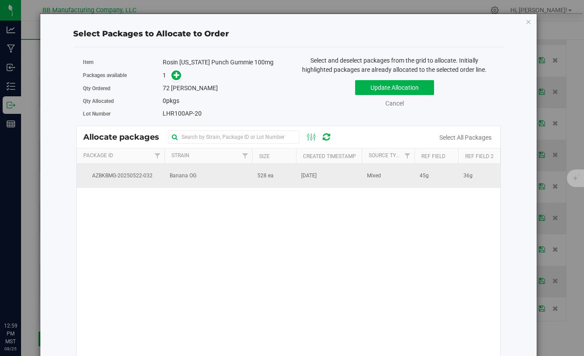
click at [260, 178] on span "528 ea" at bounding box center [265, 176] width 16 height 8
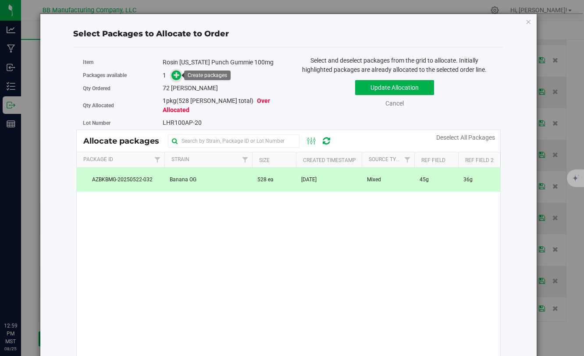
click at [178, 79] on span at bounding box center [176, 76] width 10 height 10
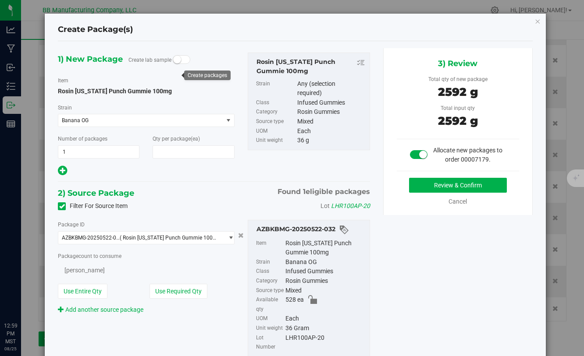
type input "72"
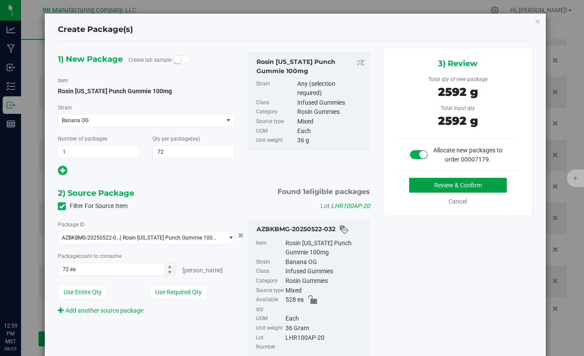
click at [433, 190] on button "Review & Confirm" at bounding box center [458, 185] width 98 height 15
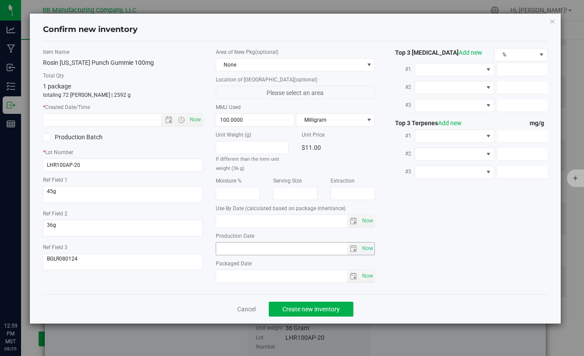
type input "[DATE]"
drag, startPoint x: 256, startPoint y: 250, endPoint x: 219, endPoint y: 249, distance: 37.3
click at [219, 249] on input "[DATE]" at bounding box center [282, 249] width 132 height 12
click at [128, 123] on input "text" at bounding box center [109, 120] width 132 height 12
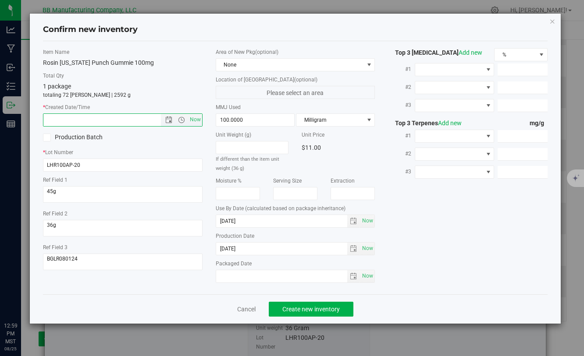
paste input "[DATE]"
click at [290, 308] on span "Create new inventory" at bounding box center [310, 309] width 57 height 7
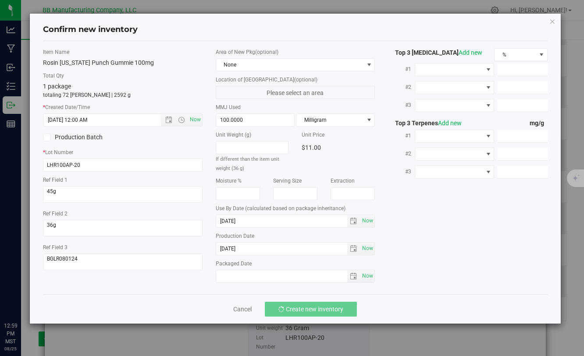
type input "[DATE] 12:59 PM"
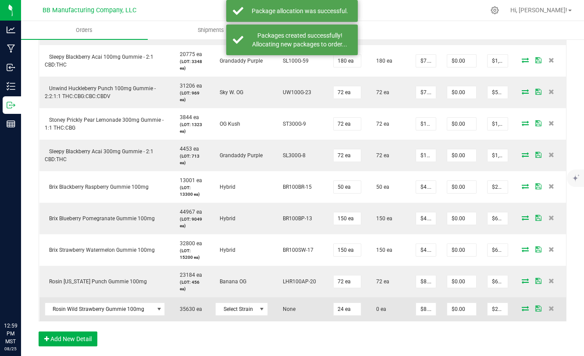
click at [525, 310] on icon at bounding box center [525, 308] width 7 height 5
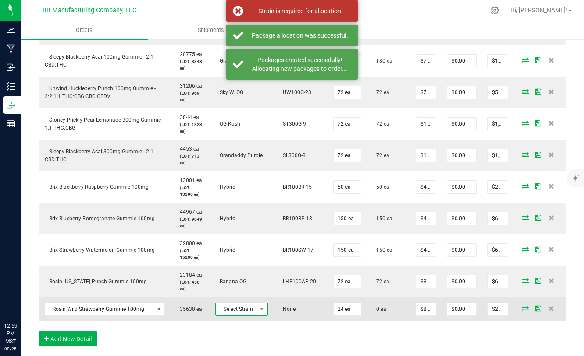
click at [254, 309] on span "Select Strain" at bounding box center [236, 309] width 41 height 12
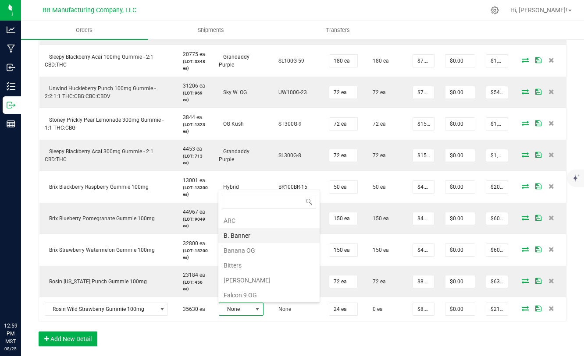
click at [239, 235] on li "B. Banner" at bounding box center [268, 235] width 101 height 15
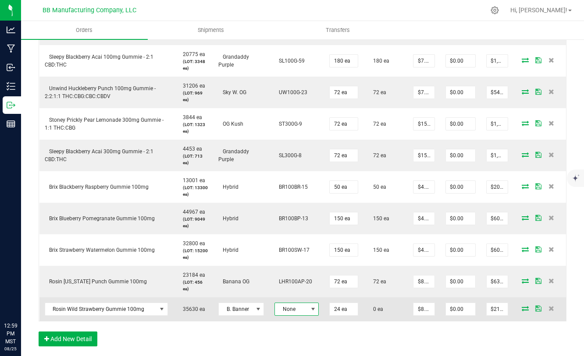
click at [314, 307] on span at bounding box center [313, 309] width 7 height 7
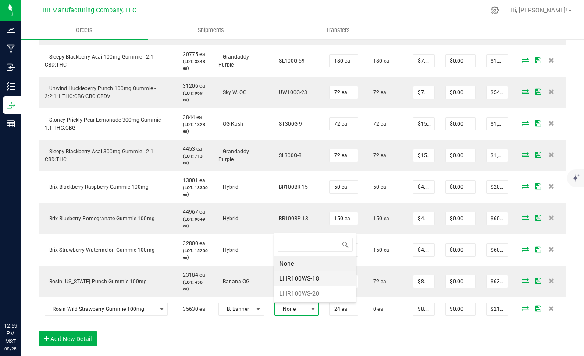
click at [301, 281] on li "LHR100WS-18" at bounding box center [315, 278] width 82 height 15
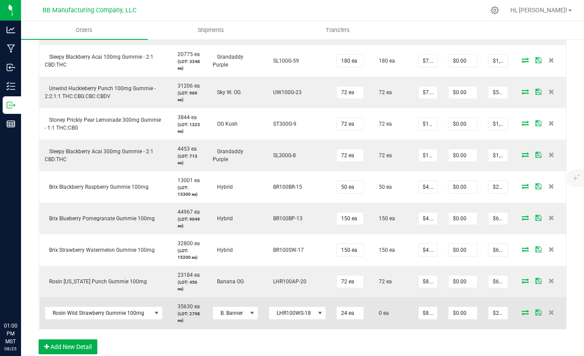
click at [523, 315] on icon at bounding box center [525, 312] width 7 height 5
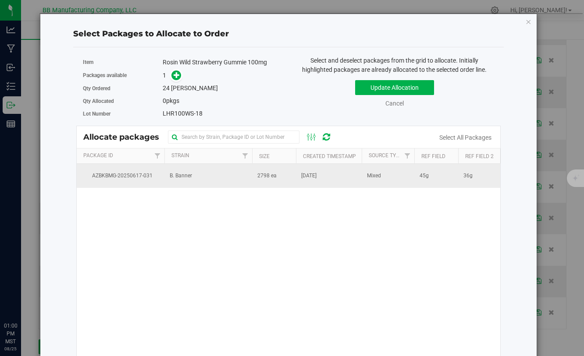
click at [273, 177] on span "2798 ea" at bounding box center [266, 176] width 19 height 8
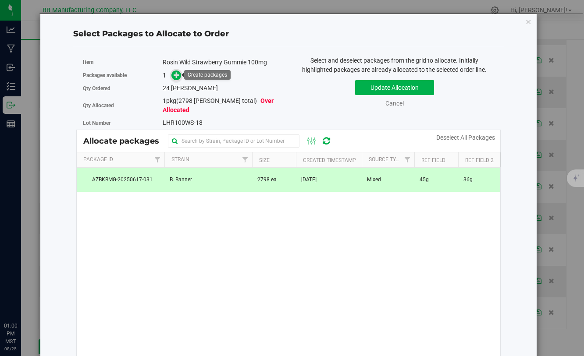
click at [178, 76] on icon at bounding box center [177, 74] width 6 height 6
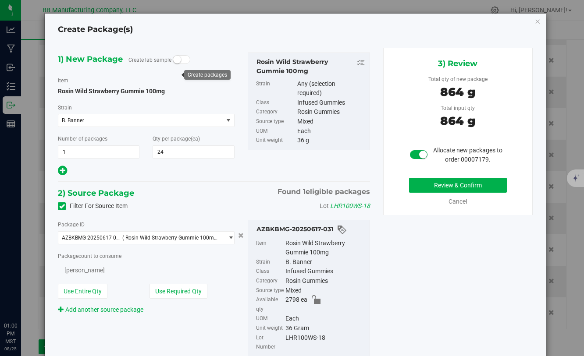
type input "24"
click at [424, 190] on button "Review & Confirm" at bounding box center [458, 185] width 98 height 15
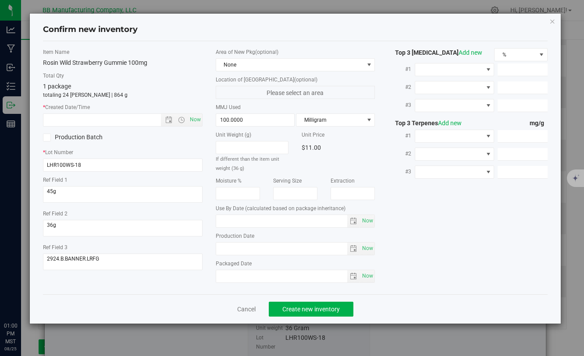
type input "[DATE]"
drag, startPoint x: 252, startPoint y: 248, endPoint x: 203, endPoint y: 248, distance: 48.7
click at [203, 248] on div "Item Name Rosin Wild Strawberry Gummie 100mg Total Qty 1 package totaling 24 [P…" at bounding box center [294, 167] width 517 height 239
click at [244, 157] on small "If different than the item unit weight (36 g)" at bounding box center [248, 164] width 64 height 15
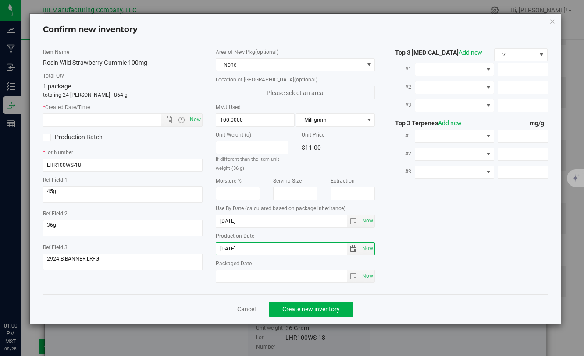
drag, startPoint x: 250, startPoint y: 249, endPoint x: 211, endPoint y: 249, distance: 39.0
click at [211, 249] on div "Area of New Pkg (optional) None Location of [GEOGRAPHIC_DATA] (optional) Please…" at bounding box center [295, 167] width 172 height 239
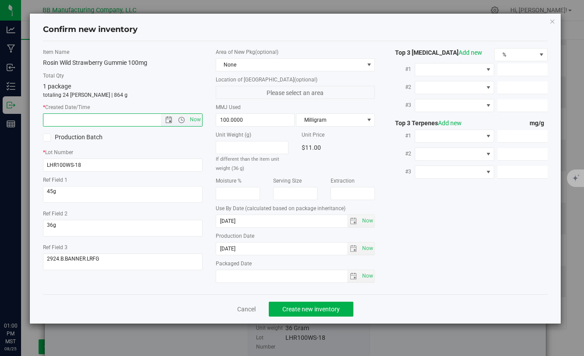
click at [106, 122] on input "text" at bounding box center [109, 120] width 132 height 12
paste input "[DATE]"
click at [303, 313] on button "Create new inventory" at bounding box center [311, 309] width 85 height 15
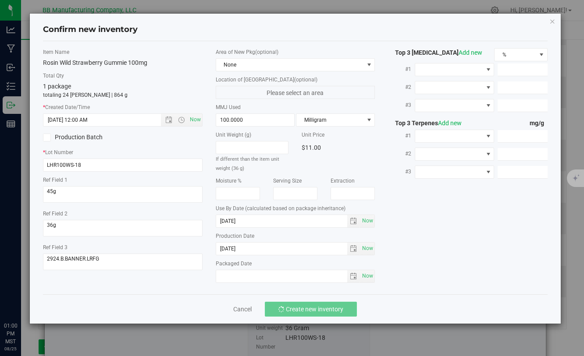
type input "[DATE] 1:00 PM"
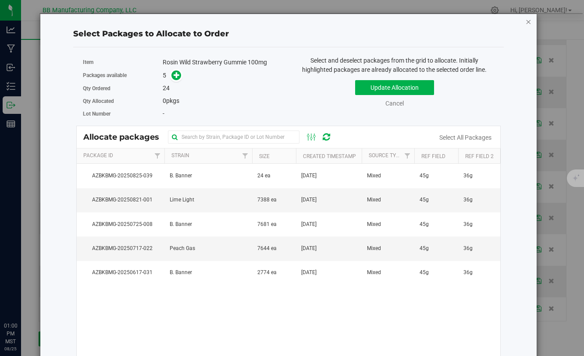
click at [527, 24] on icon "button" at bounding box center [528, 21] width 6 height 11
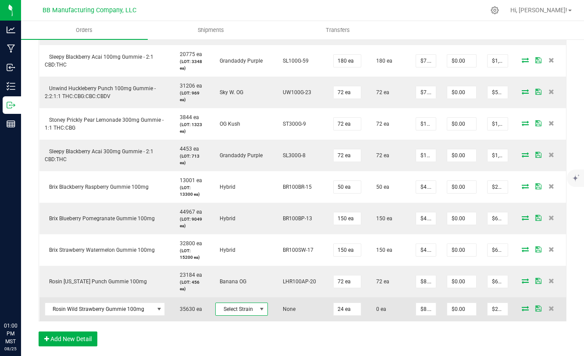
click at [258, 311] on span at bounding box center [261, 309] width 7 height 7
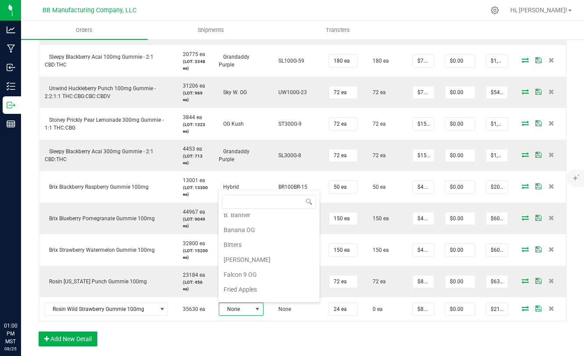
scroll to position [19, 0]
click at [238, 216] on li "B. Banner" at bounding box center [268, 216] width 101 height 15
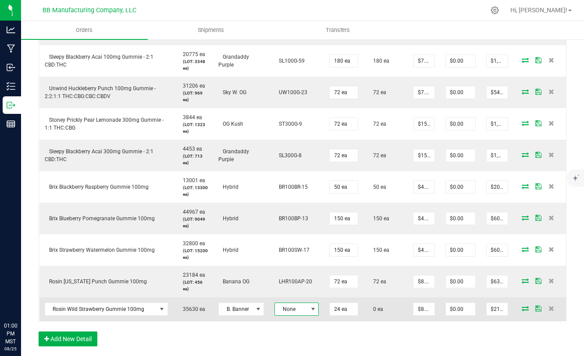
click at [289, 308] on span "None" at bounding box center [291, 309] width 32 height 12
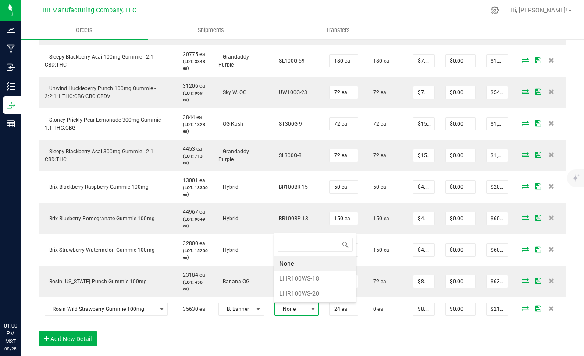
scroll to position [13, 44]
click at [293, 277] on li "LHR100WS-18" at bounding box center [315, 278] width 82 height 15
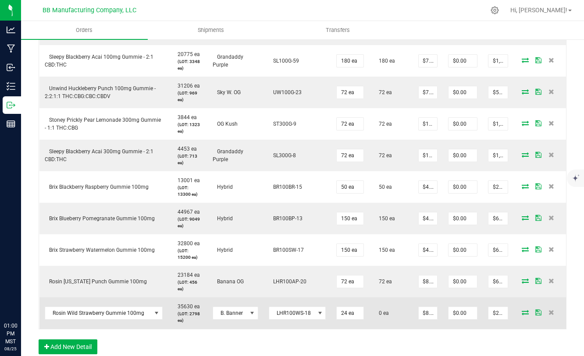
click at [527, 313] on icon at bounding box center [525, 312] width 7 height 5
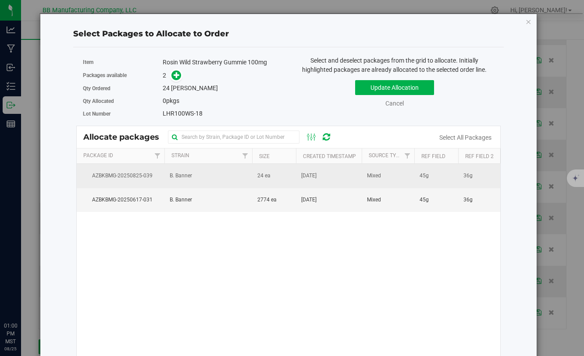
click at [261, 172] on span "24 ea" at bounding box center [263, 176] width 13 height 8
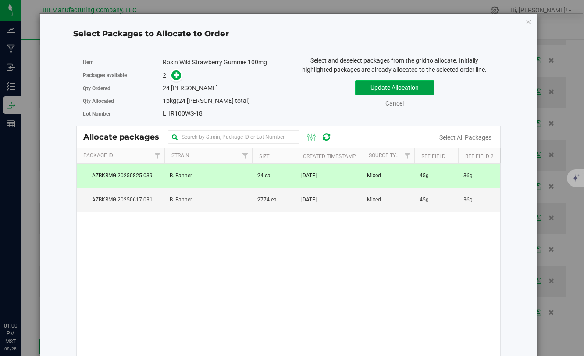
click at [378, 90] on button "Update Allocation" at bounding box center [394, 87] width 79 height 15
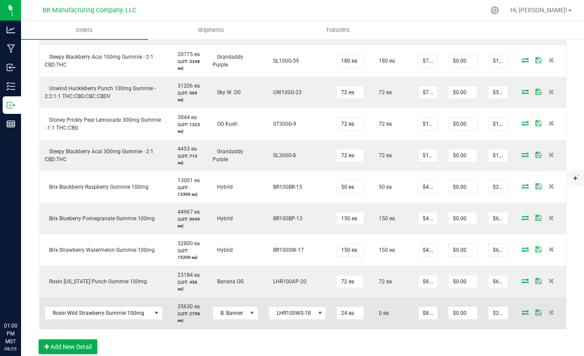
click at [524, 313] on icon at bounding box center [525, 312] width 7 height 5
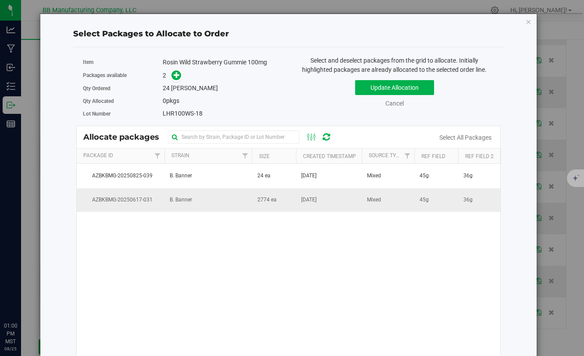
click at [256, 207] on td "2774 ea" at bounding box center [274, 201] width 44 height 24
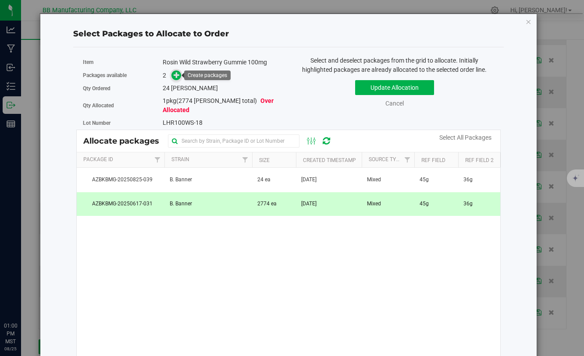
click at [174, 77] on icon at bounding box center [177, 75] width 6 height 6
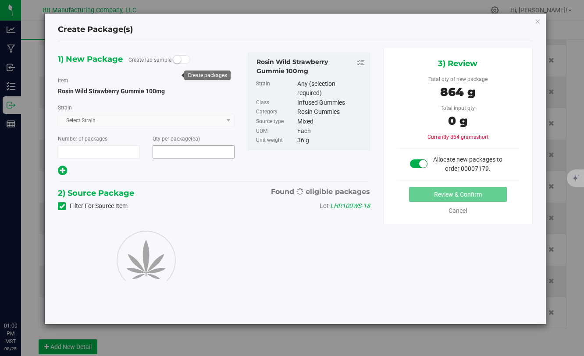
type input "1"
type input "24"
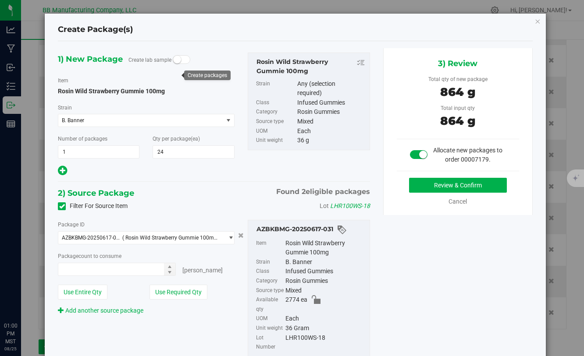
type input "24 ea"
click at [428, 182] on button "Review & Confirm" at bounding box center [458, 185] width 98 height 15
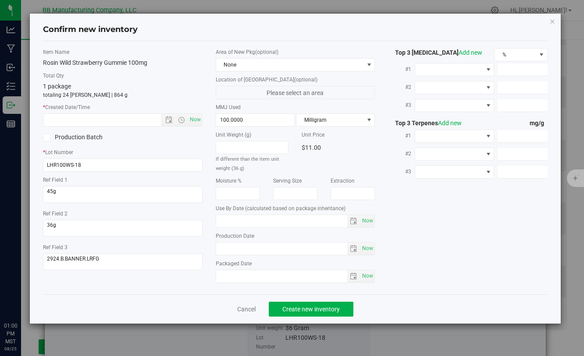
type input "[DATE]"
drag, startPoint x: 260, startPoint y: 250, endPoint x: 215, endPoint y: 250, distance: 44.7
click at [215, 250] on div "Area of New Pkg (optional) None Location of [GEOGRAPHIC_DATA] (optional) Please…" at bounding box center [295, 167] width 172 height 239
click at [113, 120] on input "text" at bounding box center [109, 120] width 132 height 12
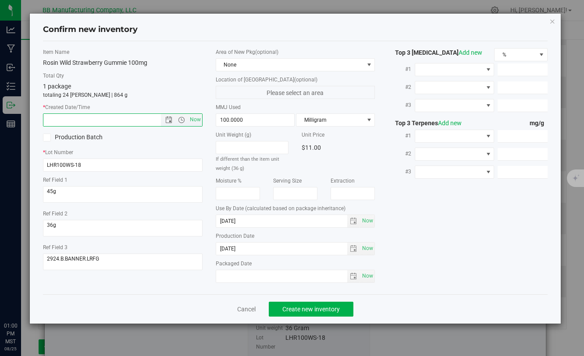
paste input "[DATE]"
click at [300, 313] on span "Create new inventory" at bounding box center [310, 309] width 57 height 7
type input "[DATE] 1:00 PM"
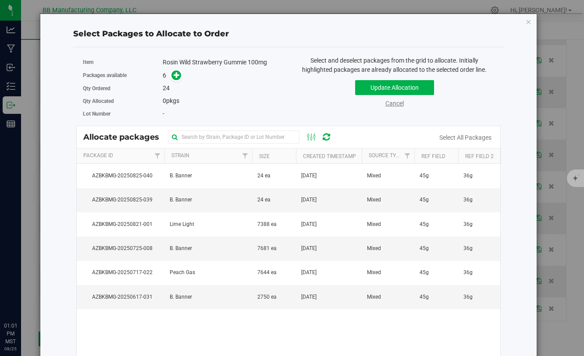
click at [393, 104] on link "Cancel" at bounding box center [394, 103] width 18 height 7
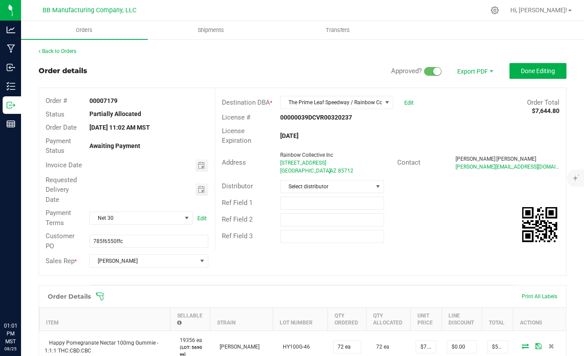
click at [531, 86] on outbound-order-header "Order details Approved? Export PDF Done Editing Order # 00007179 Status Partial…" at bounding box center [303, 174] width 528 height 222
click at [531, 68] on span "Done Editing" at bounding box center [538, 71] width 34 height 7
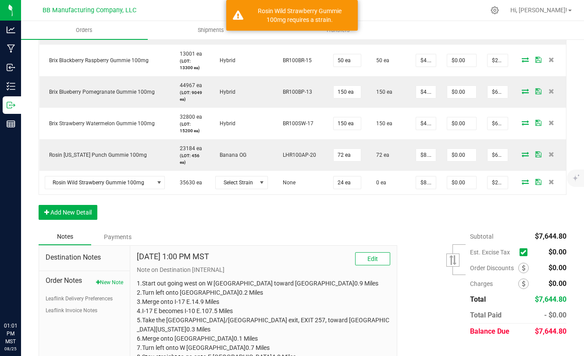
scroll to position [498, 0]
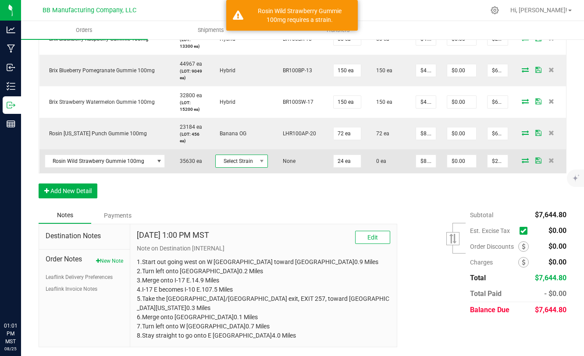
click at [254, 162] on span "Select Strain" at bounding box center [236, 161] width 41 height 12
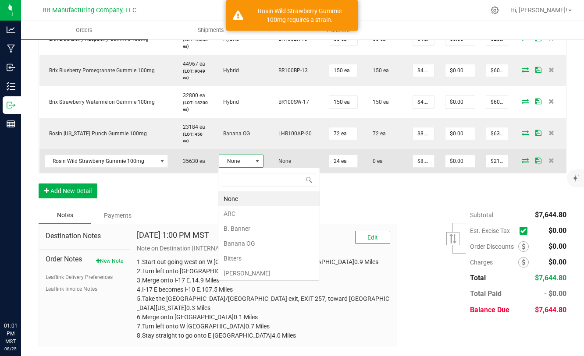
scroll to position [13, 44]
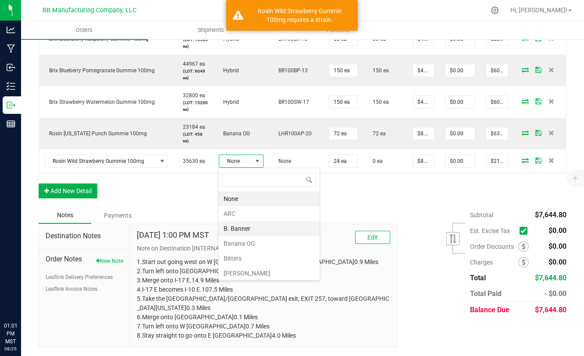
click at [242, 230] on li "B. Banner" at bounding box center [268, 228] width 101 height 15
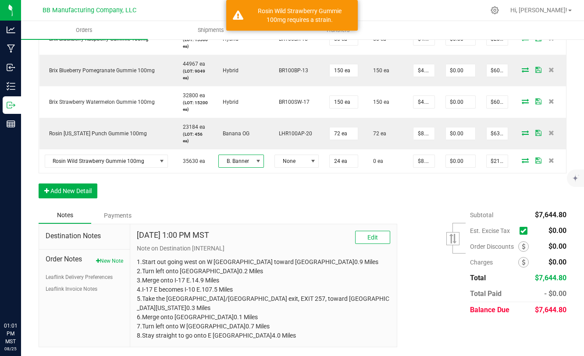
scroll to position [0, 0]
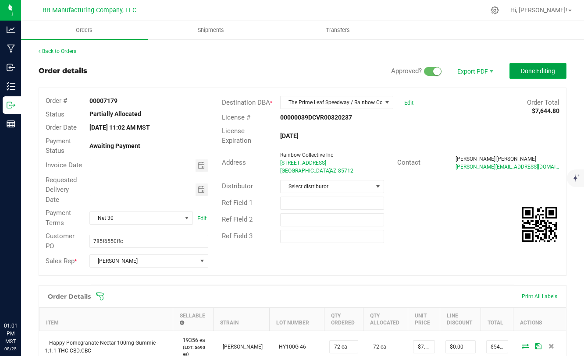
click at [538, 65] on button "Done Editing" at bounding box center [537, 71] width 57 height 16
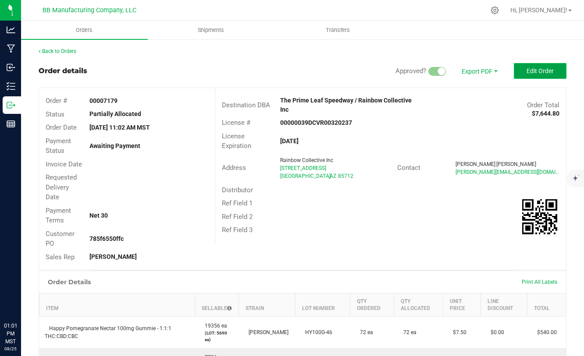
click at [534, 71] on span "Edit Order" at bounding box center [540, 71] width 27 height 7
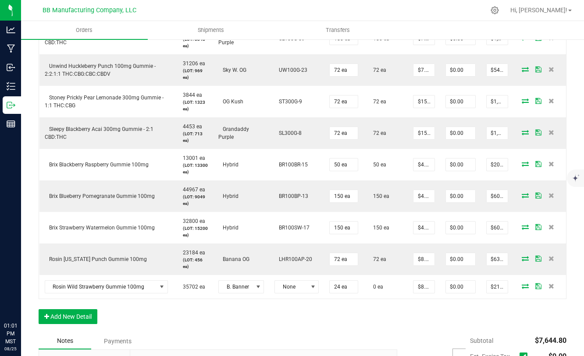
scroll to position [498, 0]
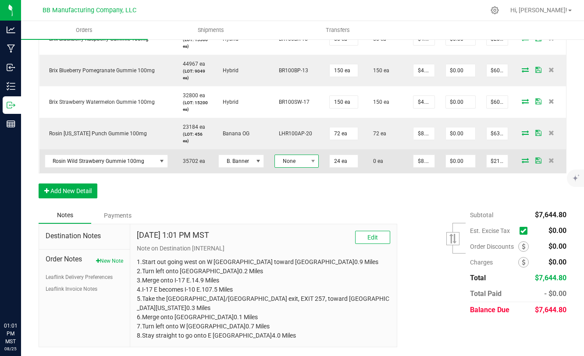
click at [305, 158] on span "None" at bounding box center [291, 161] width 32 height 12
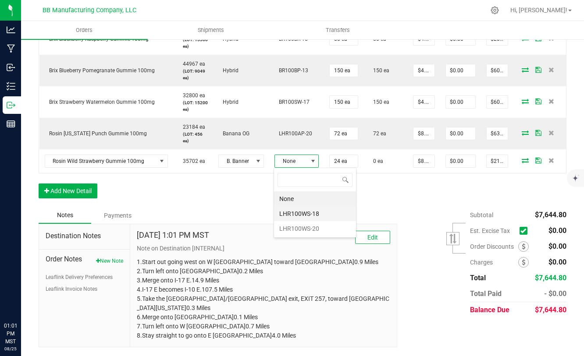
click at [298, 212] on li "LHR100WS-18" at bounding box center [315, 214] width 82 height 15
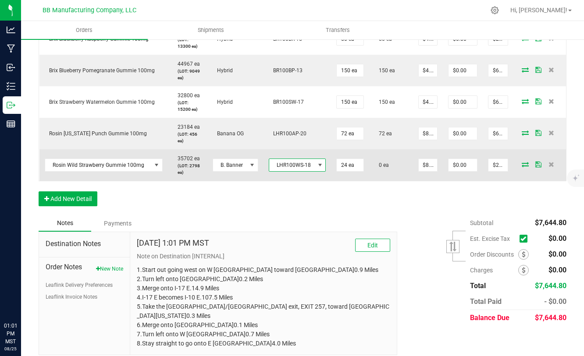
click at [522, 163] on icon at bounding box center [525, 164] width 7 height 5
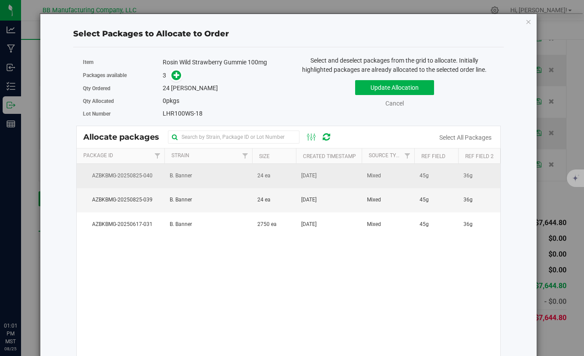
click at [209, 175] on td "B. Banner" at bounding box center [208, 176] width 88 height 24
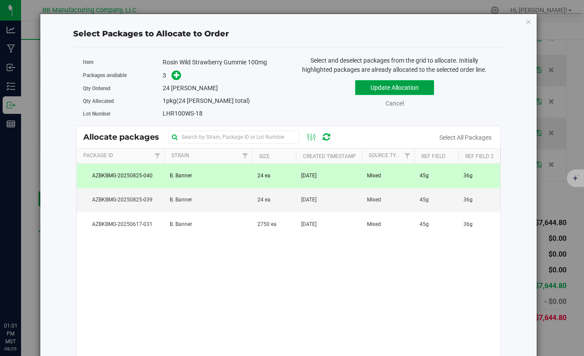
click at [365, 93] on button "Update Allocation" at bounding box center [394, 87] width 79 height 15
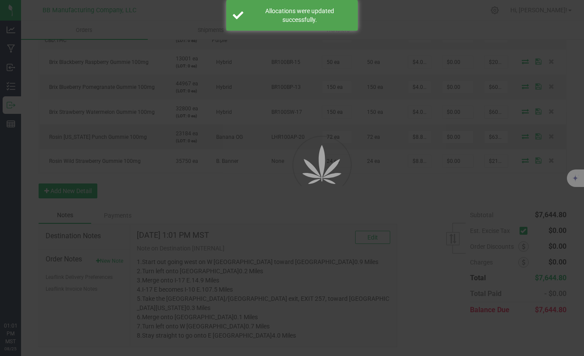
scroll to position [440, 0]
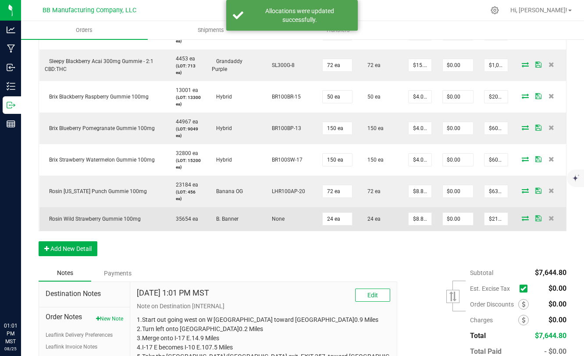
click at [525, 218] on icon at bounding box center [525, 218] width 7 height 5
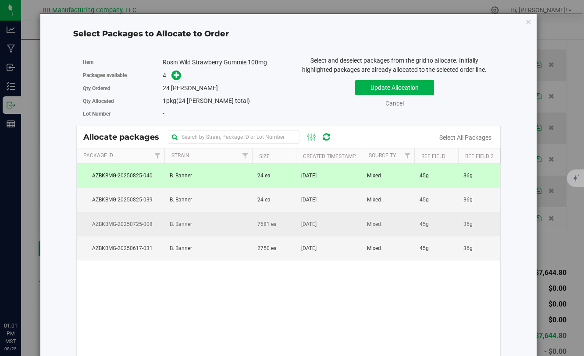
click at [279, 226] on td "7681 ea" at bounding box center [274, 225] width 44 height 24
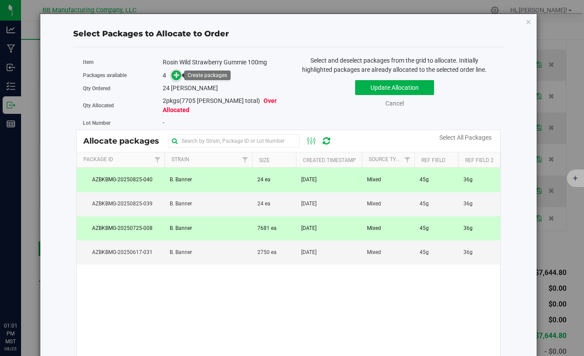
click at [176, 80] on span at bounding box center [176, 76] width 10 height 10
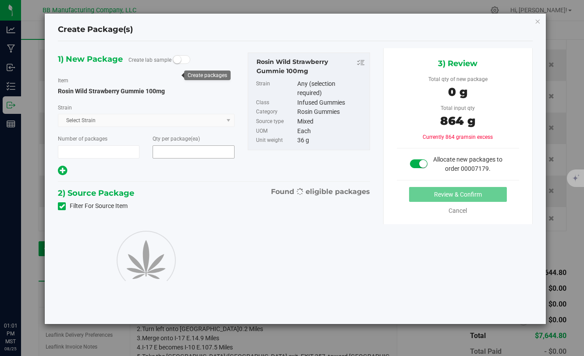
type input "1"
type input "0"
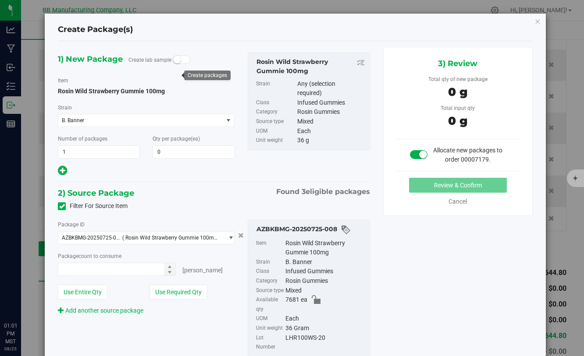
type input "0 ea"
click at [536, 21] on icon "button" at bounding box center [537, 21] width 6 height 11
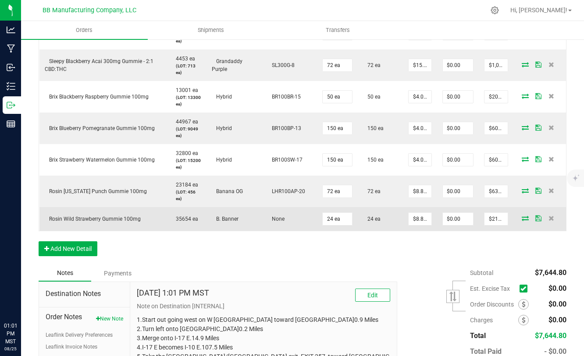
click at [527, 217] on icon at bounding box center [525, 218] width 7 height 5
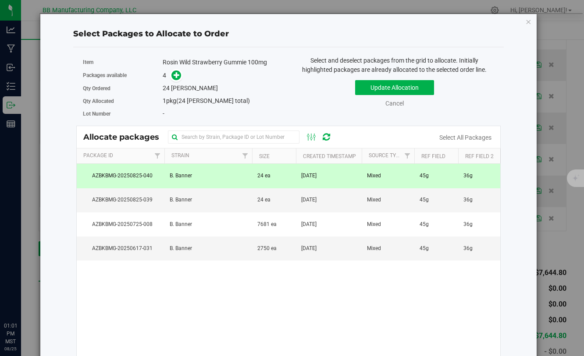
click at [336, 176] on td "[DATE]" at bounding box center [329, 176] width 66 height 24
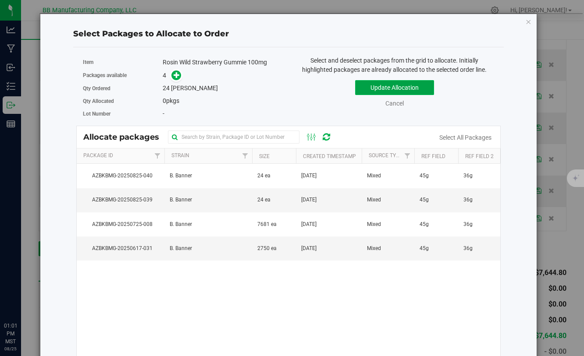
click at [376, 85] on button "Update Allocation" at bounding box center [394, 87] width 79 height 15
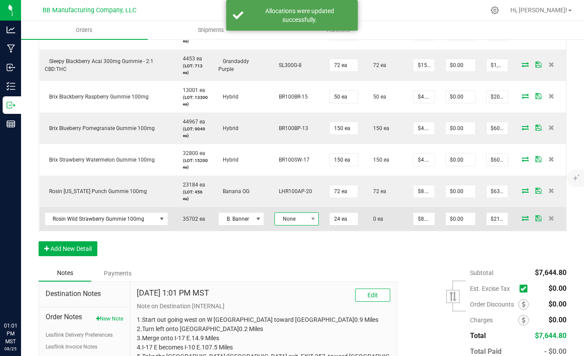
click at [296, 218] on span "None" at bounding box center [291, 219] width 32 height 12
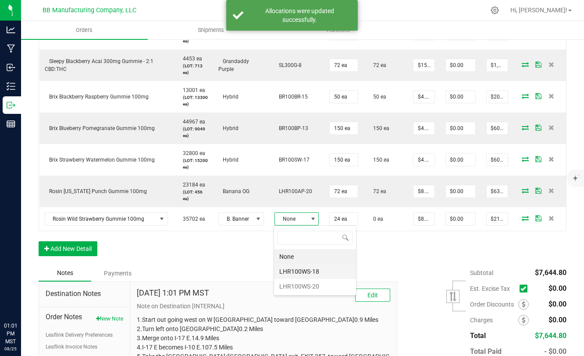
click at [295, 270] on li "LHR100WS-18" at bounding box center [315, 271] width 82 height 15
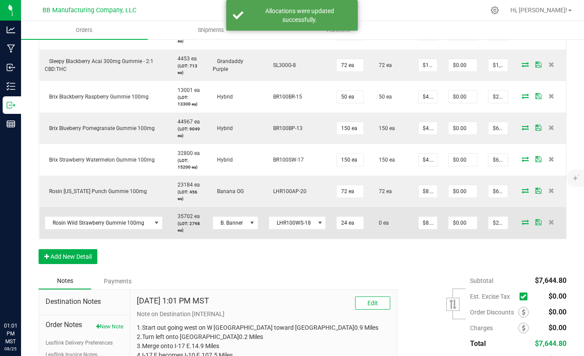
click at [520, 221] on span at bounding box center [525, 222] width 13 height 5
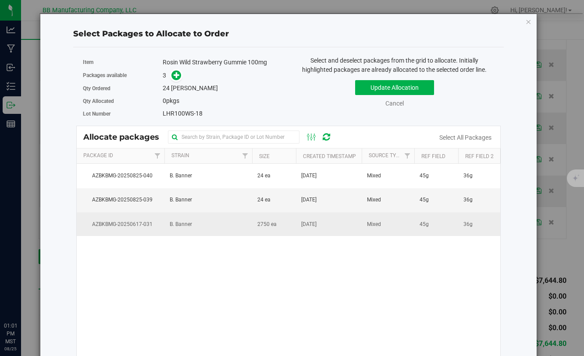
click at [305, 227] on span "[DATE]" at bounding box center [308, 225] width 15 height 8
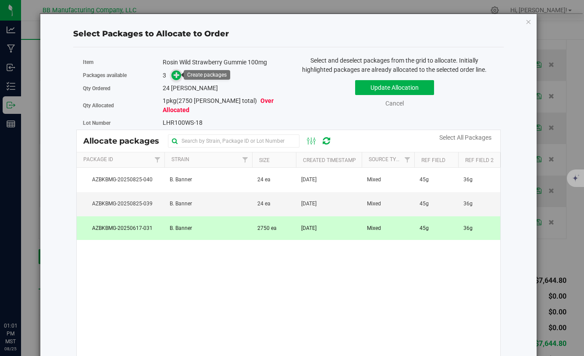
click at [177, 78] on span at bounding box center [176, 76] width 10 height 10
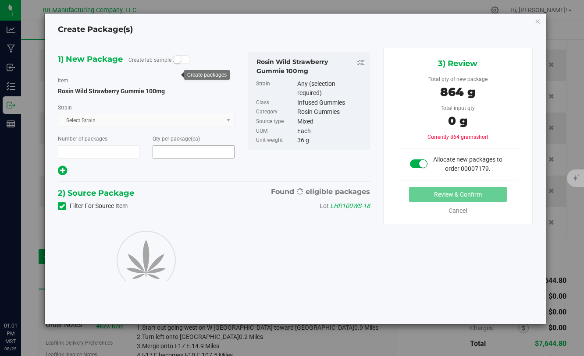
type input "1"
type input "24"
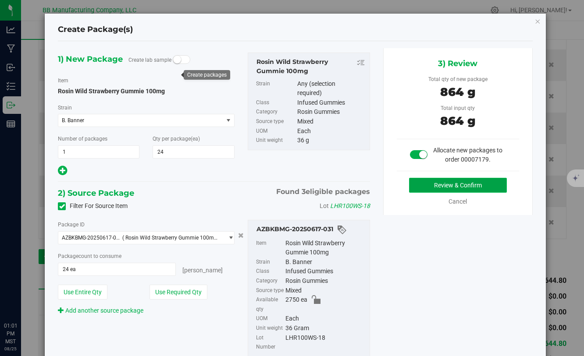
click at [420, 191] on button "Review & Confirm" at bounding box center [458, 185] width 98 height 15
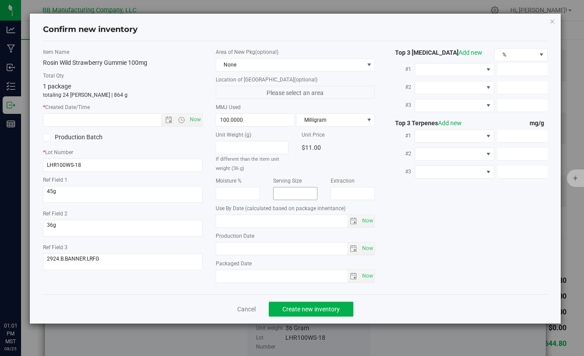
type input "[DATE]"
drag, startPoint x: 264, startPoint y: 251, endPoint x: 221, endPoint y: 252, distance: 42.5
click at [219, 251] on input "[DATE]" at bounding box center [282, 249] width 132 height 12
click at [146, 122] on input "text" at bounding box center [109, 120] width 132 height 12
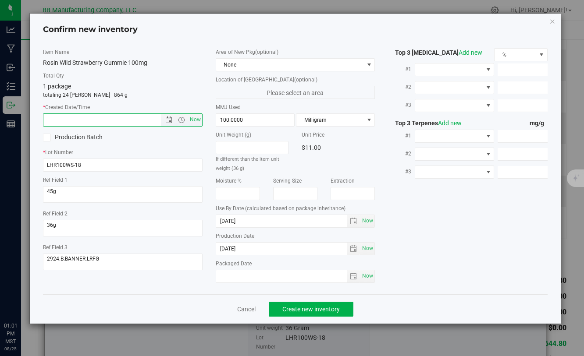
paste input "[DATE]"
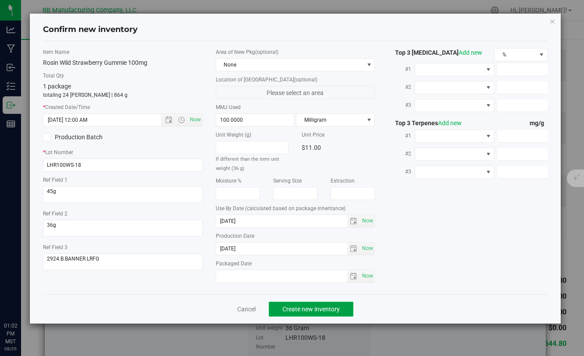
click at [299, 306] on span "Create new inventory" at bounding box center [310, 309] width 57 height 7
type input "[DATE] 1:02 PM"
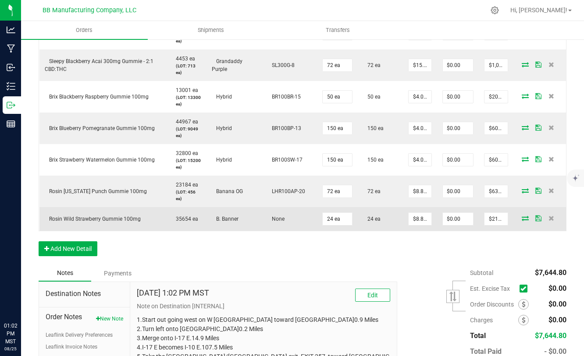
click at [524, 221] on icon at bounding box center [525, 218] width 7 height 5
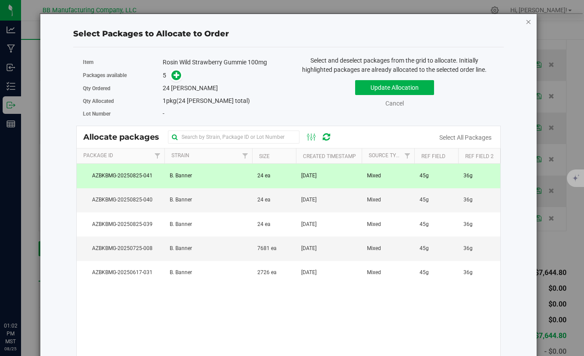
click at [527, 23] on icon "button" at bounding box center [528, 21] width 6 height 11
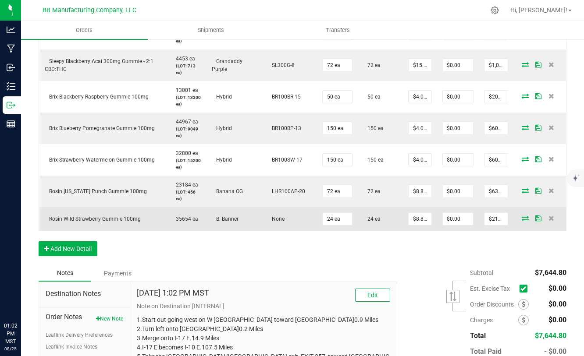
click at [522, 218] on icon at bounding box center [525, 218] width 7 height 5
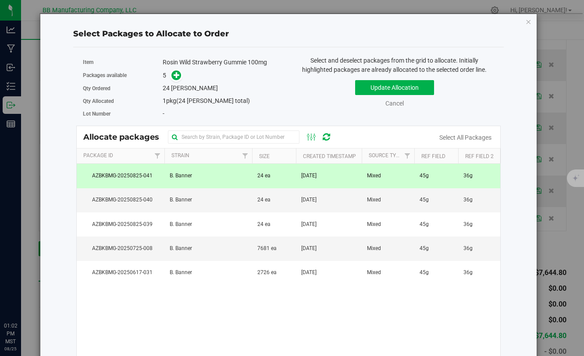
click at [321, 180] on td "[DATE]" at bounding box center [329, 176] width 66 height 24
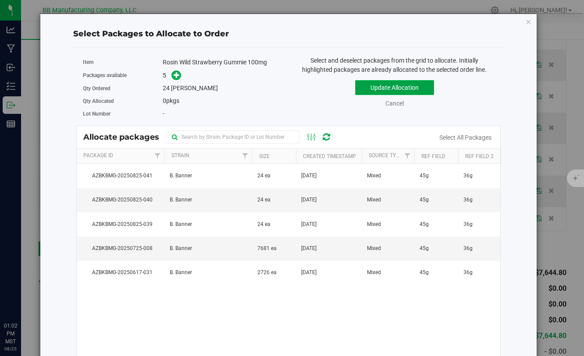
click at [369, 87] on button "Update Allocation" at bounding box center [394, 87] width 79 height 15
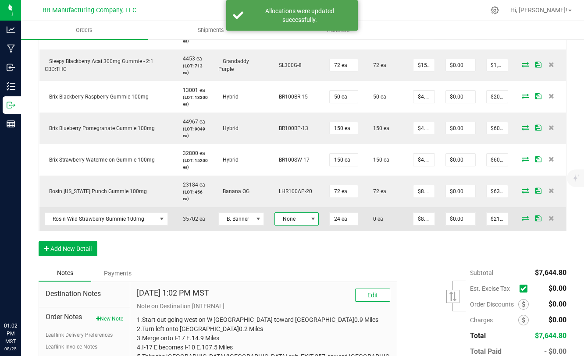
click at [310, 221] on span at bounding box center [313, 219] width 7 height 7
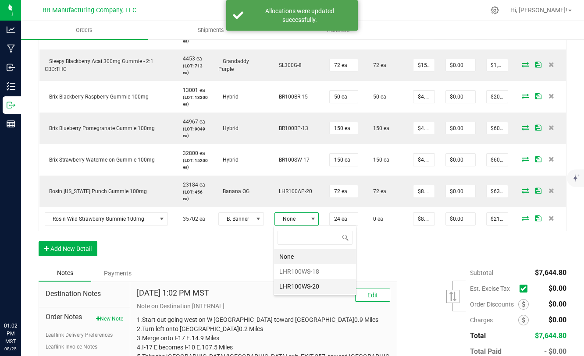
click at [297, 287] on li "LHR100WS-20" at bounding box center [315, 286] width 82 height 15
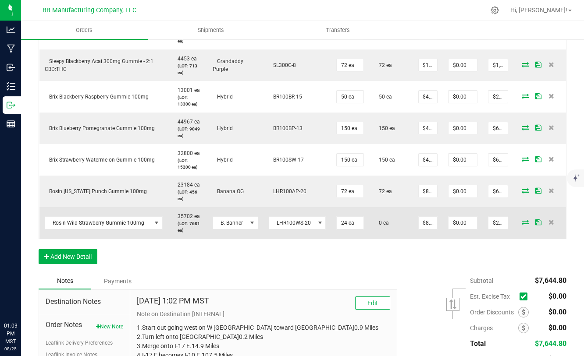
click at [527, 224] on icon at bounding box center [525, 222] width 7 height 5
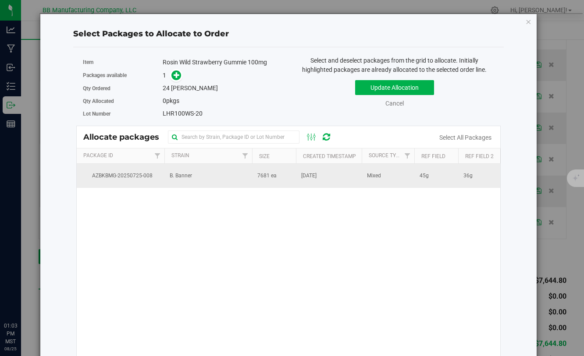
click at [260, 178] on span "7681 ea" at bounding box center [266, 176] width 19 height 8
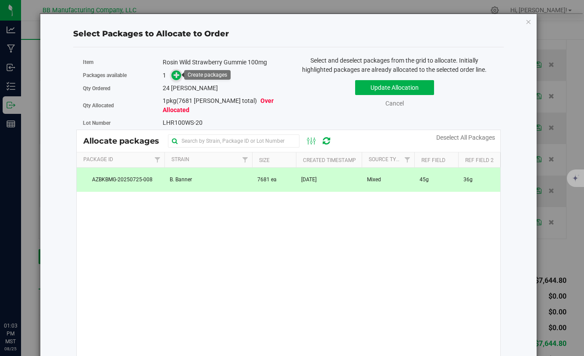
click at [175, 78] on icon at bounding box center [177, 74] width 7 height 7
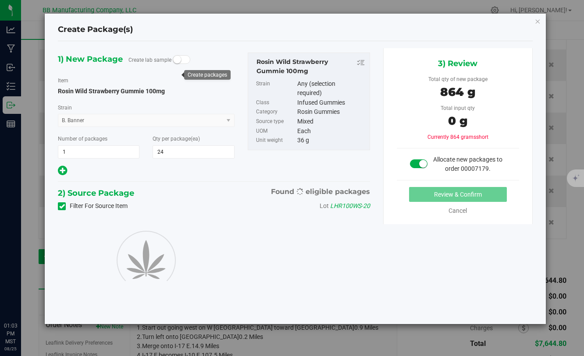
type input "24"
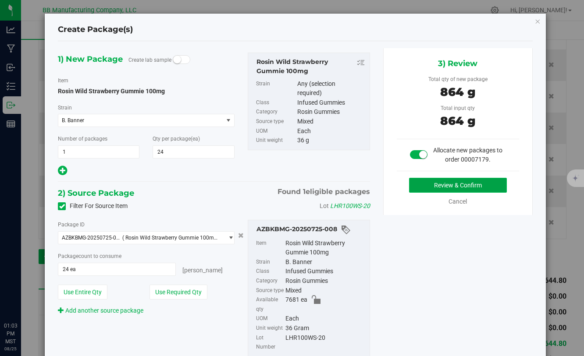
click at [431, 186] on button "Review & Confirm" at bounding box center [458, 185] width 98 height 15
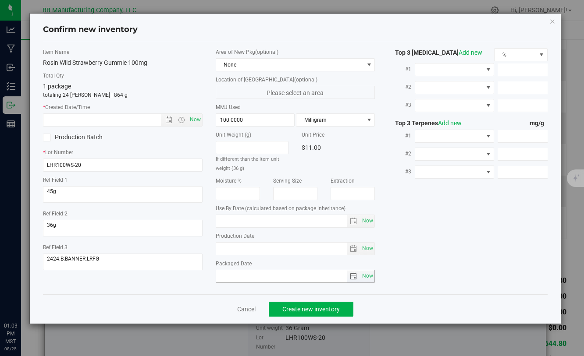
type input "[DATE]"
drag, startPoint x: 253, startPoint y: 249, endPoint x: 209, endPoint y: 249, distance: 43.8
click at [209, 249] on div "Area of New Pkg (optional) None Location of [GEOGRAPHIC_DATA] (optional) Please…" at bounding box center [295, 167] width 172 height 239
click at [235, 251] on input "[DATE]" at bounding box center [282, 249] width 132 height 12
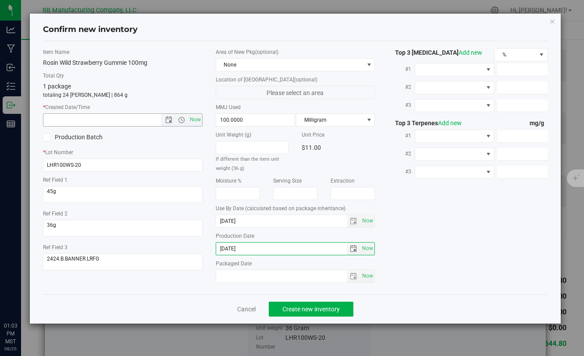
click at [114, 118] on input "text" at bounding box center [109, 120] width 132 height 12
paste input "-"
type input "-"
drag, startPoint x: 250, startPoint y: 251, endPoint x: 215, endPoint y: 251, distance: 34.6
click at [216, 251] on span "[DATE] Now" at bounding box center [295, 248] width 159 height 13
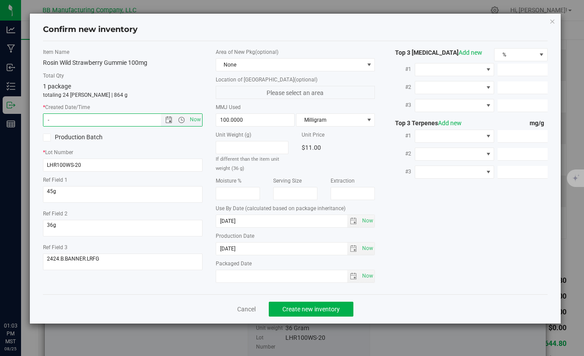
drag, startPoint x: 68, startPoint y: 121, endPoint x: 49, endPoint y: 121, distance: 18.9
click at [50, 121] on input "-" at bounding box center [109, 120] width 132 height 12
paste input "[DATE]"
click at [290, 310] on span "Create new inventory" at bounding box center [310, 309] width 57 height 7
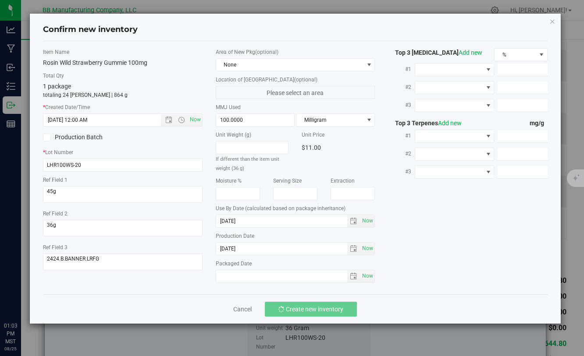
type input "[DATE] 1:03 PM"
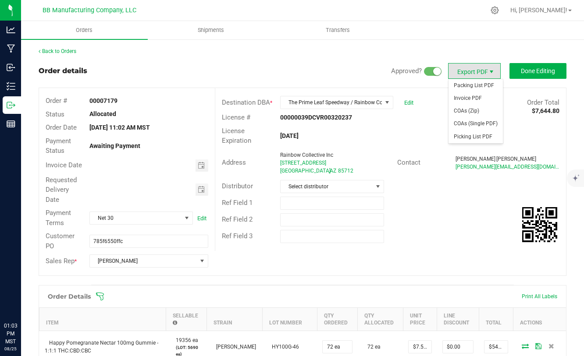
click at [492, 74] on span "Export PDF" at bounding box center [491, 71] width 7 height 7
click at [476, 101] on span "Invoice PDF" at bounding box center [476, 98] width 54 height 13
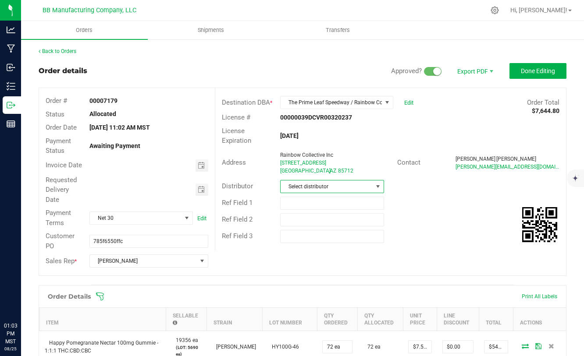
click at [351, 184] on span "Select distributor" at bounding box center [327, 187] width 92 height 12
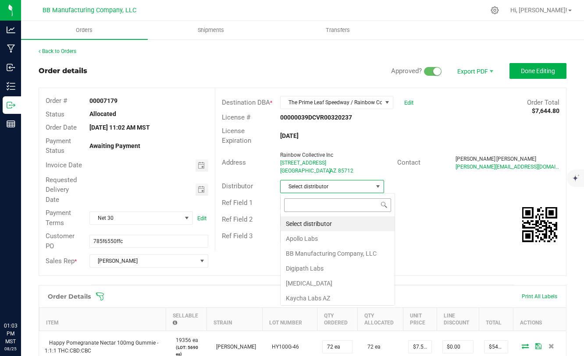
scroll to position [13, 104]
click at [312, 253] on li "BB Manufacturing Company, LLC" at bounding box center [338, 253] width 114 height 15
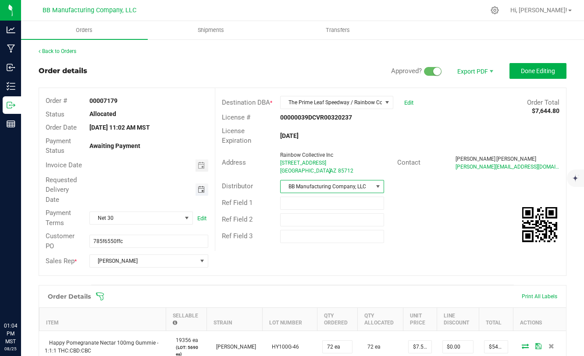
click at [200, 192] on span "Toggle calendar" at bounding box center [201, 189] width 7 height 7
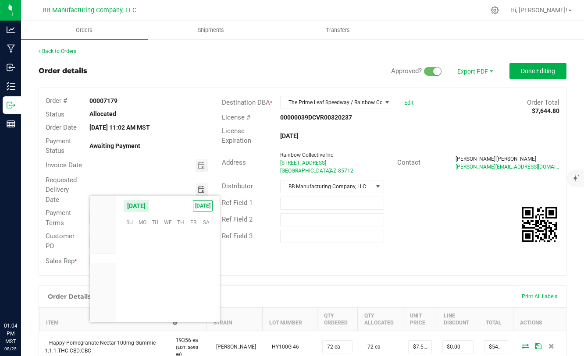
scroll to position [142101, 0]
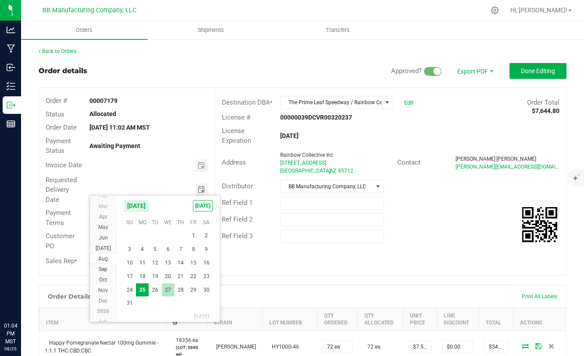
click at [167, 289] on span "27" at bounding box center [168, 291] width 13 height 14
type input "[DATE]"
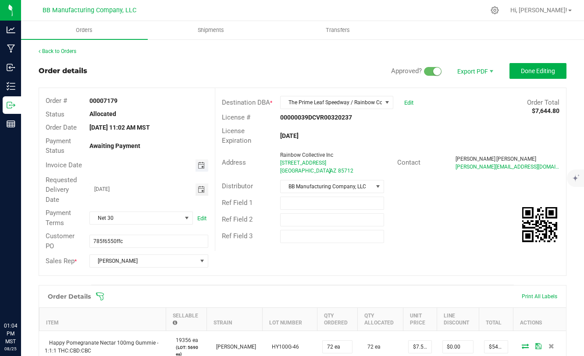
click at [204, 167] on span "Toggle calendar" at bounding box center [201, 165] width 7 height 7
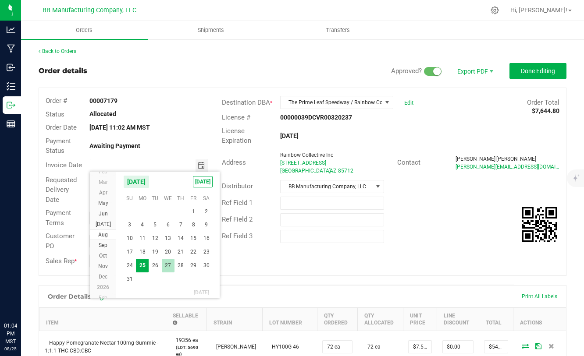
click at [169, 267] on span "27" at bounding box center [168, 266] width 13 height 14
type input "[DATE]"
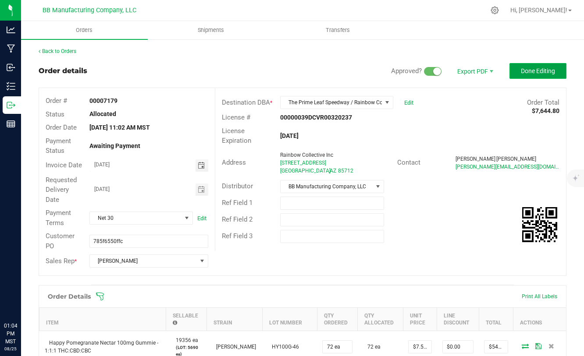
click at [534, 68] on span "Done Editing" at bounding box center [538, 71] width 34 height 7
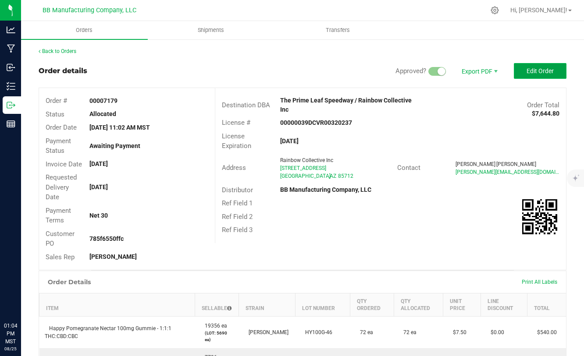
click at [537, 70] on span "Edit Order" at bounding box center [540, 71] width 27 height 7
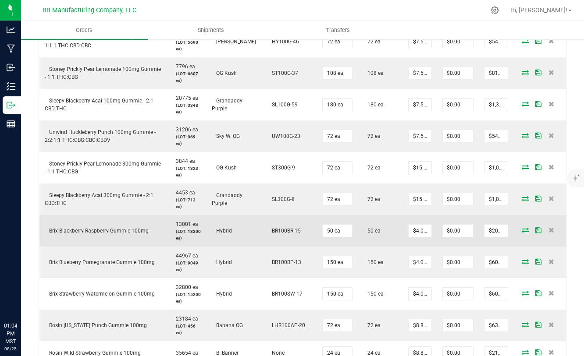
scroll to position [391, 0]
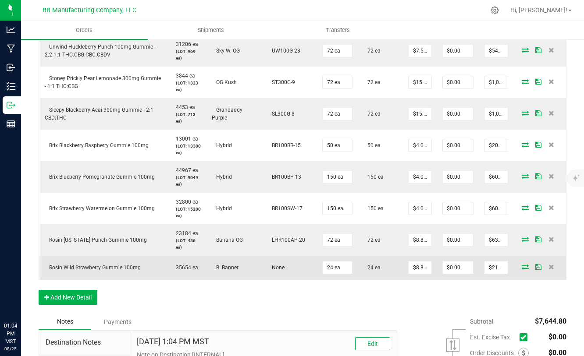
click at [527, 267] on icon at bounding box center [525, 266] width 7 height 5
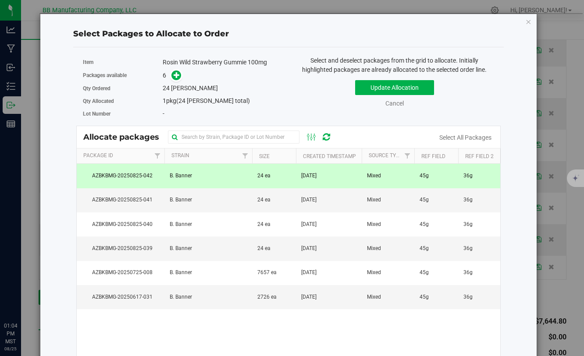
click at [282, 180] on td "24 ea" at bounding box center [274, 176] width 44 height 24
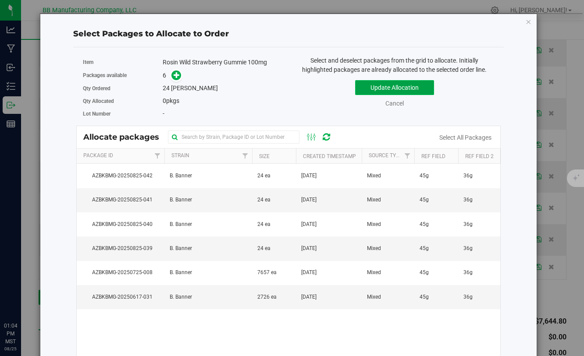
click at [374, 91] on button "Update Allocation" at bounding box center [394, 87] width 79 height 15
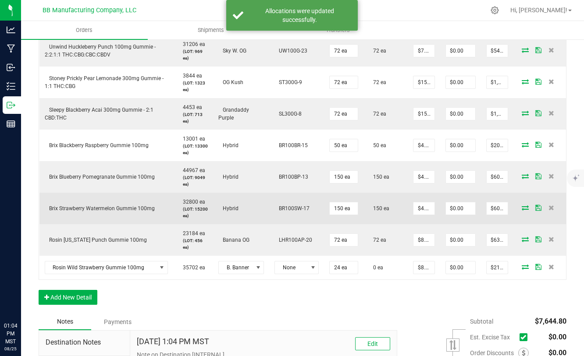
click at [308, 216] on td "BR100SW-17" at bounding box center [296, 209] width 55 height 32
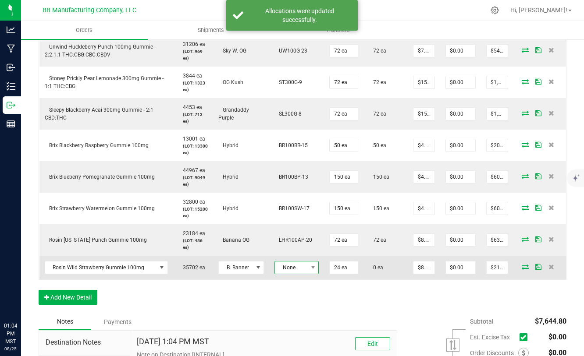
click at [312, 274] on span "None" at bounding box center [296, 267] width 44 height 13
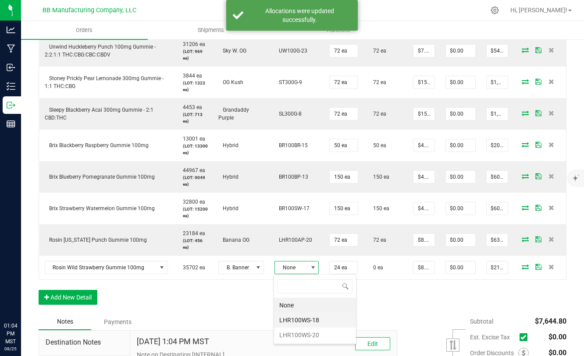
click at [301, 317] on li "LHR100WS-18" at bounding box center [315, 320] width 82 height 15
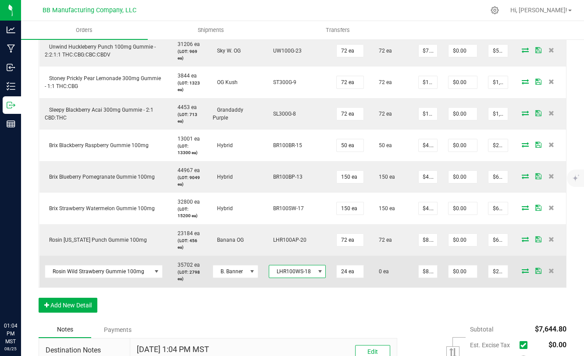
click at [522, 272] on icon at bounding box center [525, 270] width 7 height 5
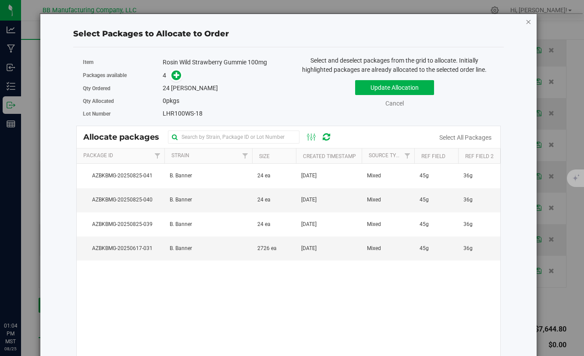
click at [528, 25] on icon "button" at bounding box center [528, 21] width 6 height 11
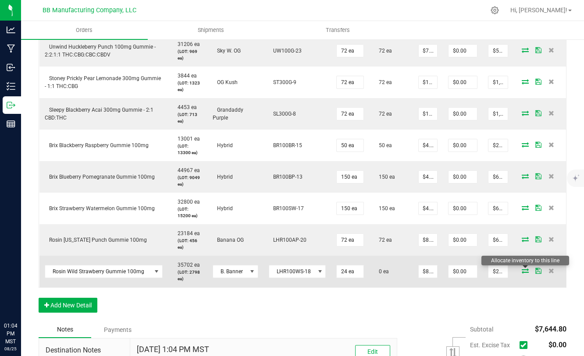
click at [527, 271] on icon at bounding box center [525, 270] width 7 height 5
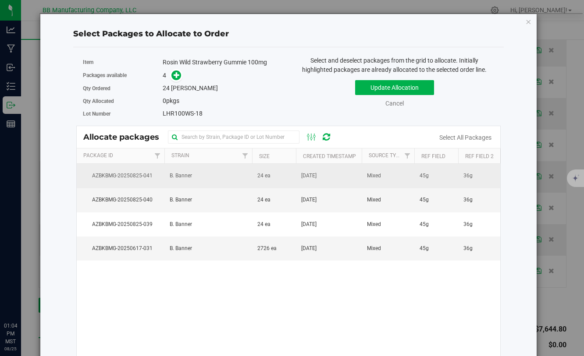
click at [264, 182] on td "24 ea" at bounding box center [274, 176] width 44 height 24
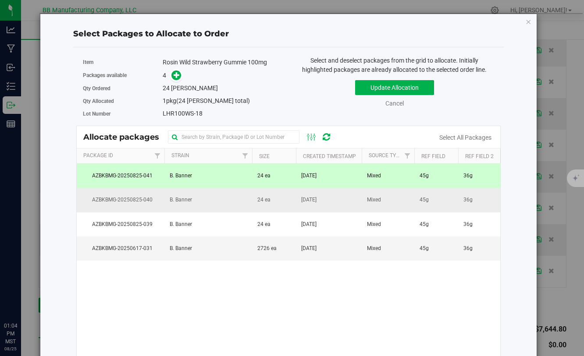
click at [265, 200] on span "24 ea" at bounding box center [263, 200] width 13 height 8
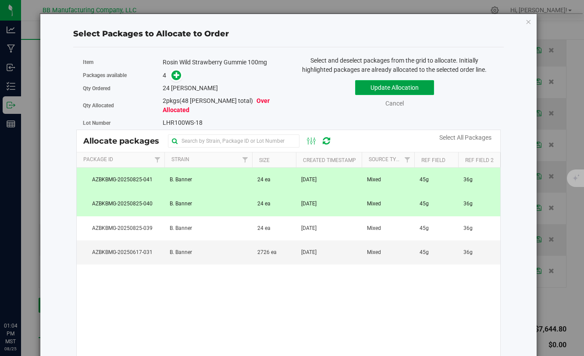
click at [385, 89] on button "Update Allocation" at bounding box center [394, 87] width 79 height 15
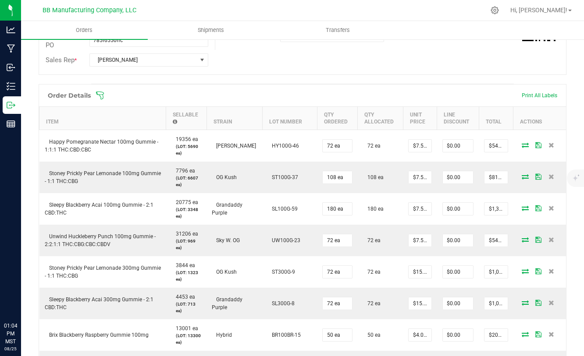
scroll to position [0, 0]
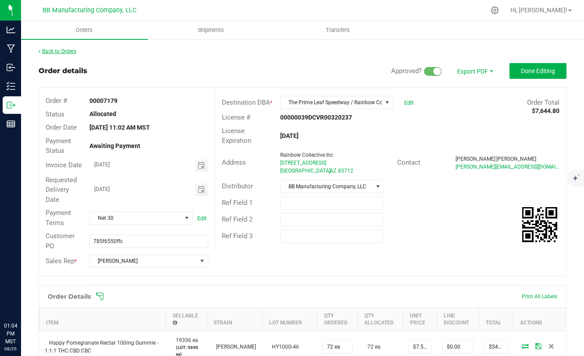
click at [76, 50] on link "Back to Orders" at bounding box center [58, 51] width 38 height 6
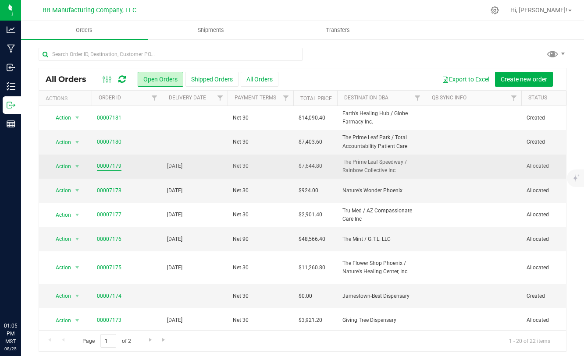
click at [104, 167] on link "00007179" at bounding box center [109, 166] width 25 height 8
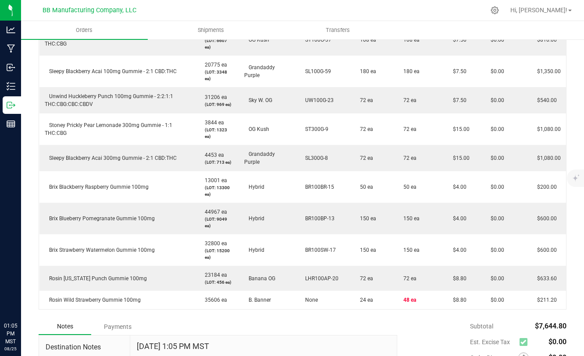
scroll to position [321, 0]
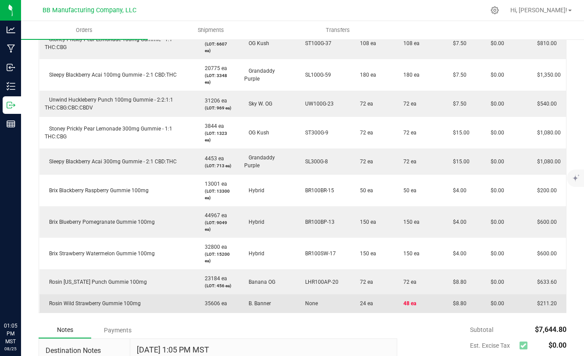
click at [353, 301] on td "24 ea" at bounding box center [372, 304] width 44 height 18
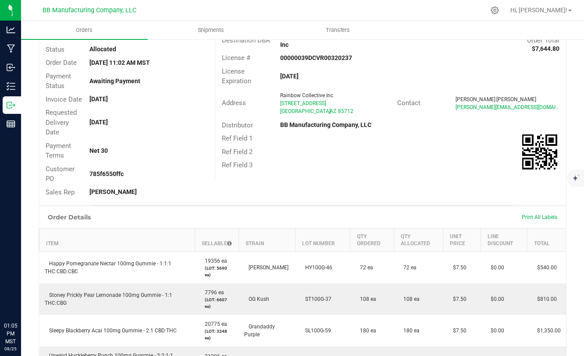
scroll to position [0, 0]
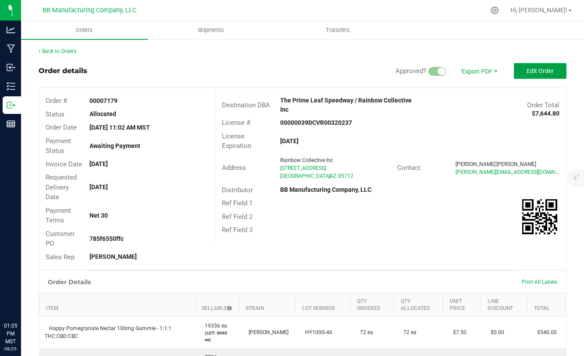
click at [537, 75] on button "Edit Order" at bounding box center [540, 71] width 53 height 16
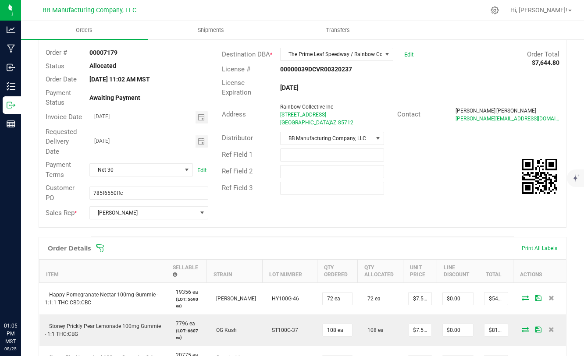
scroll to position [481, 0]
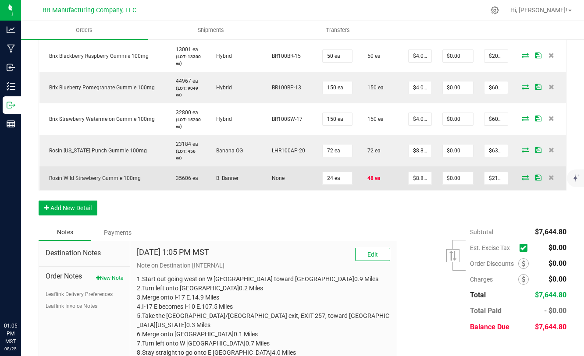
click at [529, 178] on span at bounding box center [525, 177] width 13 height 5
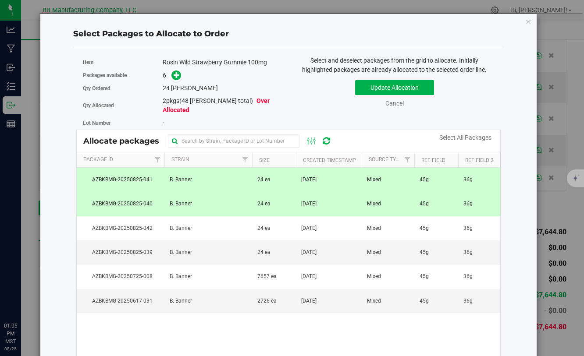
click at [288, 206] on td "24 ea" at bounding box center [274, 204] width 44 height 24
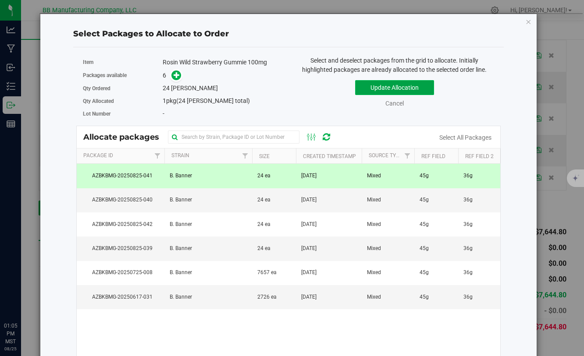
click at [376, 90] on button "Update Allocation" at bounding box center [394, 87] width 79 height 15
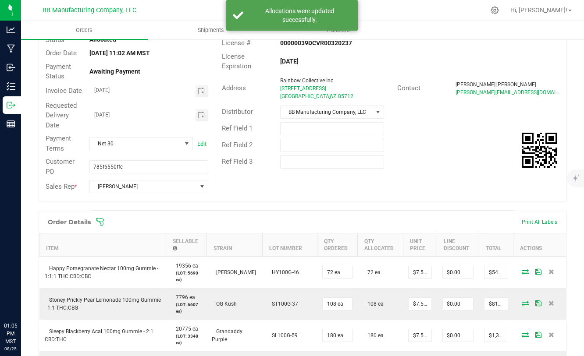
scroll to position [0, 0]
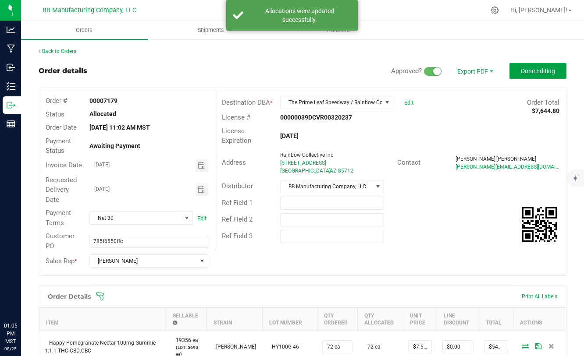
click at [529, 73] on span "Done Editing" at bounding box center [538, 71] width 34 height 7
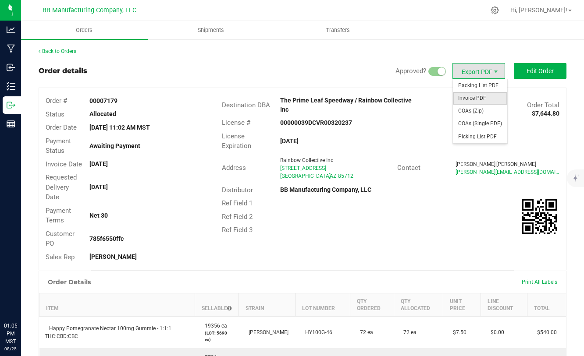
click at [467, 100] on span "Invoice PDF" at bounding box center [480, 98] width 54 height 13
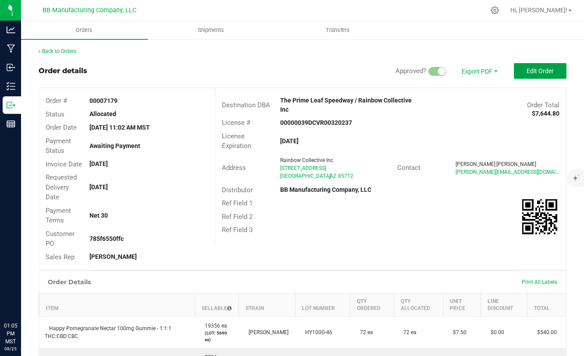
click at [520, 73] on button "Edit Order" at bounding box center [540, 71] width 53 height 16
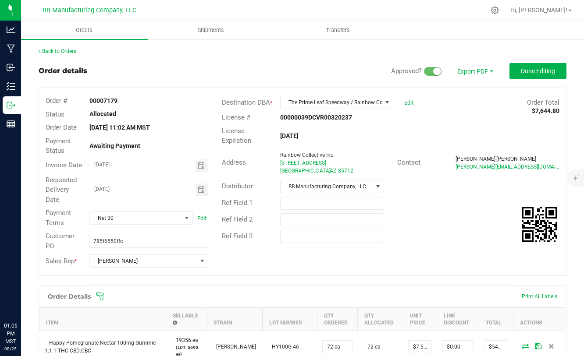
scroll to position [370, 0]
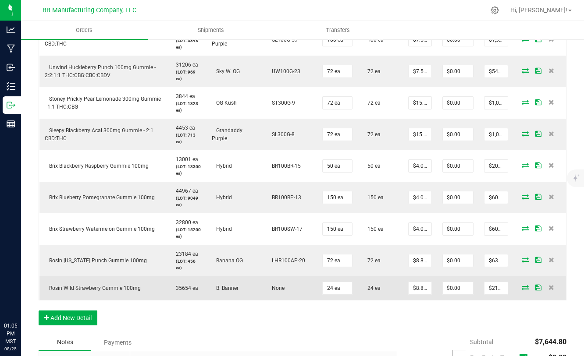
click at [527, 285] on icon at bounding box center [525, 287] width 7 height 5
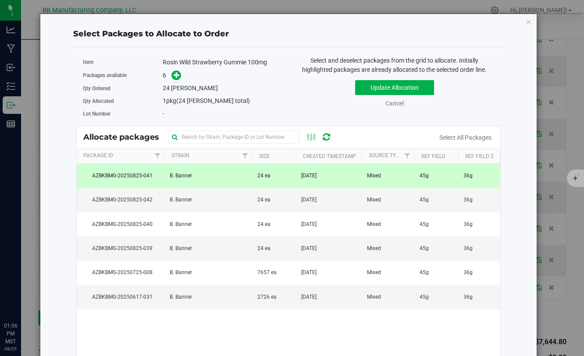
click at [292, 181] on td "24 ea" at bounding box center [274, 176] width 44 height 24
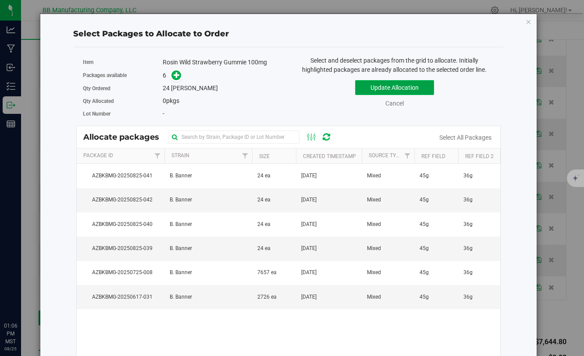
click at [378, 92] on button "Update Allocation" at bounding box center [394, 87] width 79 height 15
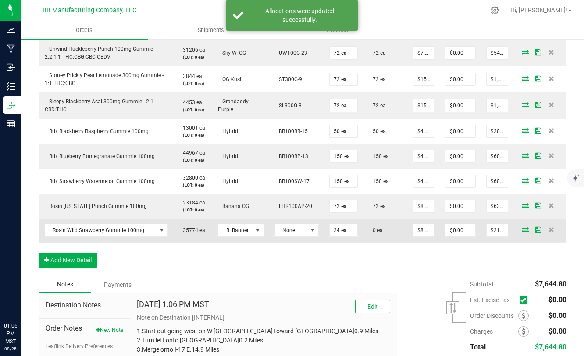
click at [524, 229] on icon at bounding box center [525, 229] width 7 height 5
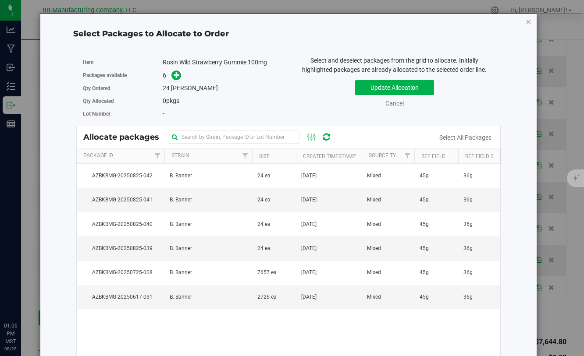
click at [530, 24] on icon "button" at bounding box center [528, 21] width 6 height 11
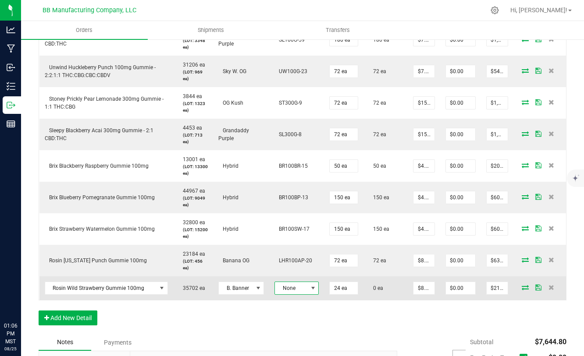
click at [308, 292] on span at bounding box center [312, 288] width 11 height 12
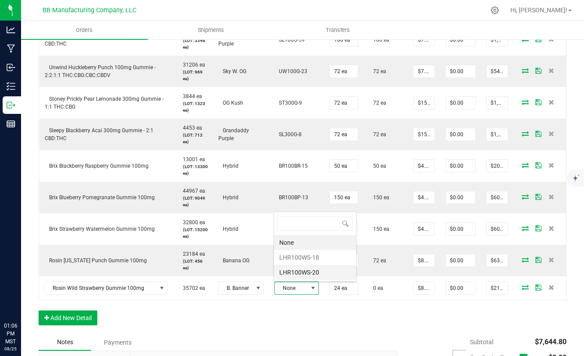
click at [298, 273] on li "LHR100WS-20" at bounding box center [315, 272] width 82 height 15
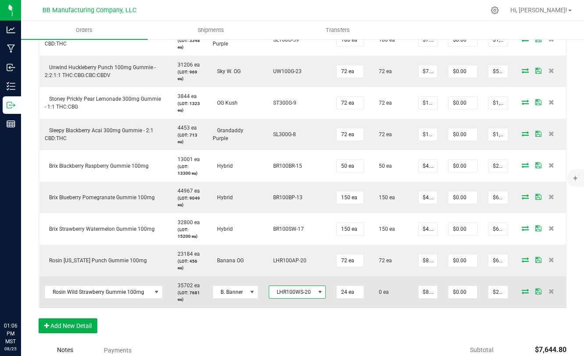
click at [527, 292] on icon at bounding box center [525, 291] width 7 height 5
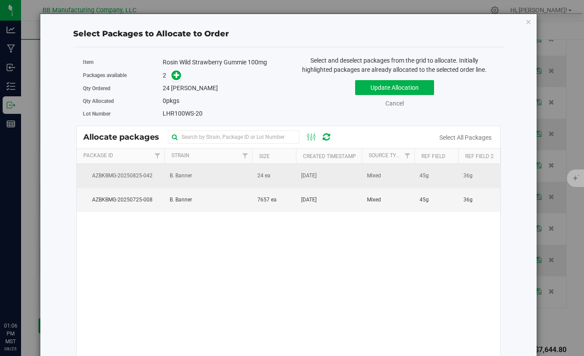
click at [259, 179] on span "24 ea" at bounding box center [263, 176] width 13 height 8
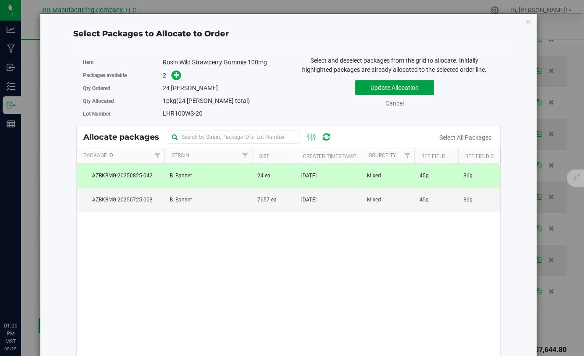
click at [361, 89] on button "Update Allocation" at bounding box center [394, 87] width 79 height 15
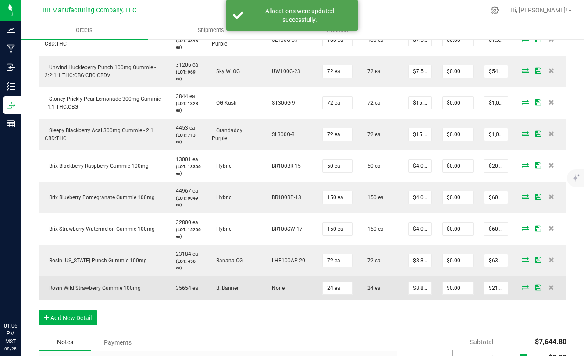
click at [525, 288] on icon at bounding box center [525, 287] width 7 height 5
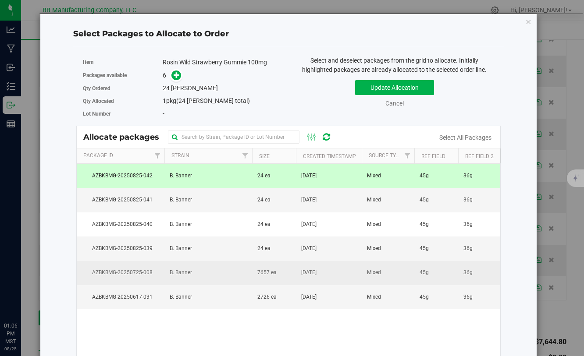
click at [283, 273] on td "7657 ea" at bounding box center [274, 273] width 44 height 24
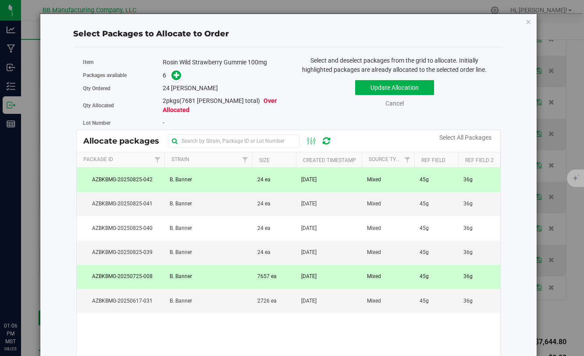
click at [353, 181] on td "[DATE]" at bounding box center [329, 180] width 66 height 24
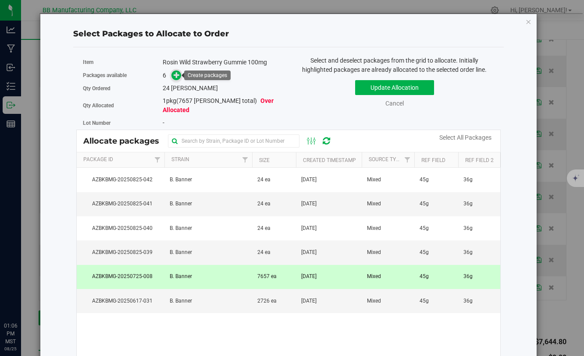
click at [179, 75] on icon at bounding box center [177, 75] width 6 height 6
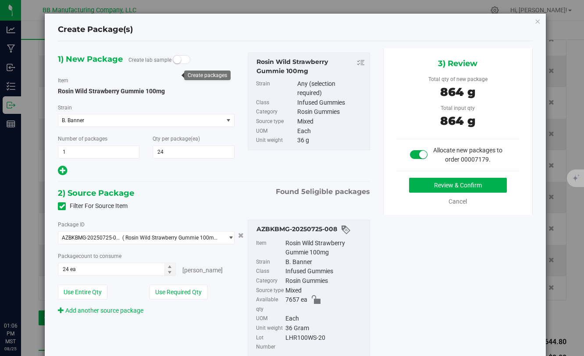
type input "24"
click at [438, 183] on button "Review & Confirm" at bounding box center [458, 185] width 98 height 15
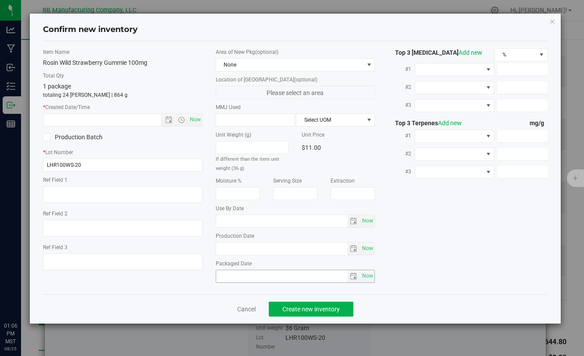
type textarea "45g"
type textarea "36g"
type textarea "2424.B.BANNER.LRFG"
type input "100.0000"
type input "[DATE]"
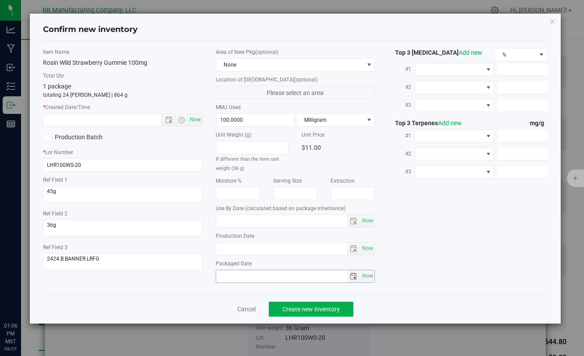
type input "[DATE]"
drag, startPoint x: 258, startPoint y: 252, endPoint x: 212, endPoint y: 252, distance: 45.6
click at [212, 252] on div "Area of New Pkg (optional) None Location of [GEOGRAPHIC_DATA] (optional) Please…" at bounding box center [295, 167] width 172 height 239
click at [95, 123] on input "text" at bounding box center [109, 120] width 132 height 12
paste input "[DATE]"
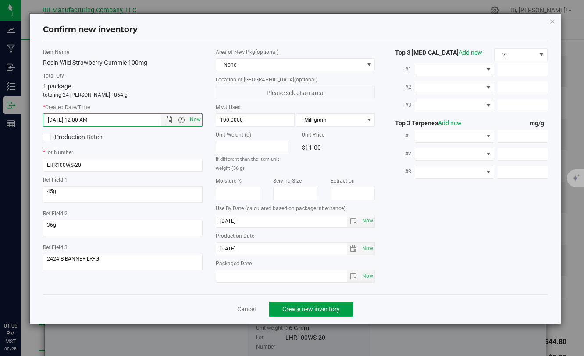
click at [284, 306] on span "Create new inventory" at bounding box center [310, 309] width 57 height 7
type input "[DATE] 1:06 PM"
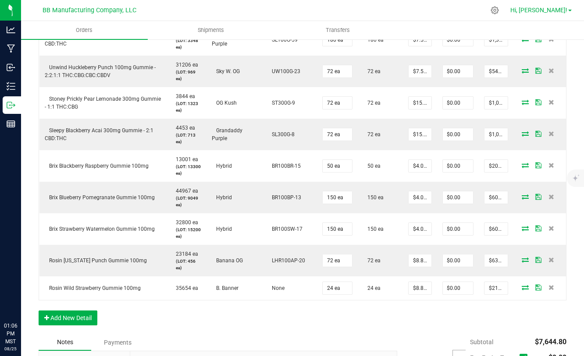
click at [549, 11] on span "Hi, [PERSON_NAME]!" at bounding box center [538, 10] width 57 height 7
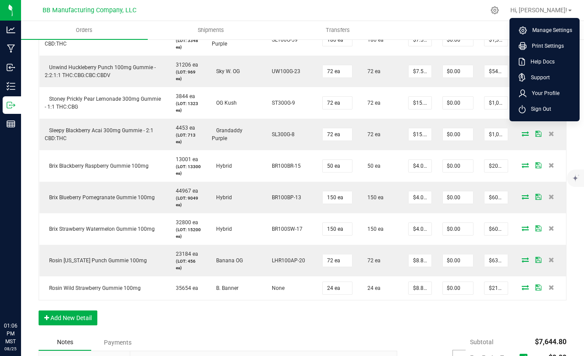
click at [434, 25] on ul "Orders Shipments Transfers" at bounding box center [313, 30] width 584 height 19
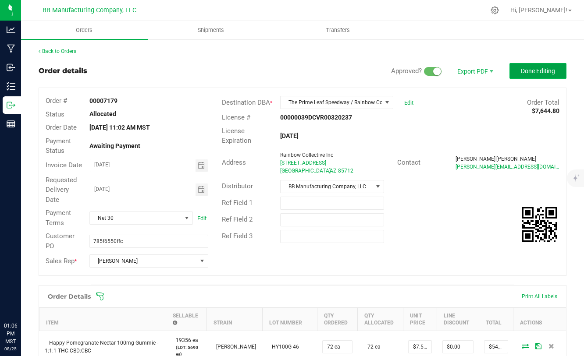
click at [534, 69] on span "Done Editing" at bounding box center [538, 71] width 34 height 7
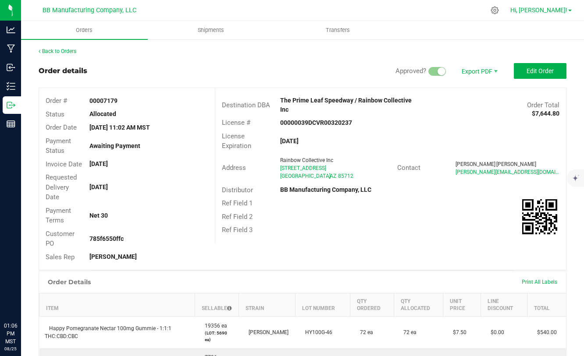
click at [550, 11] on span "Hi, [PERSON_NAME]!" at bounding box center [538, 10] width 57 height 7
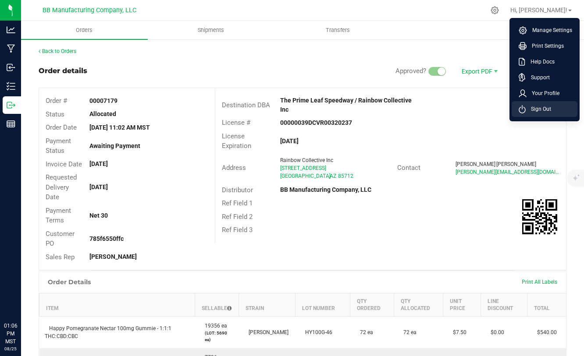
click at [524, 108] on icon at bounding box center [522, 109] width 7 height 8
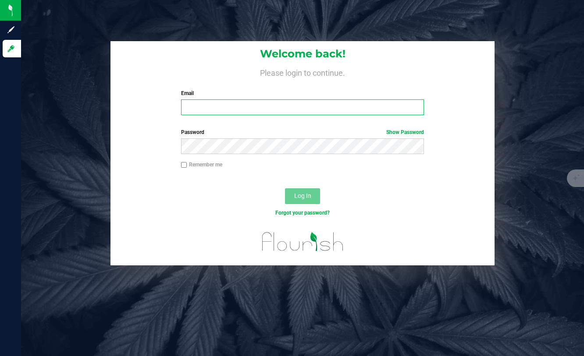
click at [323, 107] on input "Email" at bounding box center [302, 108] width 243 height 16
type input "[PERSON_NAME][EMAIL_ADDRESS][DOMAIN_NAME]"
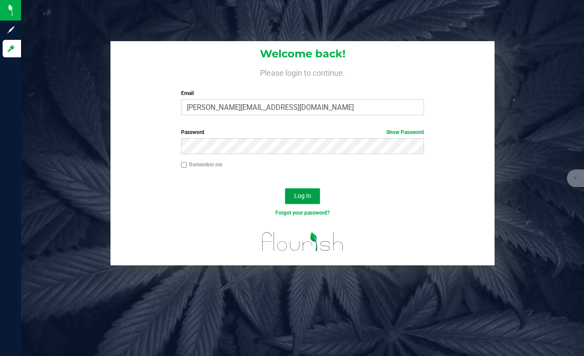
click at [302, 194] on span "Log In" at bounding box center [302, 195] width 17 height 7
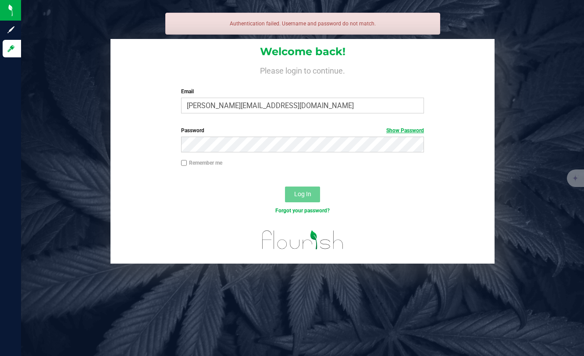
click at [395, 129] on link "Show Password" at bounding box center [405, 131] width 38 height 6
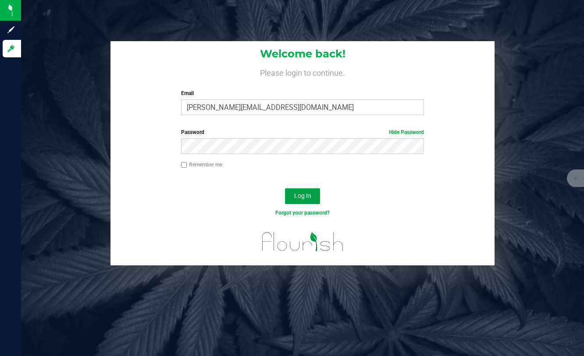
click at [292, 194] on button "Log In" at bounding box center [302, 197] width 35 height 16
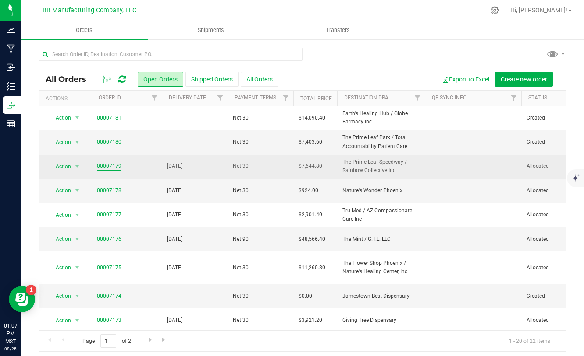
click at [116, 167] on link "00007179" at bounding box center [109, 166] width 25 height 8
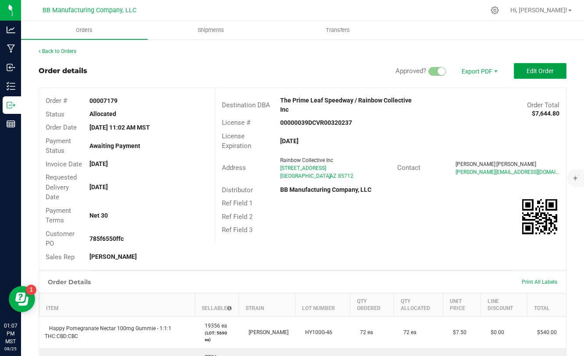
click at [541, 66] on button "Edit Order" at bounding box center [540, 71] width 53 height 16
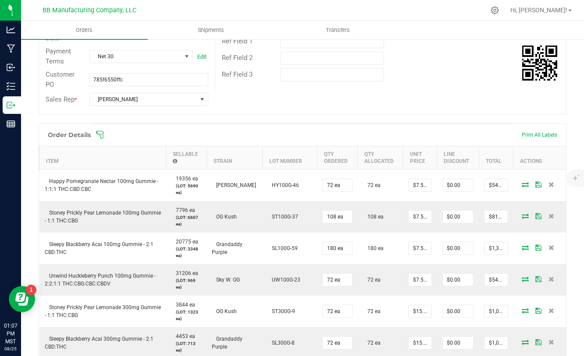
scroll to position [384, 0]
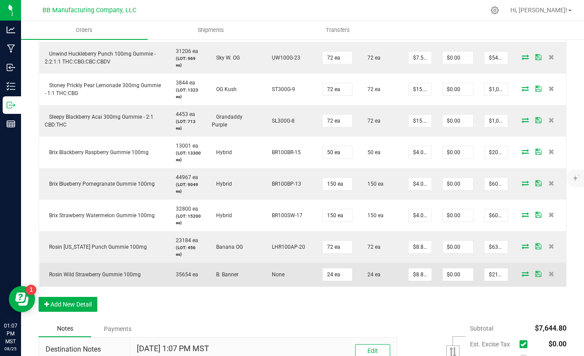
click at [529, 277] on td at bounding box center [539, 275] width 53 height 24
click at [527, 276] on icon at bounding box center [525, 273] width 7 height 5
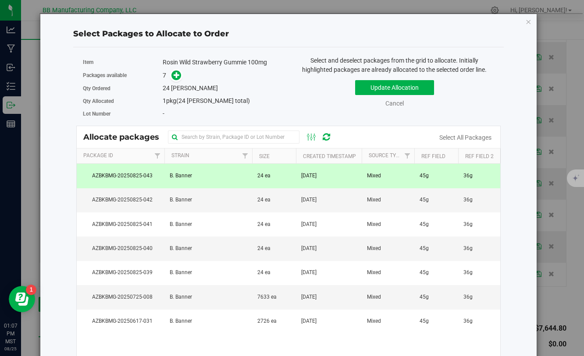
click at [306, 183] on td "[DATE]" at bounding box center [329, 176] width 66 height 24
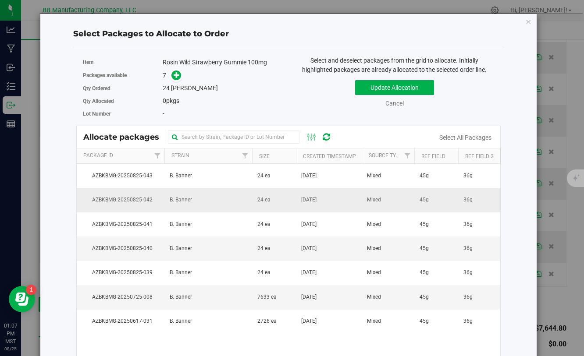
click at [292, 197] on td "24 ea" at bounding box center [274, 201] width 44 height 24
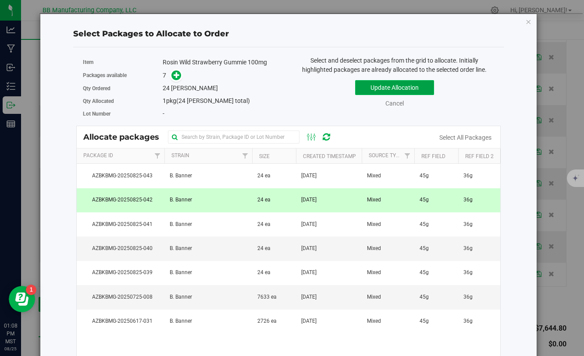
click at [383, 89] on button "Update Allocation" at bounding box center [394, 87] width 79 height 15
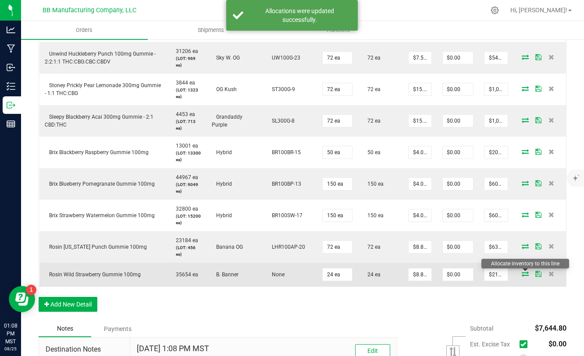
click at [527, 276] on icon at bounding box center [525, 273] width 7 height 5
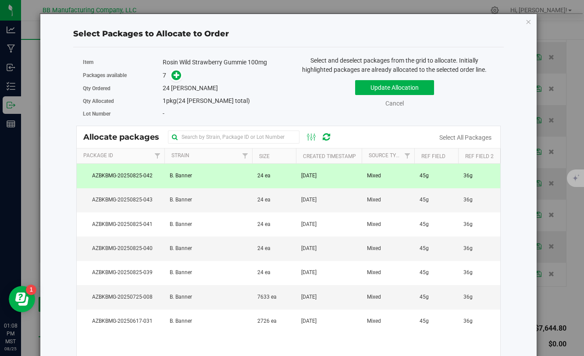
click at [323, 183] on td "[DATE]" at bounding box center [329, 176] width 66 height 24
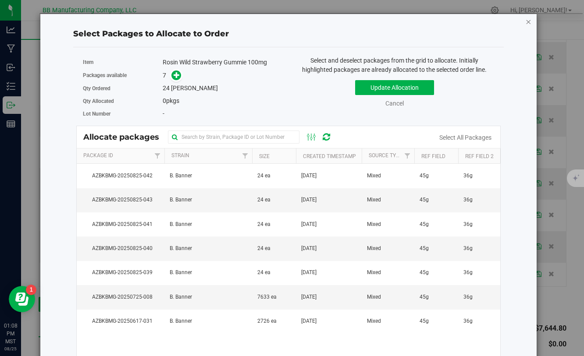
click at [528, 21] on icon "button" at bounding box center [528, 21] width 6 height 11
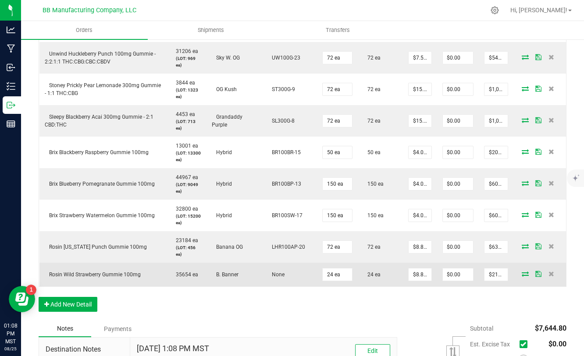
click at [523, 273] on icon at bounding box center [525, 273] width 7 height 5
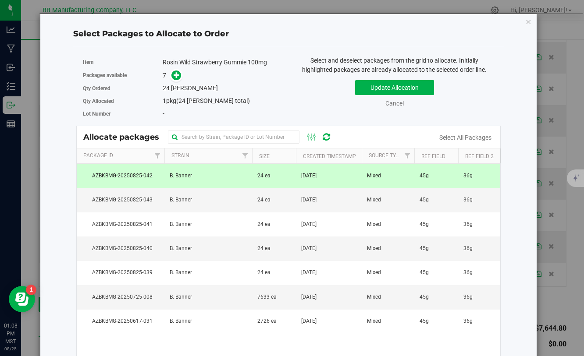
click at [289, 175] on td "24 ea" at bounding box center [274, 176] width 44 height 24
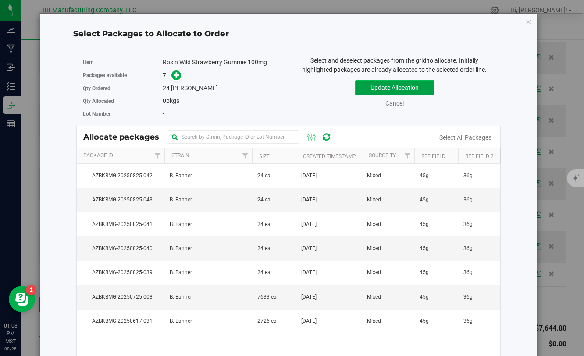
click at [367, 90] on button "Update Allocation" at bounding box center [394, 87] width 79 height 15
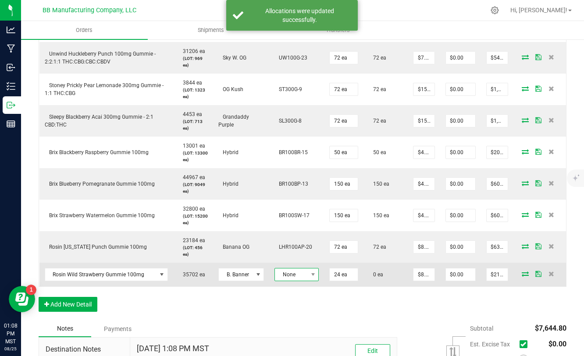
click at [310, 279] on span at bounding box center [312, 275] width 11 height 12
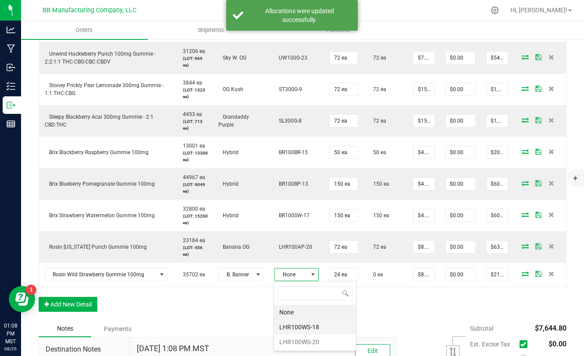
click at [312, 329] on li "LHR100WS-18" at bounding box center [315, 327] width 82 height 15
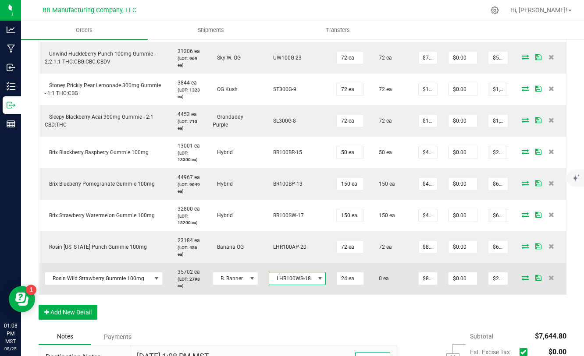
click at [538, 281] on icon at bounding box center [538, 277] width 6 height 5
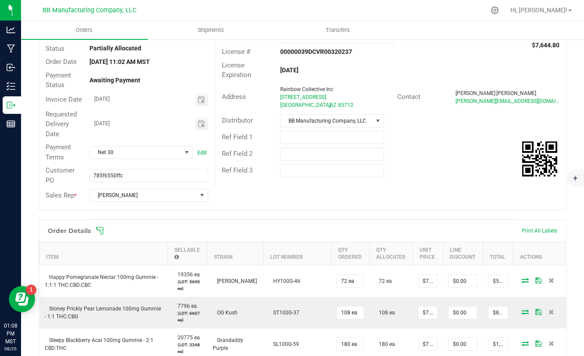
scroll to position [0, 0]
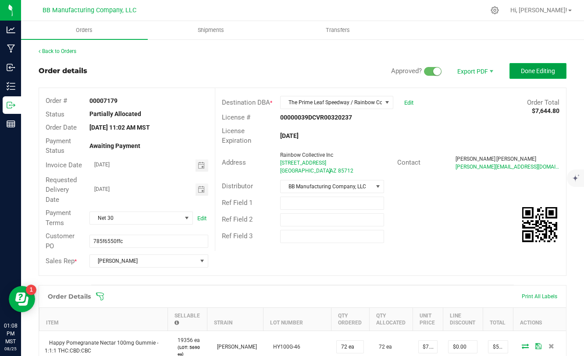
click at [522, 69] on span "Done Editing" at bounding box center [538, 71] width 34 height 7
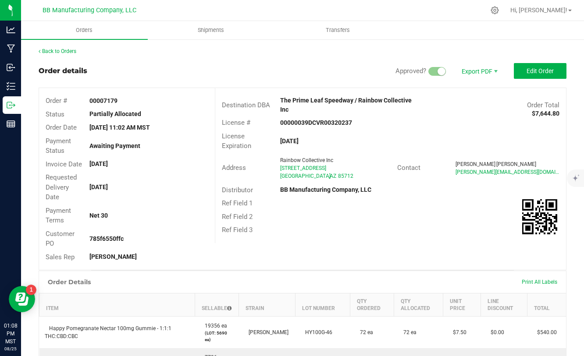
scroll to position [7, 0]
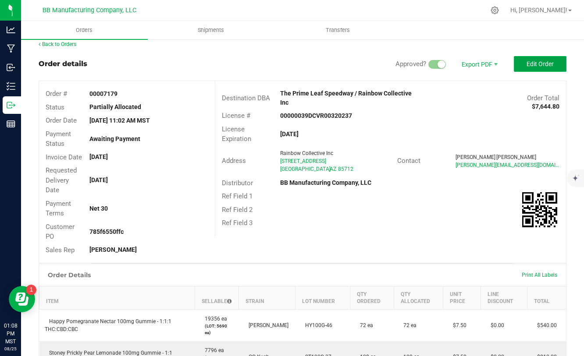
click at [532, 61] on span "Edit Order" at bounding box center [540, 64] width 27 height 7
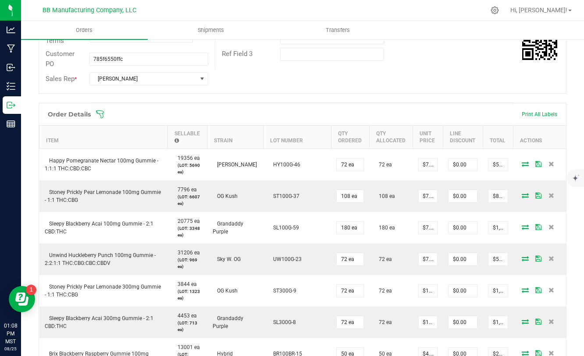
scroll to position [397, 0]
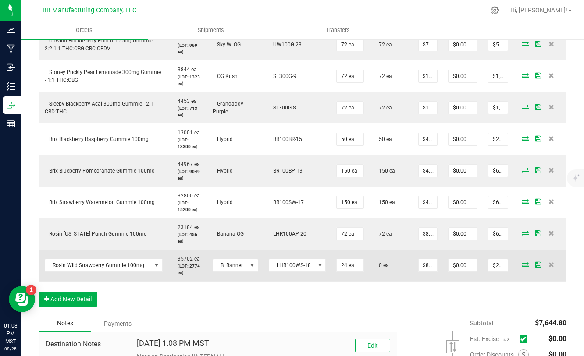
click at [525, 267] on icon at bounding box center [525, 264] width 7 height 5
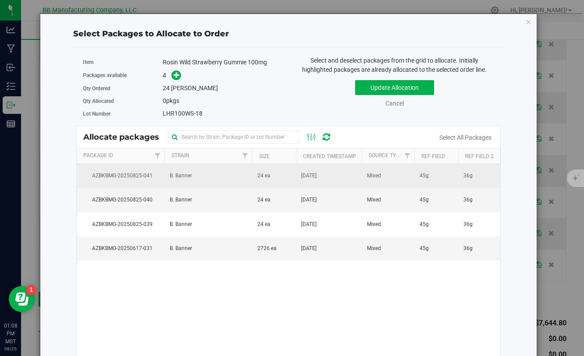
click at [291, 175] on td "24 ea" at bounding box center [274, 176] width 44 height 24
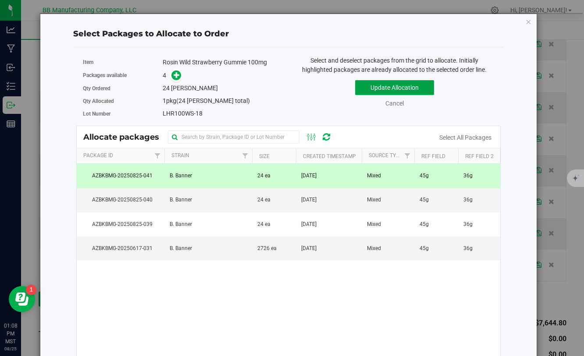
click at [375, 92] on button "Update Allocation" at bounding box center [394, 87] width 79 height 15
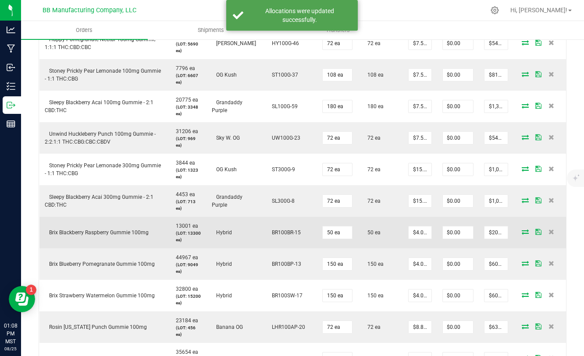
scroll to position [0, 0]
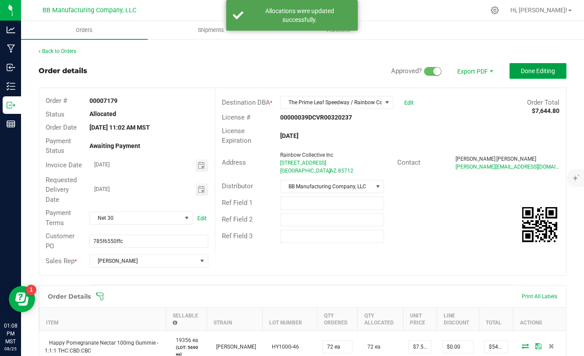
click at [521, 76] on button "Done Editing" at bounding box center [537, 71] width 57 height 16
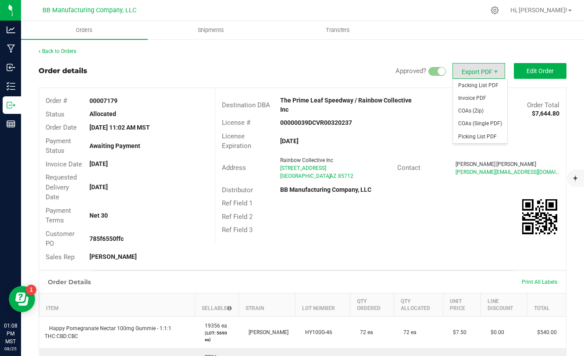
click at [486, 72] on span "Export PDF" at bounding box center [478, 71] width 53 height 16
click at [480, 99] on span "Invoice PDF" at bounding box center [480, 98] width 54 height 13
click at [465, 71] on span "Export PDF" at bounding box center [478, 71] width 53 height 16
click at [467, 111] on span "COAs (Zip)" at bounding box center [480, 111] width 54 height 13
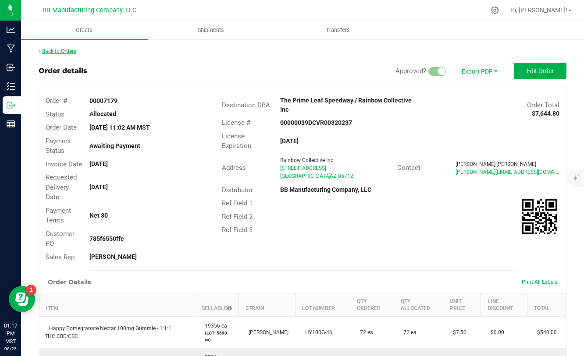
click at [61, 52] on link "Back to Orders" at bounding box center [58, 51] width 38 height 6
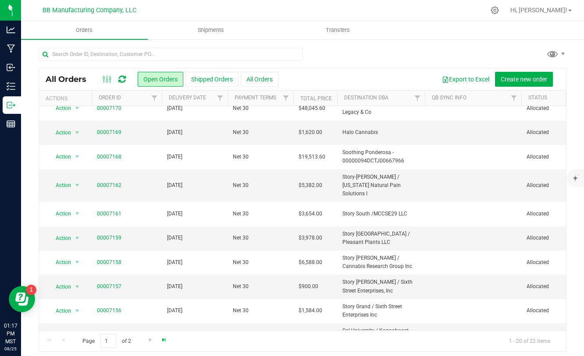
scroll to position [4, 0]
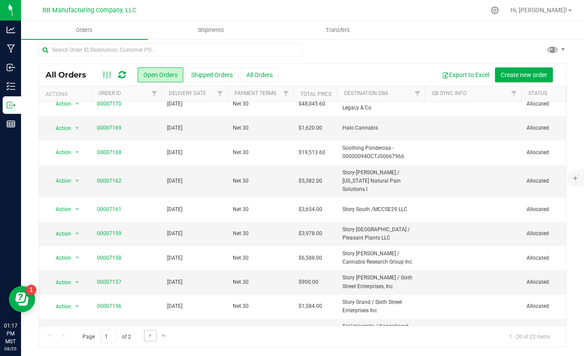
click at [147, 340] on link "Go to the next page" at bounding box center [150, 336] width 13 height 12
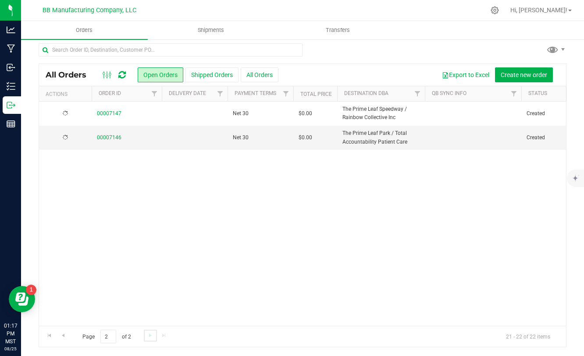
scroll to position [0, 0]
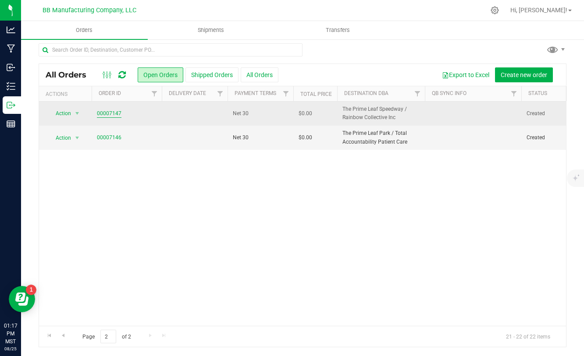
click at [109, 111] on link "00007147" at bounding box center [109, 114] width 25 height 8
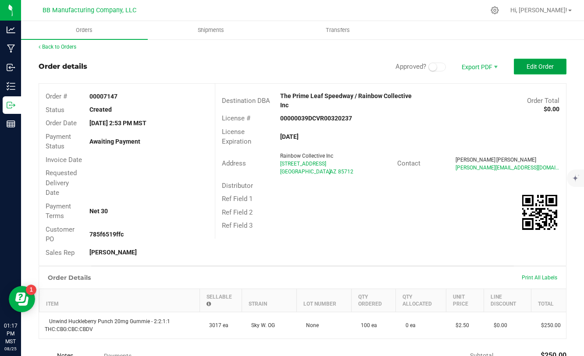
click at [536, 71] on button "Edit Order" at bounding box center [540, 67] width 53 height 16
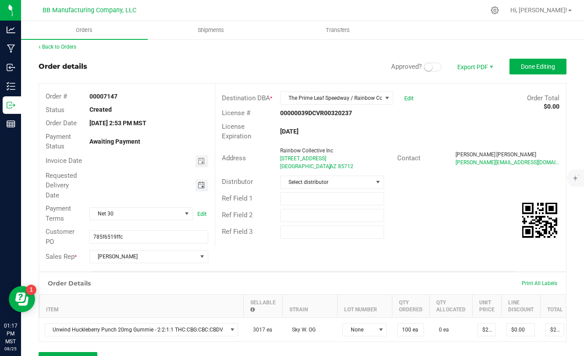
click at [202, 185] on span "Toggle calendar" at bounding box center [201, 185] width 7 height 7
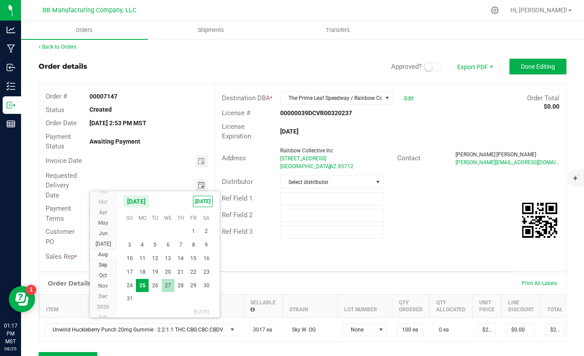
click at [170, 287] on span "27" at bounding box center [168, 286] width 13 height 14
type input "[DATE]"
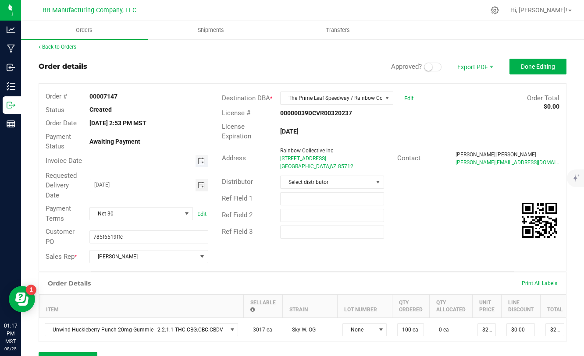
click at [199, 164] on span "Toggle calendar" at bounding box center [201, 161] width 7 height 7
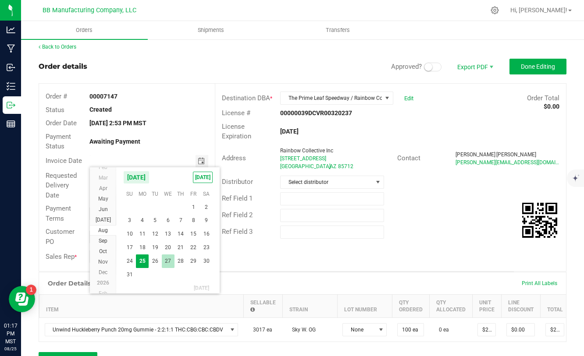
click at [171, 262] on span "27" at bounding box center [168, 262] width 13 height 14
type input "[DATE]"
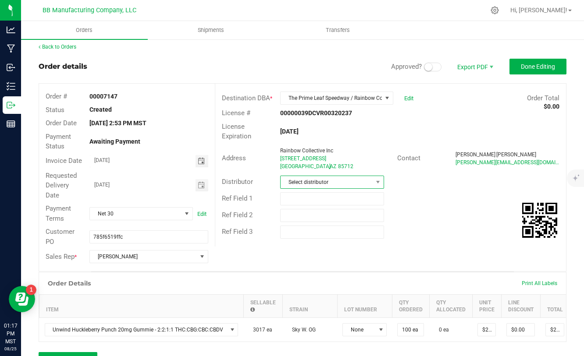
click at [372, 180] on span "Select distributor" at bounding box center [327, 182] width 92 height 12
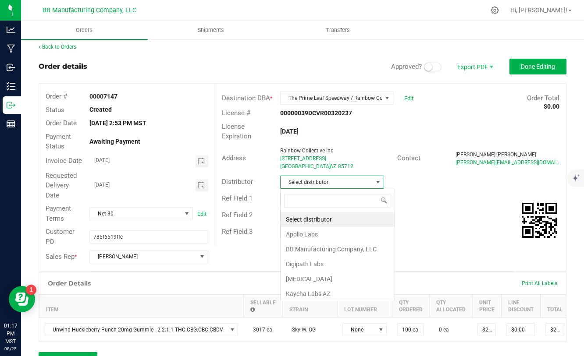
scroll to position [13, 104]
click at [320, 252] on li "BB Manufacturing Company, LLC" at bounding box center [338, 249] width 114 height 15
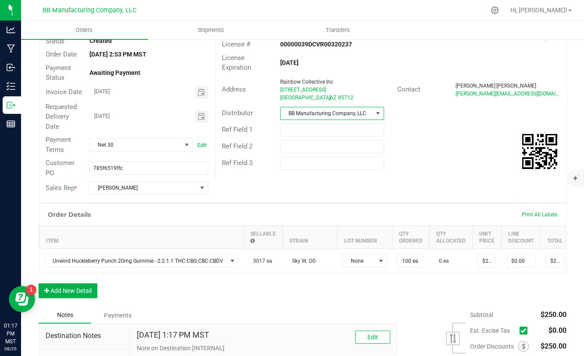
scroll to position [73, 0]
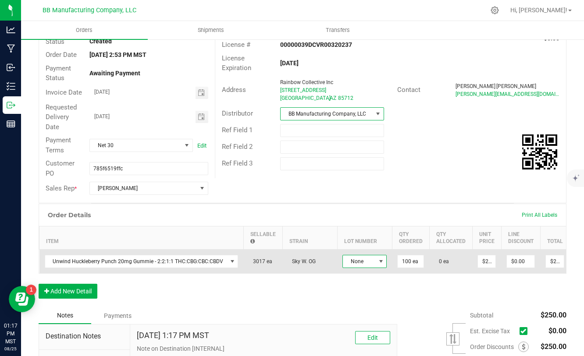
click at [378, 264] on span at bounding box center [381, 261] width 7 height 7
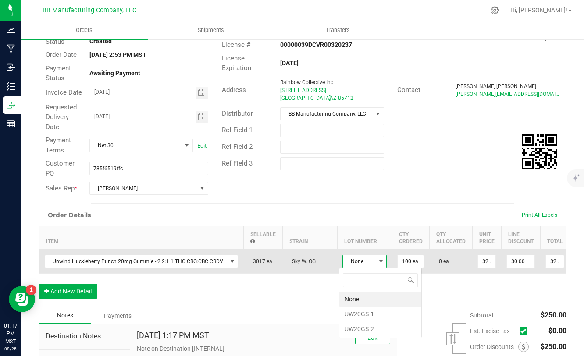
scroll to position [13, 44]
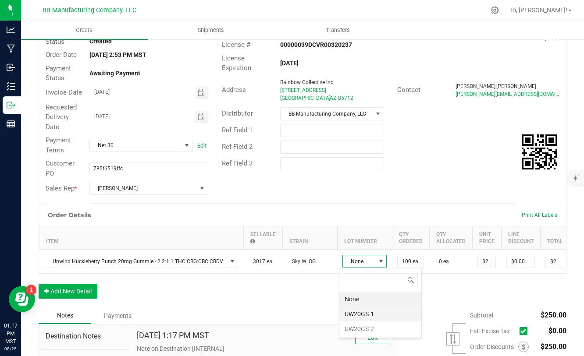
click at [363, 313] on li "UW20GS-1" at bounding box center [380, 314] width 82 height 15
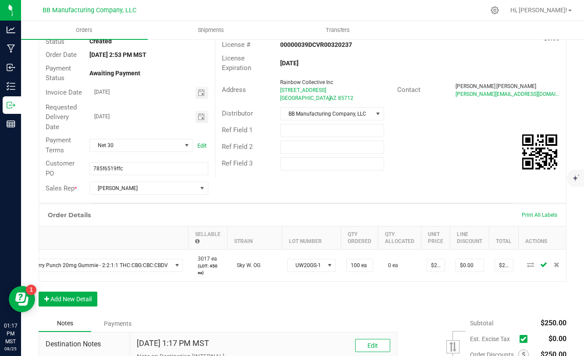
scroll to position [0, 0]
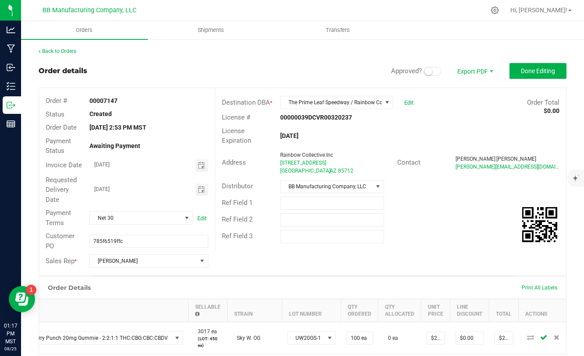
click at [437, 71] on span at bounding box center [433, 71] width 18 height 9
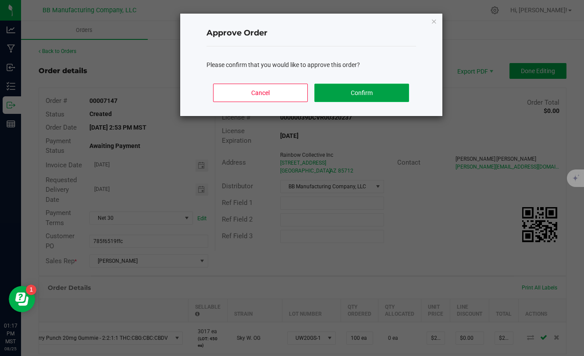
click at [395, 87] on button "Confirm" at bounding box center [361, 93] width 94 height 18
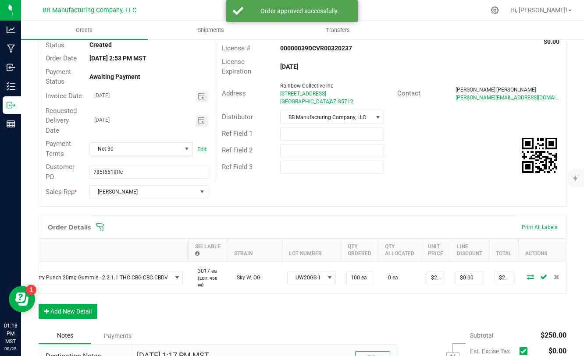
scroll to position [71, 0]
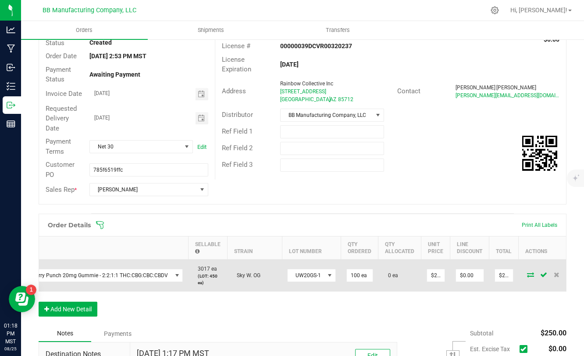
click at [525, 278] on td at bounding box center [545, 276] width 53 height 32
click at [527, 274] on icon at bounding box center [530, 274] width 7 height 5
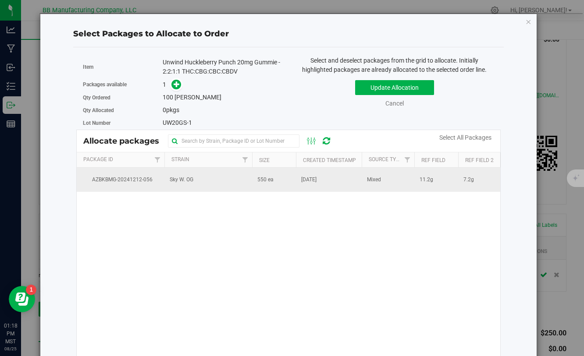
click at [330, 185] on td "Dec 12, 2024" at bounding box center [329, 180] width 66 height 24
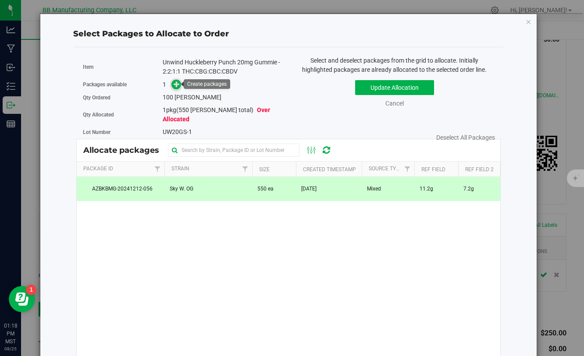
click at [175, 89] on span at bounding box center [176, 85] width 10 height 10
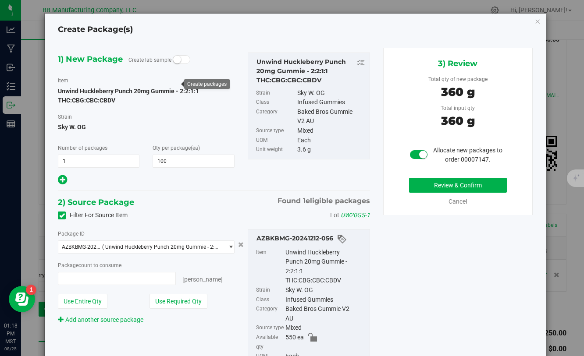
type input "100 ea"
click at [424, 183] on button "Review & Confirm" at bounding box center [458, 185] width 98 height 15
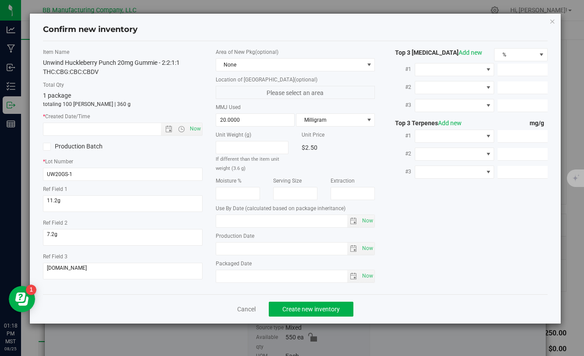
type input "2025-11-11"
type input "2024-11-11"
drag, startPoint x: 272, startPoint y: 254, endPoint x: 215, endPoint y: 248, distance: 57.7
click at [214, 247] on div "Area of New Pkg (optional) None Location of New Pkg (optional) Please select an…" at bounding box center [295, 167] width 172 height 239
click at [127, 129] on input "text" at bounding box center [109, 129] width 132 height 12
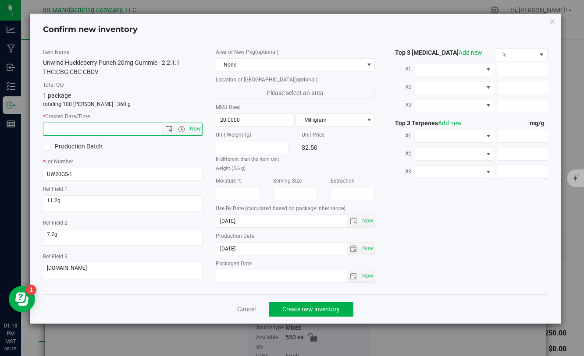
click at [127, 129] on input "text" at bounding box center [109, 129] width 132 height 12
paste input "2024-11-11"
click at [289, 307] on span "Create new inventory" at bounding box center [310, 309] width 57 height 7
type input "11/11/2024 1:18 PM"
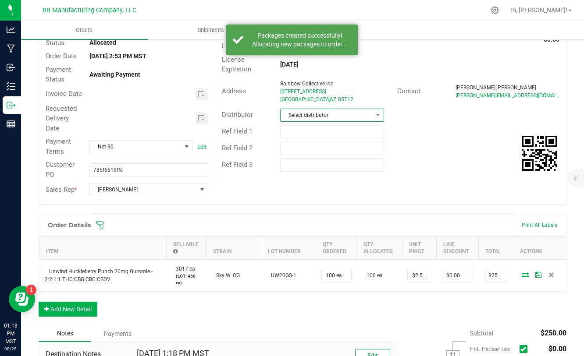
click at [378, 120] on span at bounding box center [378, 115] width 11 height 12
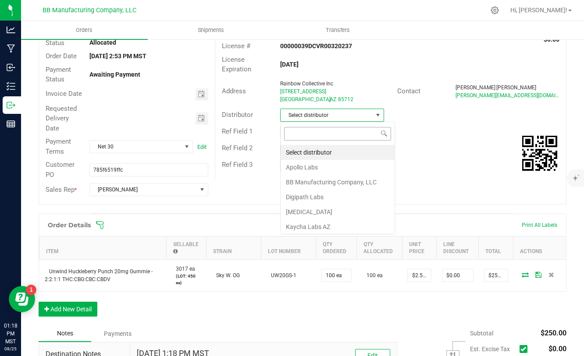
scroll to position [13, 104]
click at [331, 186] on li "BB Manufacturing Company, LLC" at bounding box center [338, 182] width 114 height 15
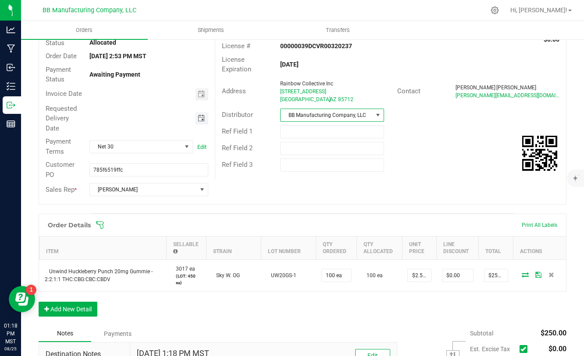
click at [203, 121] on span "Toggle calendar" at bounding box center [201, 118] width 7 height 7
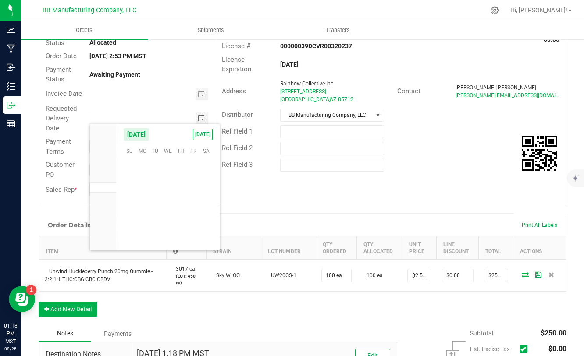
scroll to position [142101, 0]
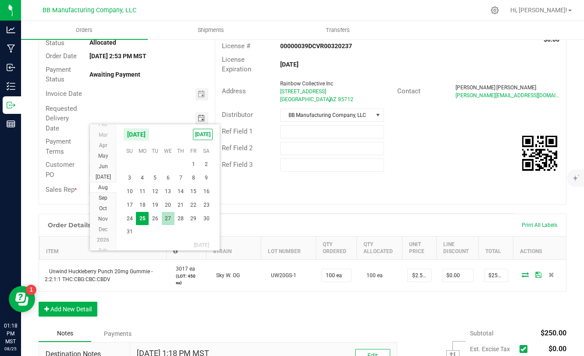
click at [167, 216] on span "27" at bounding box center [168, 219] width 13 height 14
type input "[DATE]"
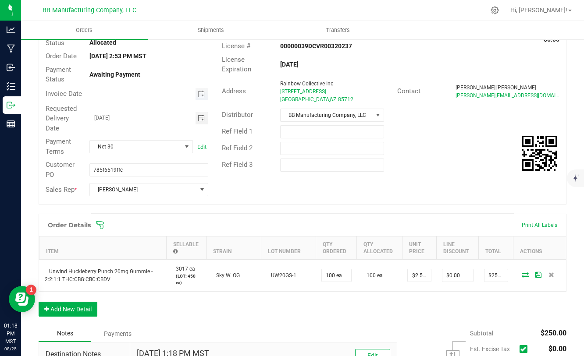
click at [199, 99] on span "Toggle calendar" at bounding box center [202, 94] width 13 height 12
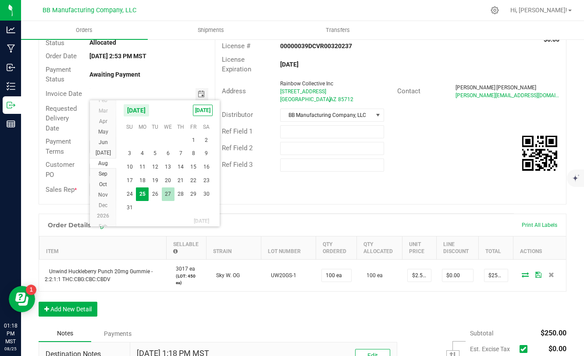
click at [171, 193] on span "27" at bounding box center [168, 195] width 13 height 14
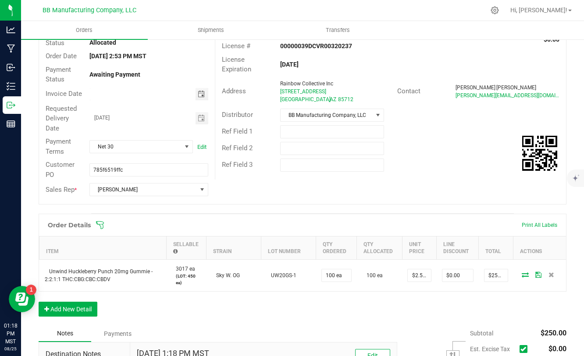
type input "[DATE]"
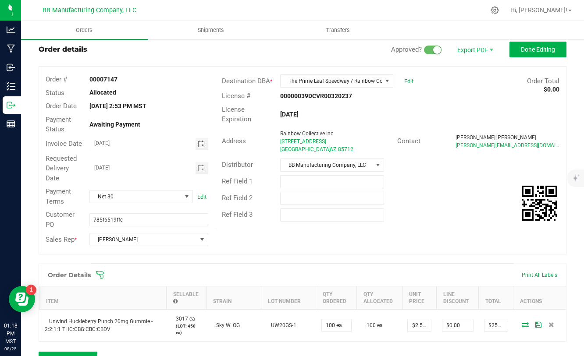
scroll to position [0, 0]
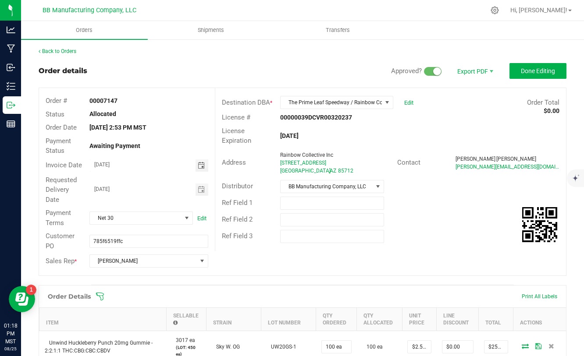
click at [535, 61] on div "Back to Orders Order details Approved? Export PDF Done Editing Order # 00007147…" at bounding box center [303, 292] width 528 height 490
click at [534, 68] on span "Done Editing" at bounding box center [538, 71] width 34 height 7
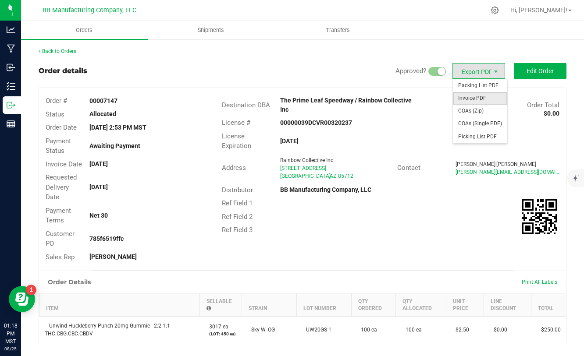
click at [481, 98] on span "Invoice PDF" at bounding box center [480, 98] width 54 height 13
click at [467, 110] on span "COAs (Zip)" at bounding box center [480, 111] width 54 height 13
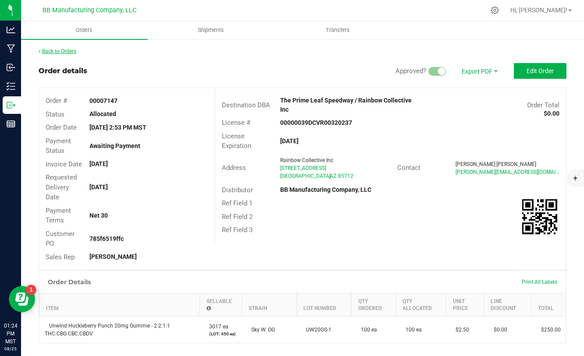
click at [70, 50] on link "Back to Orders" at bounding box center [58, 51] width 38 height 6
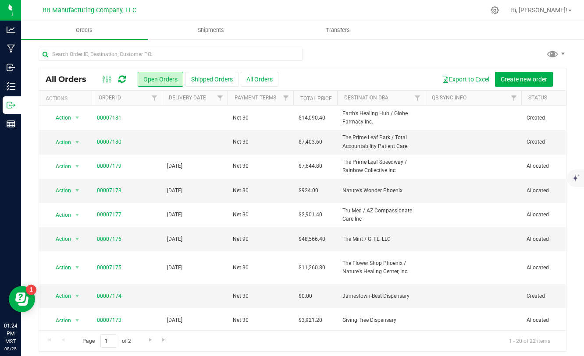
scroll to position [261, 0]
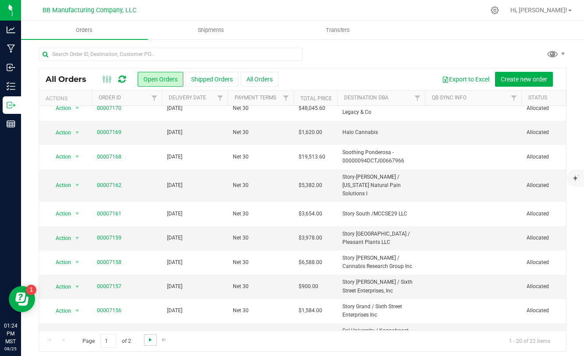
click at [149, 337] on span "Go to the next page" at bounding box center [150, 340] width 7 height 7
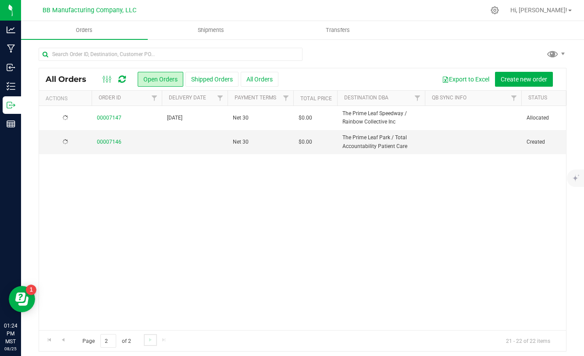
scroll to position [0, 0]
click at [63, 342] on span "Go to the previous page" at bounding box center [63, 340] width 7 height 7
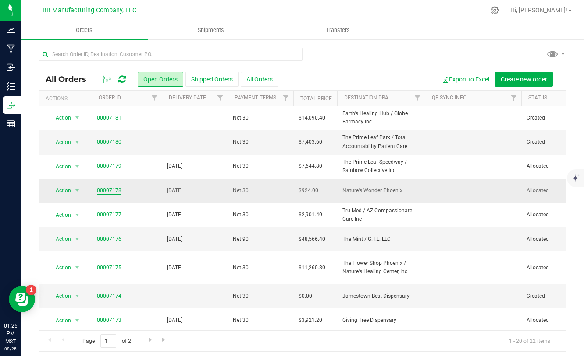
click at [117, 191] on link "00007178" at bounding box center [109, 191] width 25 height 8
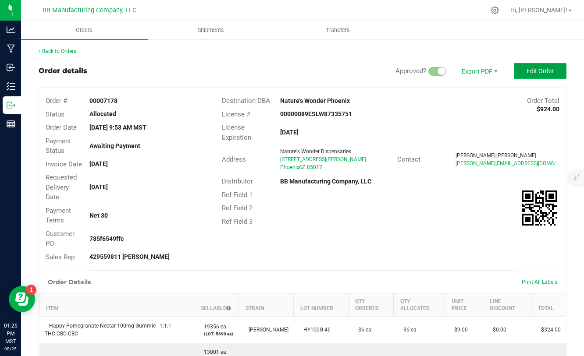
click at [530, 67] on button "Edit Order" at bounding box center [540, 71] width 53 height 16
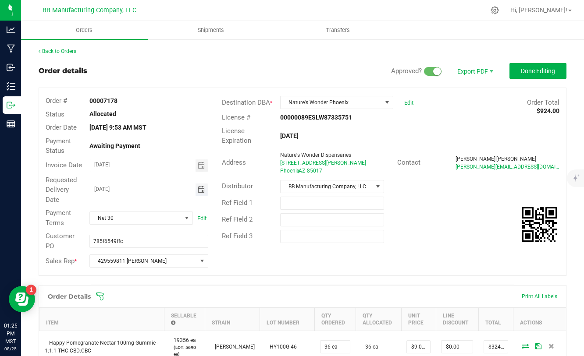
click at [204, 189] on span "Toggle calendar" at bounding box center [201, 189] width 7 height 7
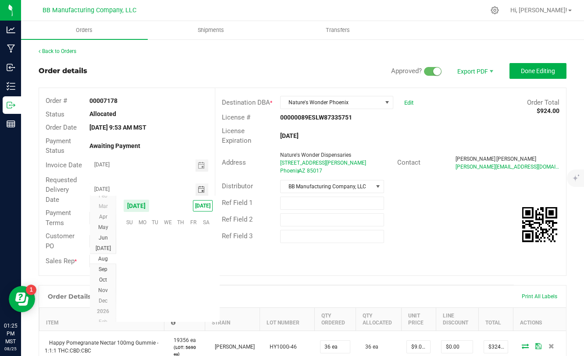
scroll to position [142101, 0]
click at [168, 289] on span "27" at bounding box center [168, 291] width 13 height 14
type input "[DATE]"
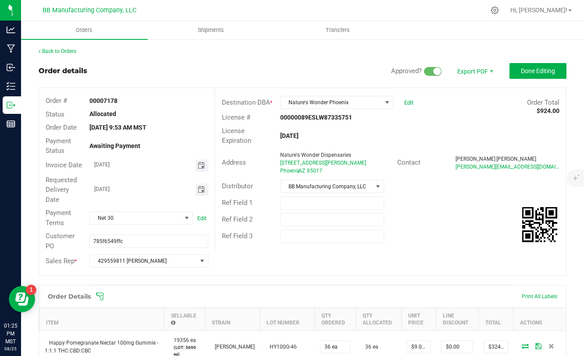
click at [202, 164] on span "Toggle calendar" at bounding box center [201, 165] width 7 height 7
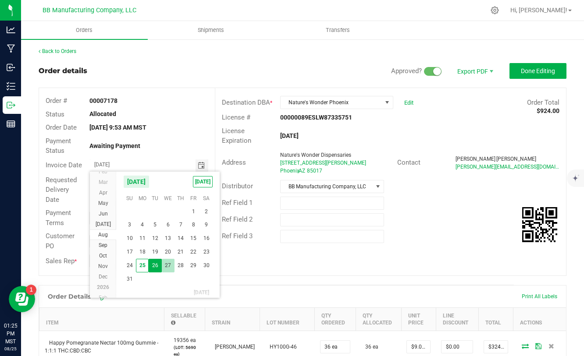
click at [167, 265] on span "27" at bounding box center [168, 266] width 13 height 14
type input "[DATE]"
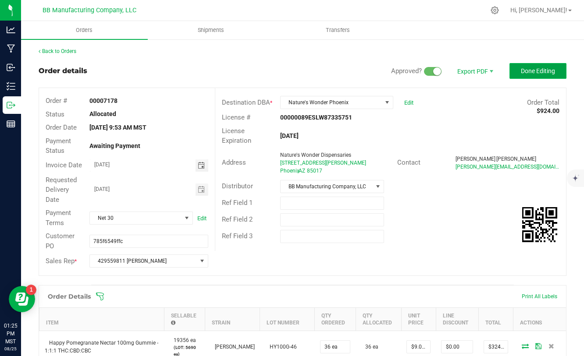
click at [549, 69] on span "Done Editing" at bounding box center [538, 71] width 34 height 7
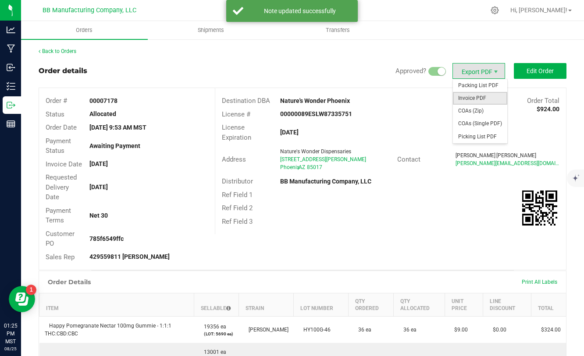
click at [468, 100] on span "Invoice PDF" at bounding box center [480, 98] width 54 height 13
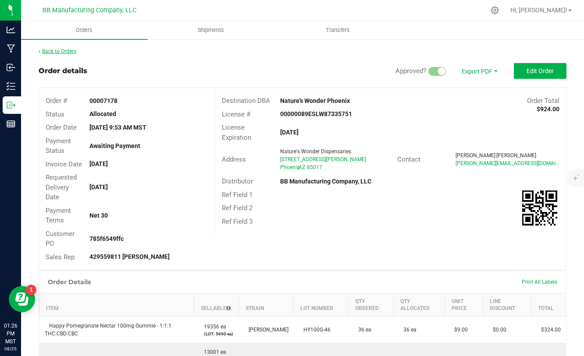
click at [68, 53] on link "Back to Orders" at bounding box center [58, 51] width 38 height 6
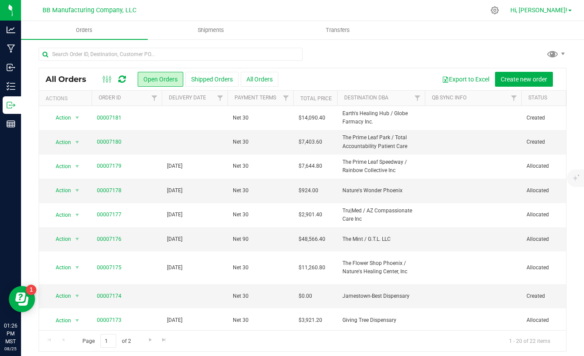
click at [553, 12] on span "Hi, [PERSON_NAME]!" at bounding box center [538, 10] width 57 height 7
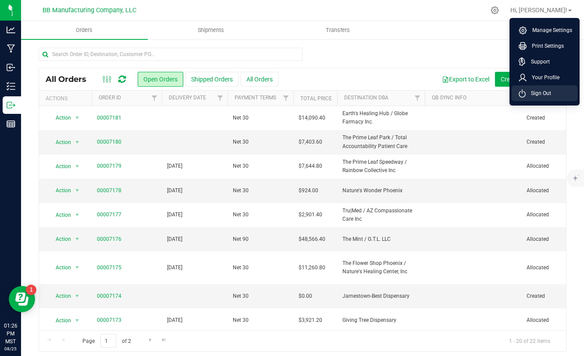
click at [534, 95] on span "Sign Out" at bounding box center [538, 93] width 25 height 9
